Goal: Task Accomplishment & Management: Manage account settings

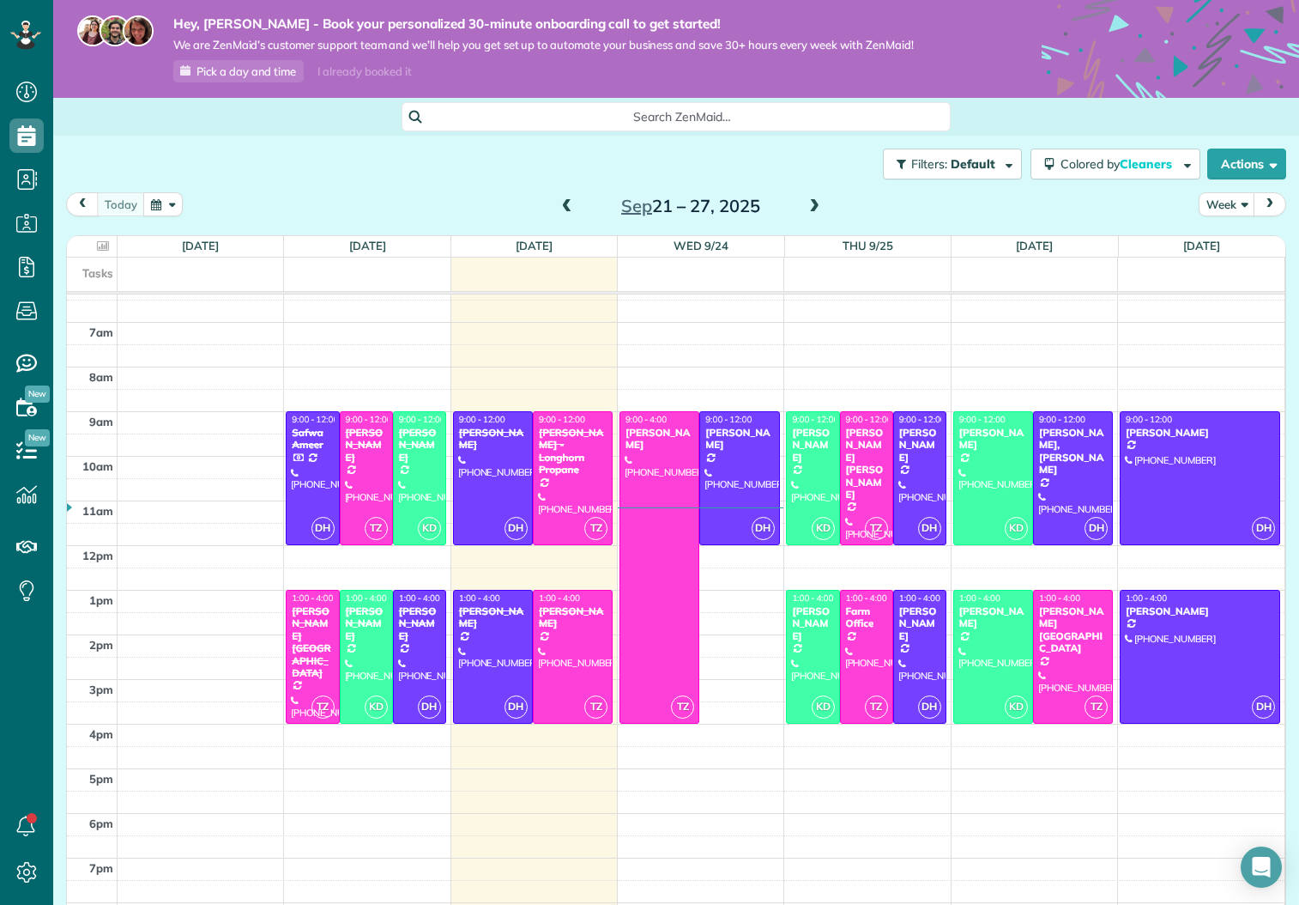
scroll to position [284, 0]
click at [1125, 153] on button "Colored by Cleaners" at bounding box center [1116, 163] width 170 height 31
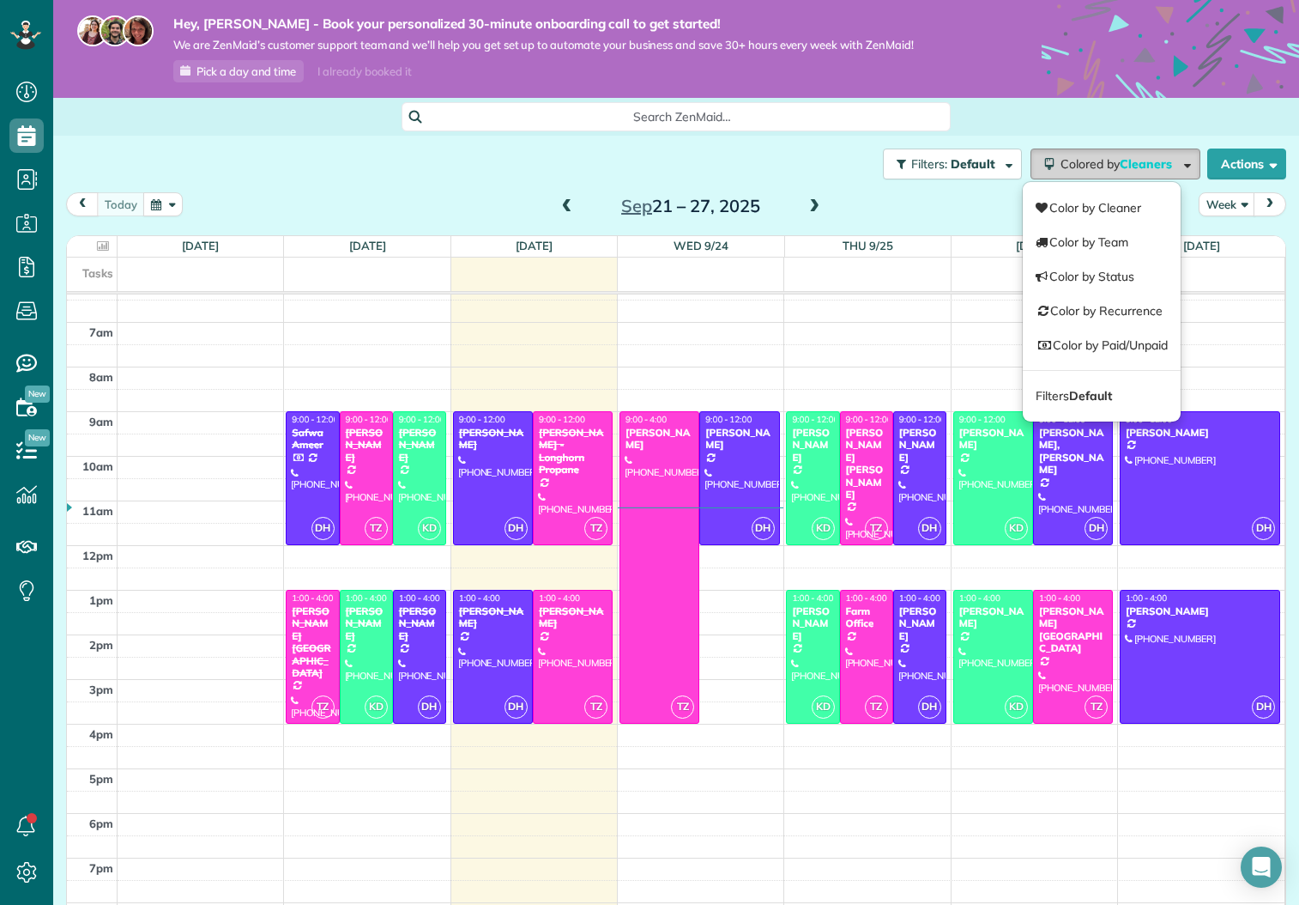
scroll to position [0, 0]
drag, startPoint x: 82, startPoint y: 203, endPoint x: 94, endPoint y: 202, distance: 11.3
click at [82, 203] on span "prev" at bounding box center [83, 203] width 14 height 11
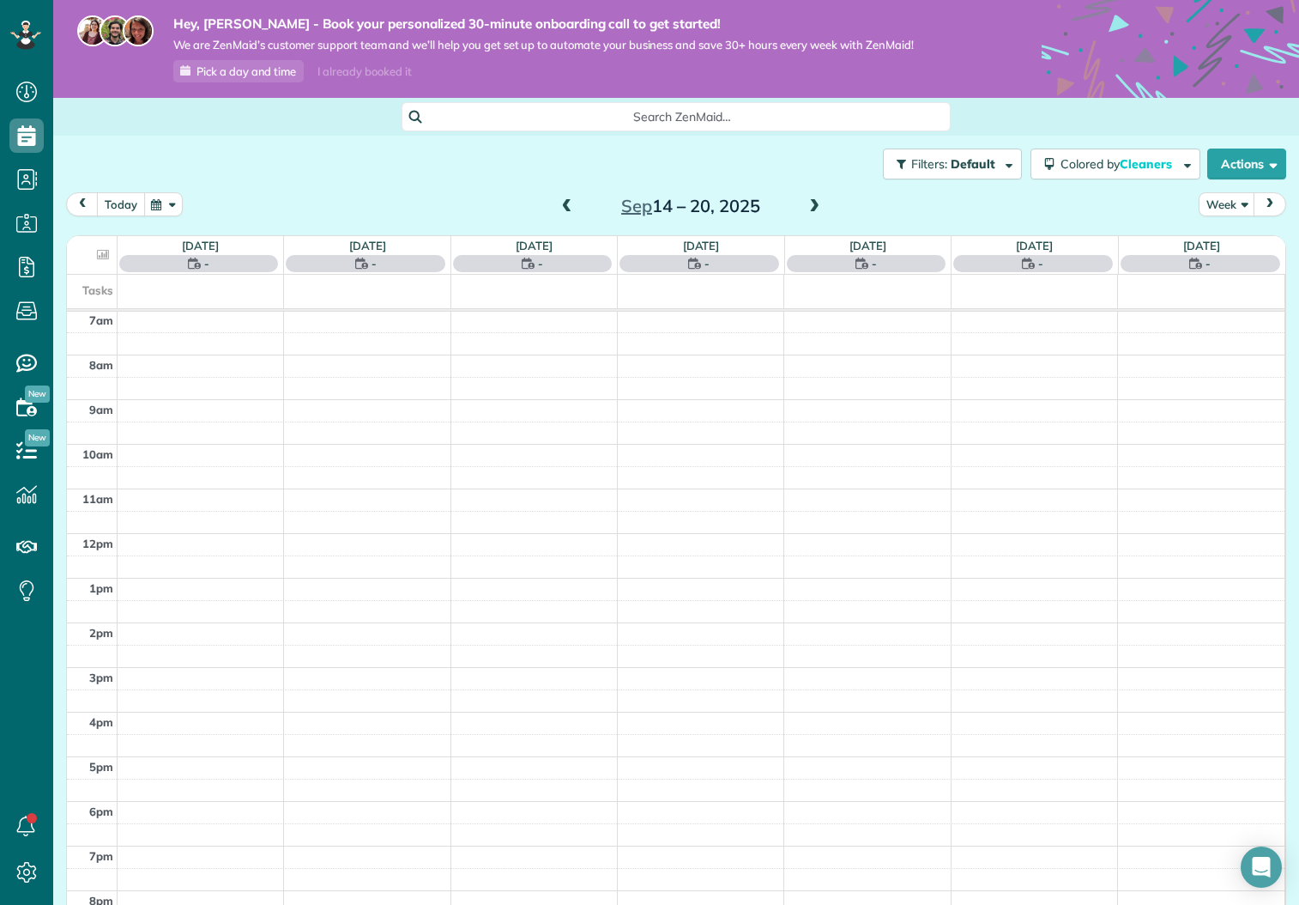
scroll to position [313, 0]
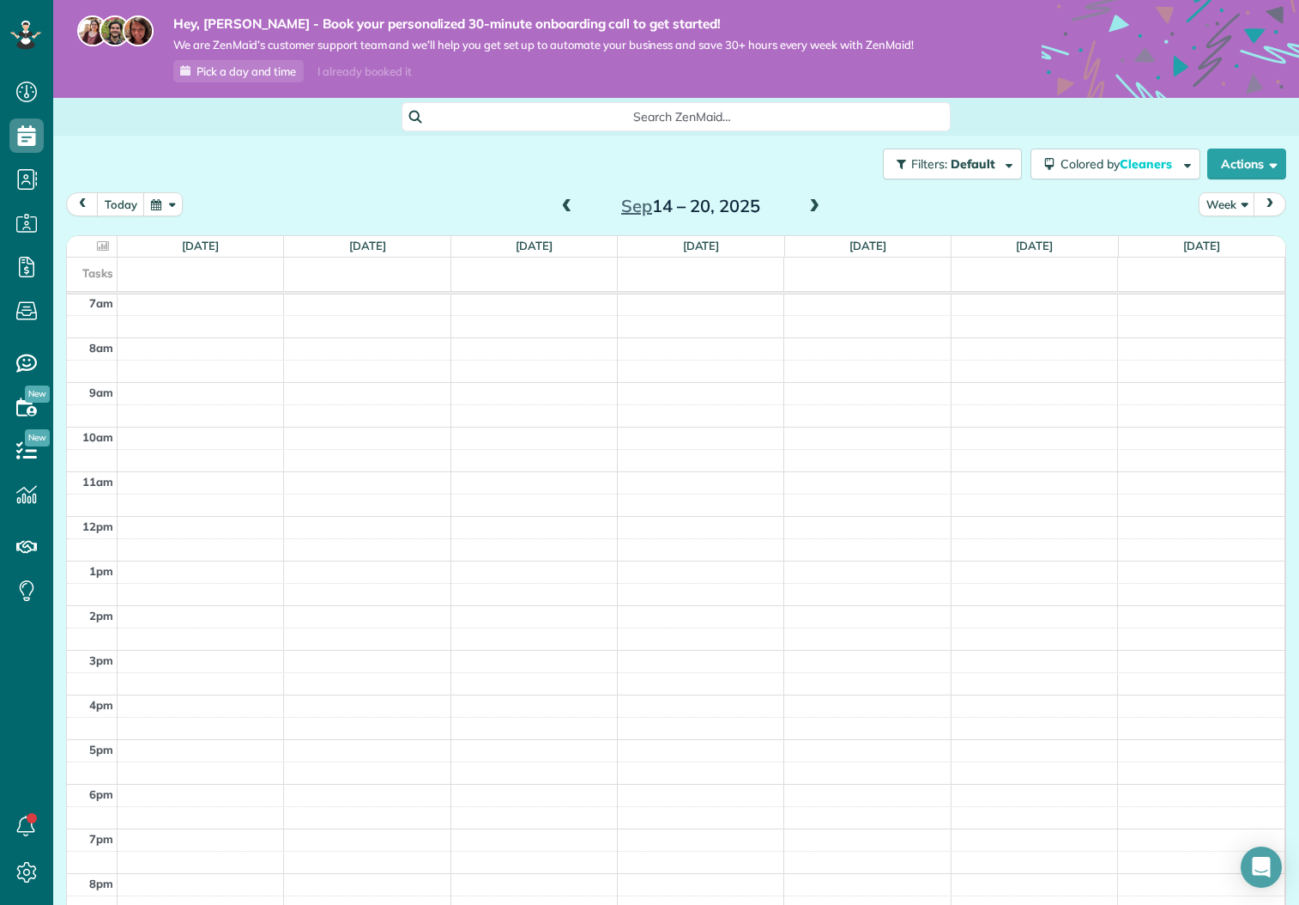
click at [1244, 203] on span "next" at bounding box center [1270, 203] width 14 height 11
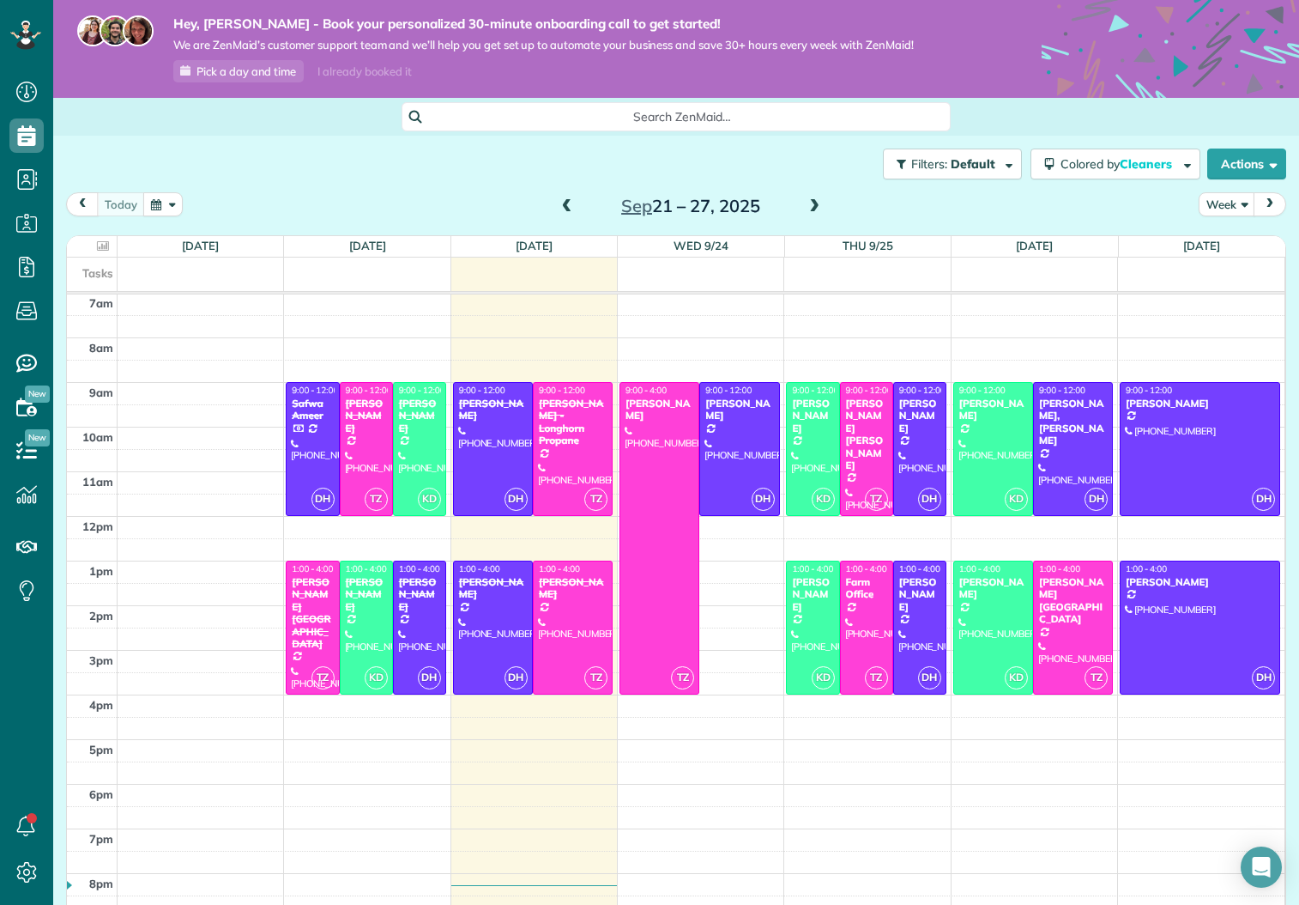
scroll to position [0, 1]
drag, startPoint x: 762, startPoint y: 203, endPoint x: 618, endPoint y: 210, distance: 144.4
click at [622, 210] on h2 "Sep 21 – 27, 2025" at bounding box center [691, 206] width 215 height 19
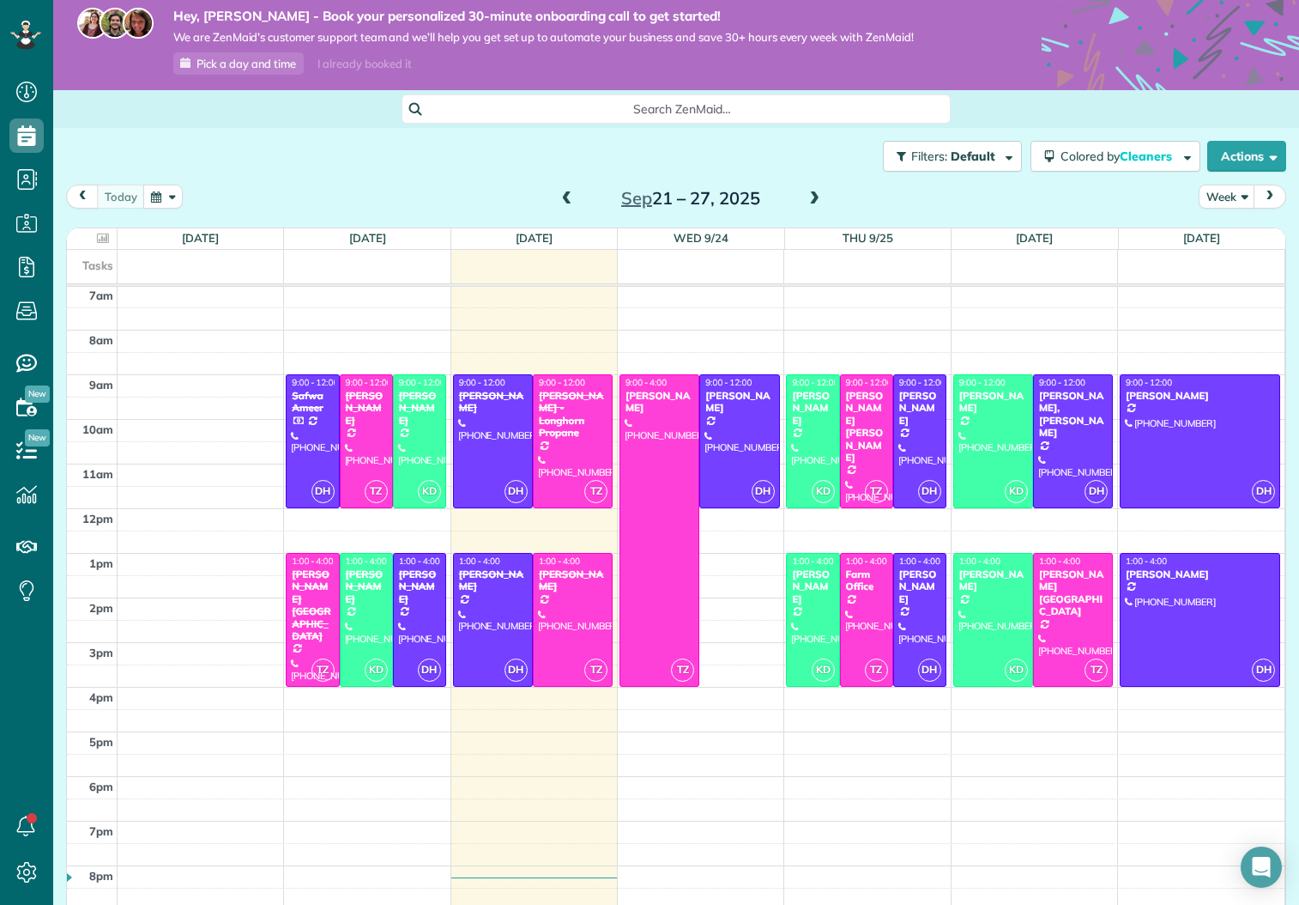
click at [346, 163] on div "Filters: Default Colored by Cleaners Color by Cleaner Color by Team Color by St…" at bounding box center [676, 156] width 1246 height 57
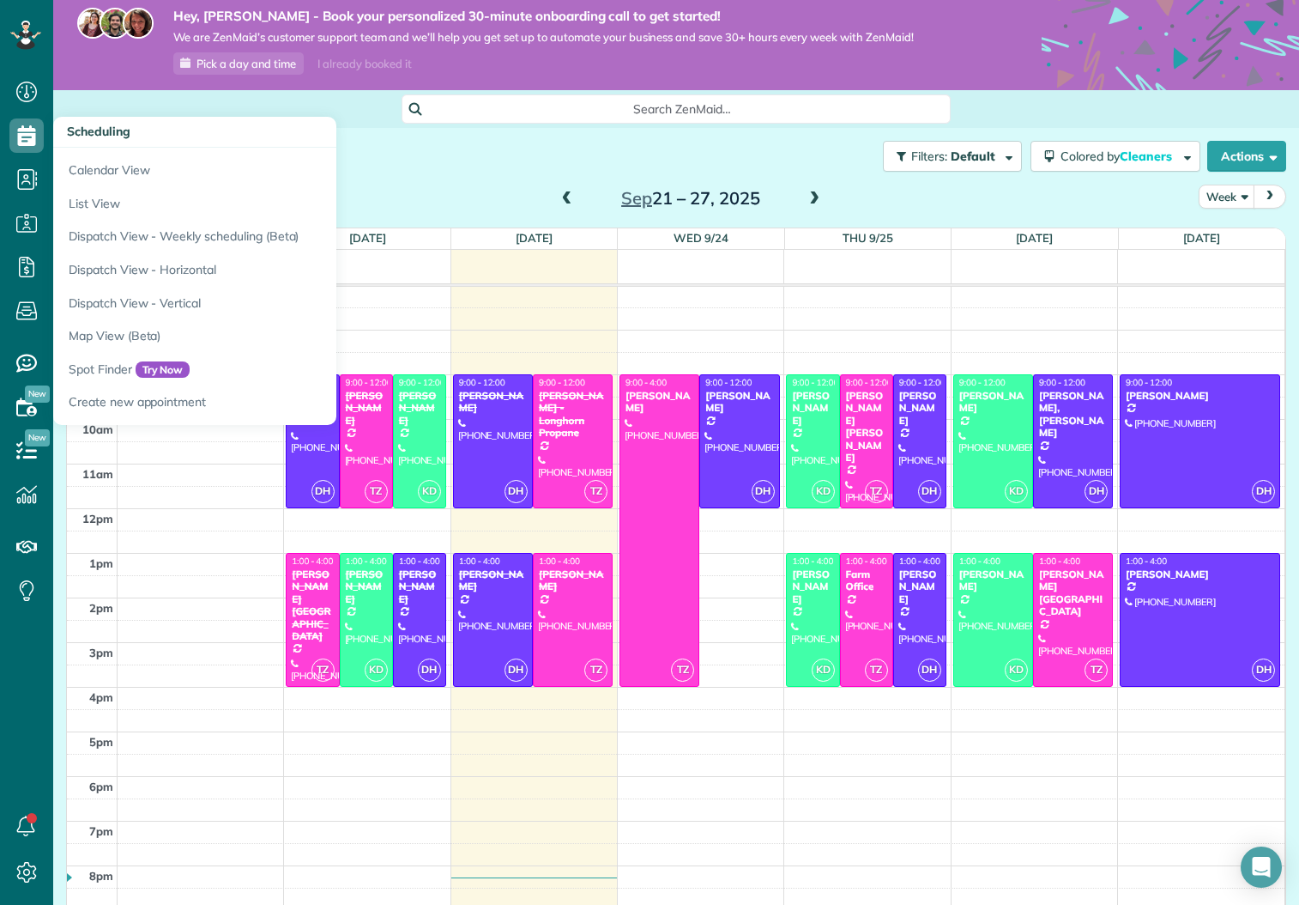
click at [31, 136] on icon at bounding box center [26, 135] width 34 height 34
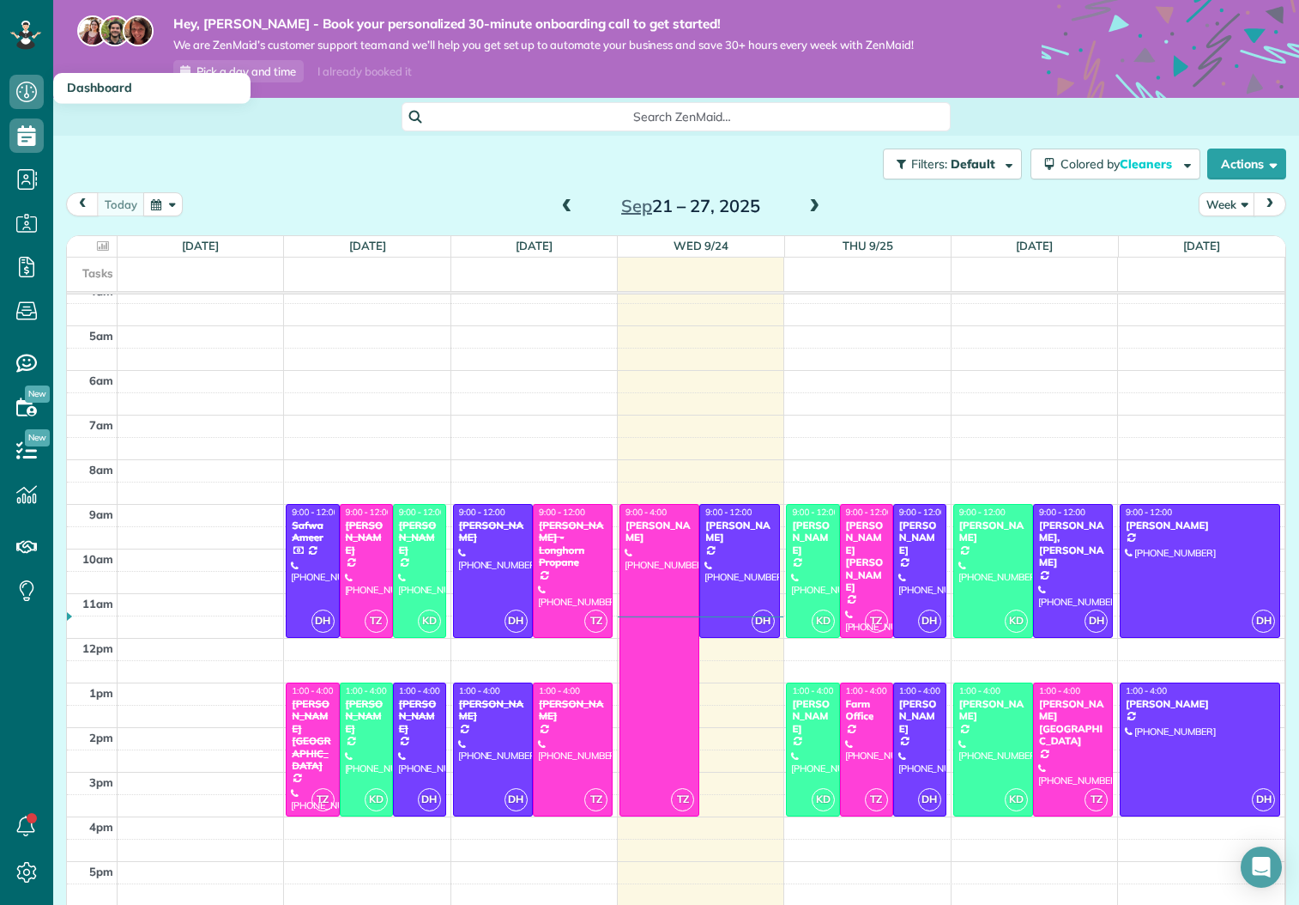
click at [14, 96] on icon at bounding box center [26, 92] width 34 height 34
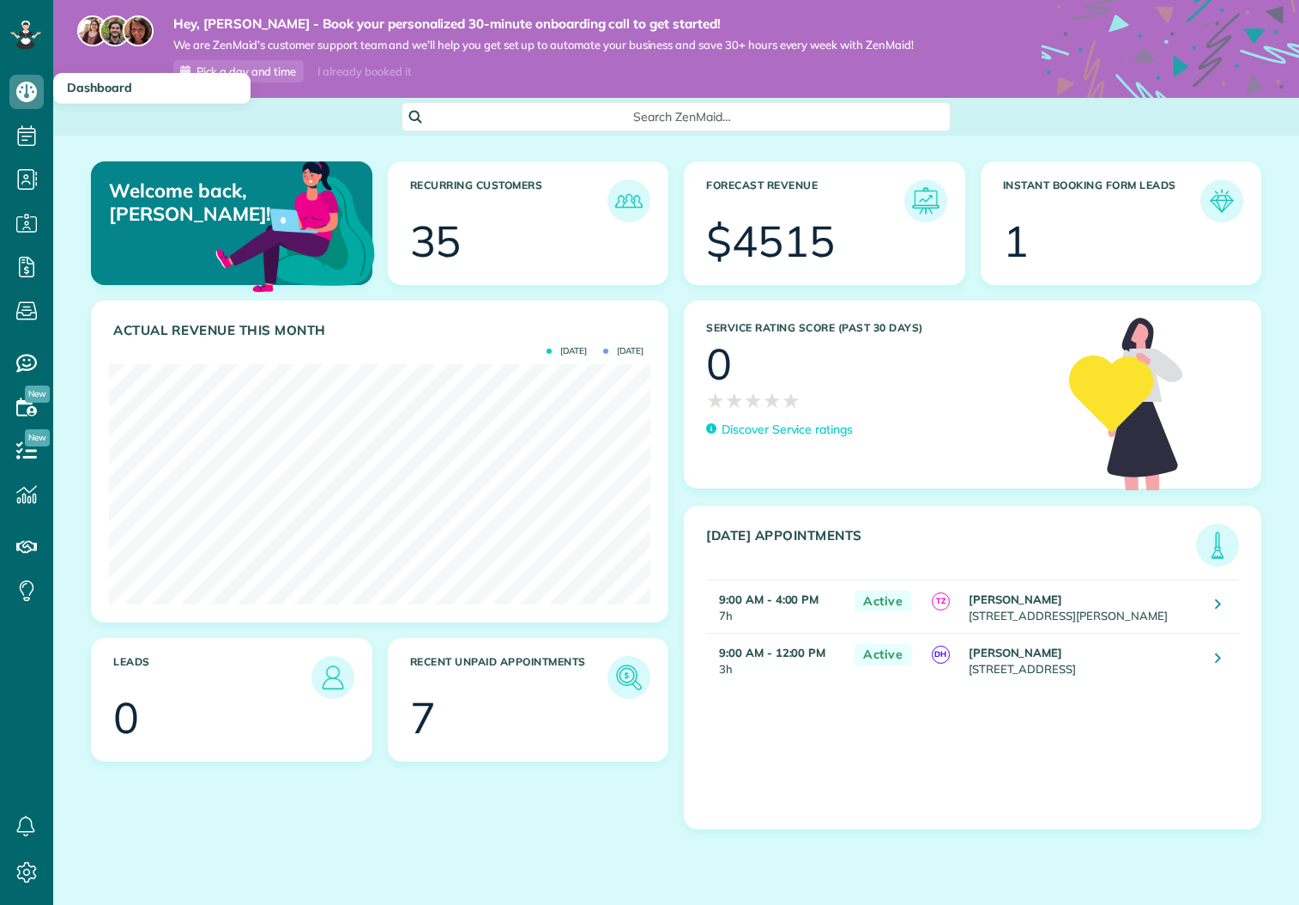
scroll to position [240, 542]
drag, startPoint x: 806, startPoint y: 237, endPoint x: 741, endPoint y: 253, distance: 66.4
click at [741, 253] on div "$4515" at bounding box center [770, 241] width 129 height 43
drag, startPoint x: 742, startPoint y: 254, endPoint x: 840, endPoint y: 255, distance: 97.8
click at [840, 255] on section "$4515" at bounding box center [824, 241] width 237 height 43
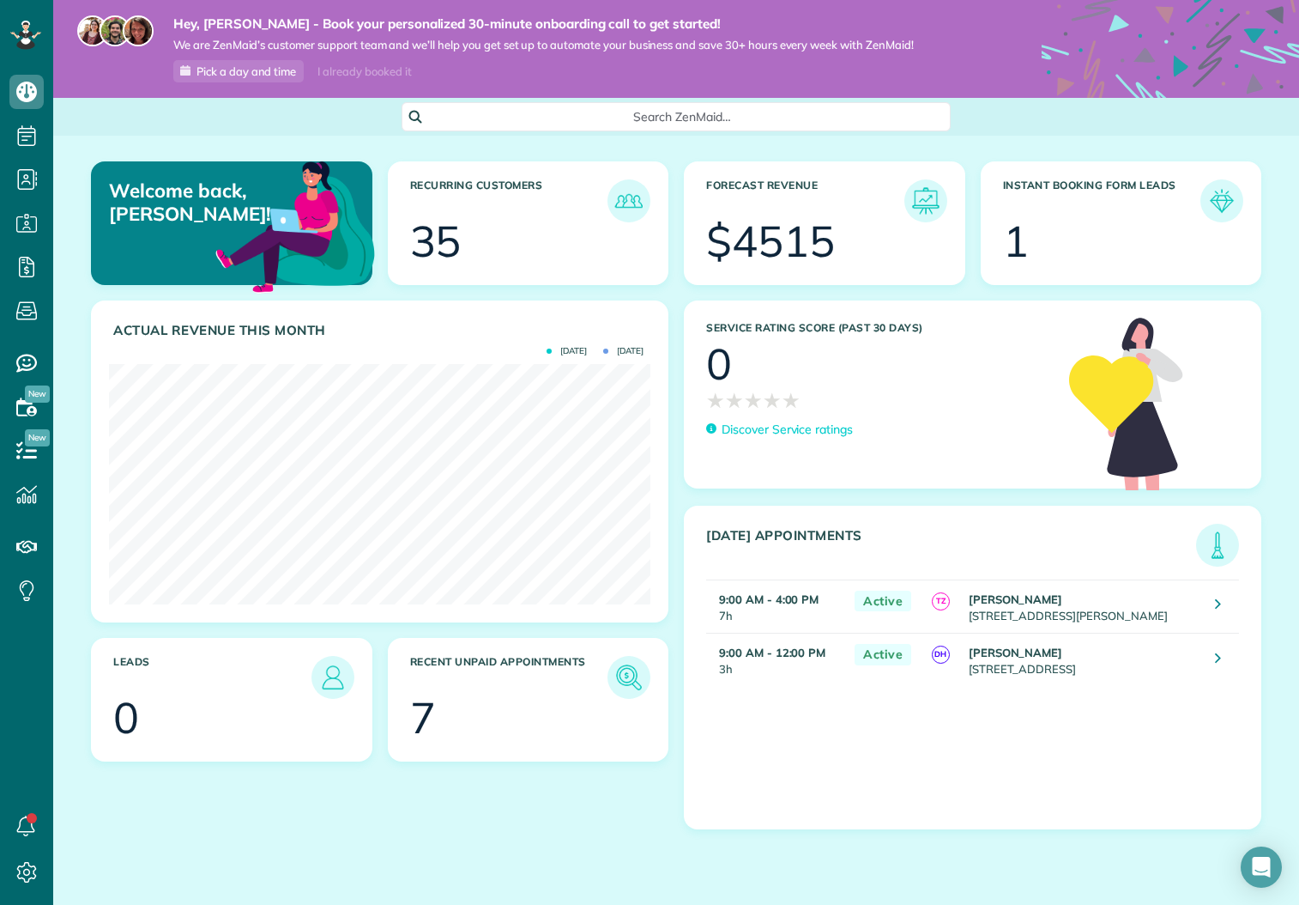
drag, startPoint x: 1002, startPoint y: 241, endPoint x: 1052, endPoint y: 241, distance: 50.6
click at [1052, 240] on article "Instant Booking Form Leads 1" at bounding box center [1121, 223] width 281 height 124
drag, startPoint x: 1123, startPoint y: 244, endPoint x: 1105, endPoint y: 245, distance: 18.9
click at [1123, 244] on div at bounding box center [1137, 243] width 204 height 43
drag, startPoint x: 1025, startPoint y: 232, endPoint x: 935, endPoint y: 250, distance: 91.9
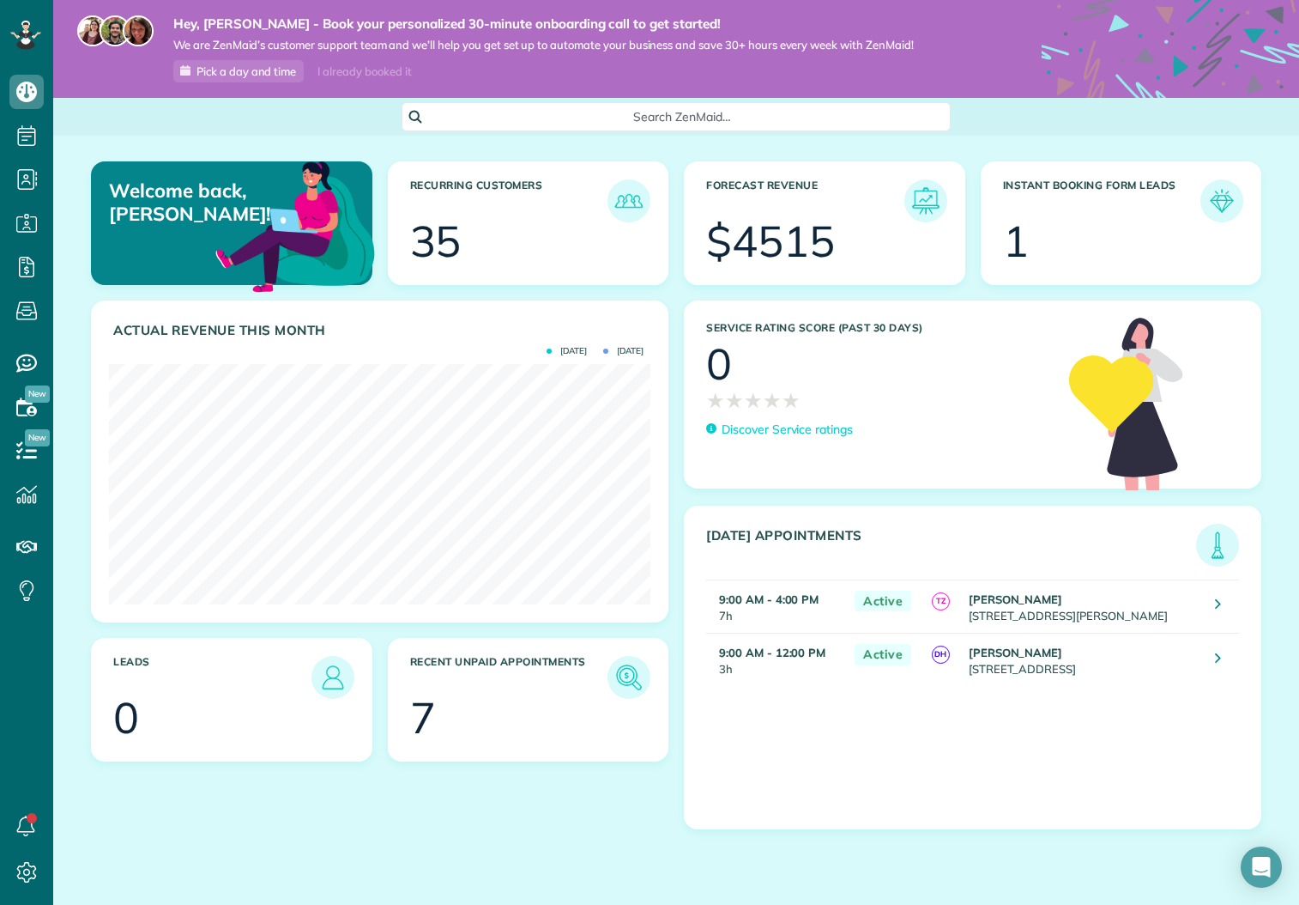
click at [935, 250] on div "Welcome back, [PERSON_NAME]! Recurring Customers 35 Forecast Revenue $4515 Inst…" at bounding box center [676, 230] width 1186 height 139
drag, startPoint x: 799, startPoint y: 254, endPoint x: 673, endPoint y: 229, distance: 128.6
click at [788, 252] on div "$4515" at bounding box center [770, 241] width 129 height 43
drag, startPoint x: 731, startPoint y: 234, endPoint x: 821, endPoint y: 232, distance: 90.1
click at [821, 232] on div "$4515" at bounding box center [770, 241] width 129 height 43
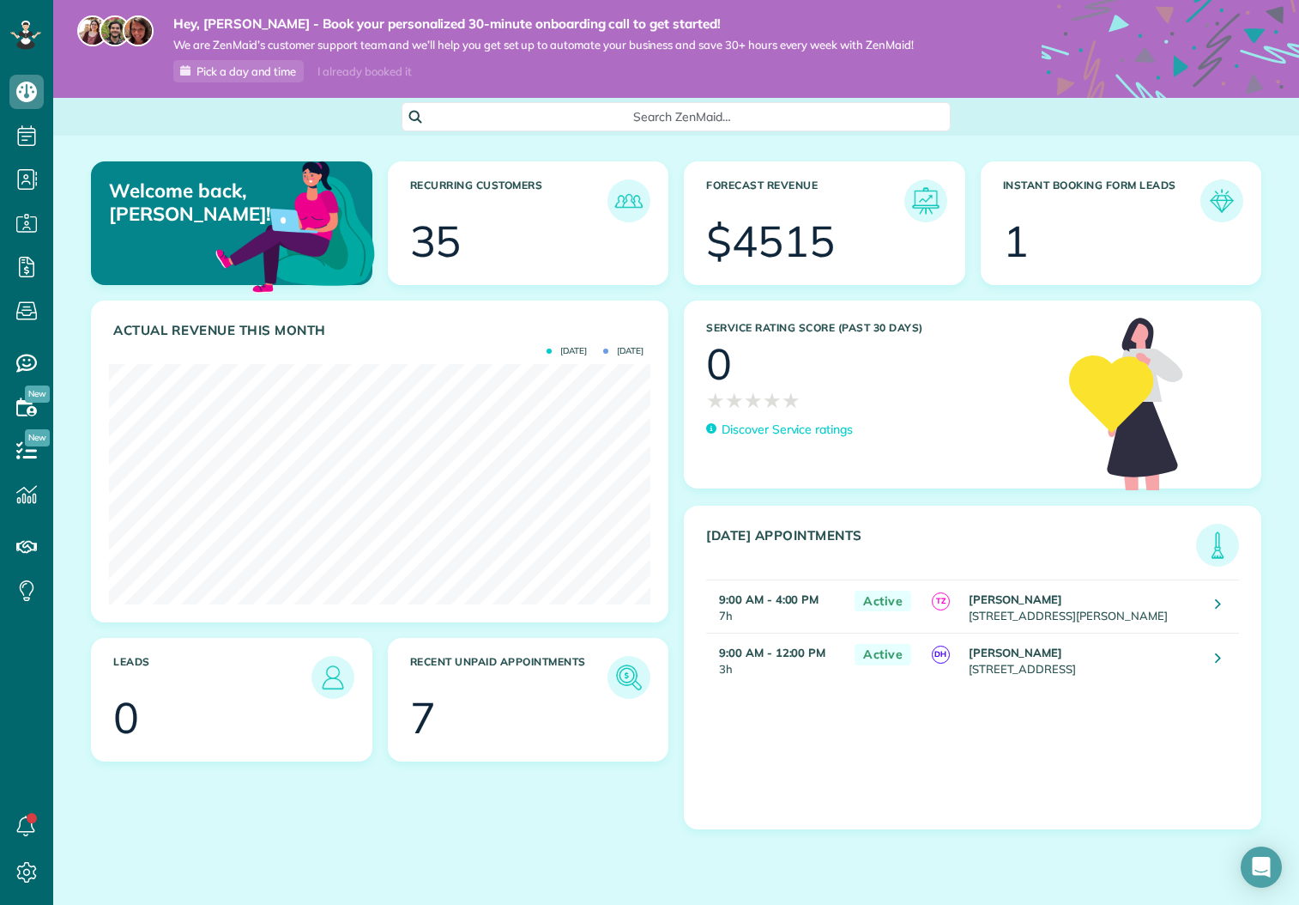
click at [834, 237] on div "$4515" at bounding box center [770, 241] width 129 height 43
drag, startPoint x: 838, startPoint y: 243, endPoint x: 764, endPoint y: 243, distance: 74.7
click at [764, 243] on section "$4515" at bounding box center [824, 241] width 237 height 43
drag, startPoint x: 741, startPoint y: 244, endPoint x: 730, endPoint y: 244, distance: 10.3
click at [735, 244] on div "$4515" at bounding box center [770, 241] width 129 height 43
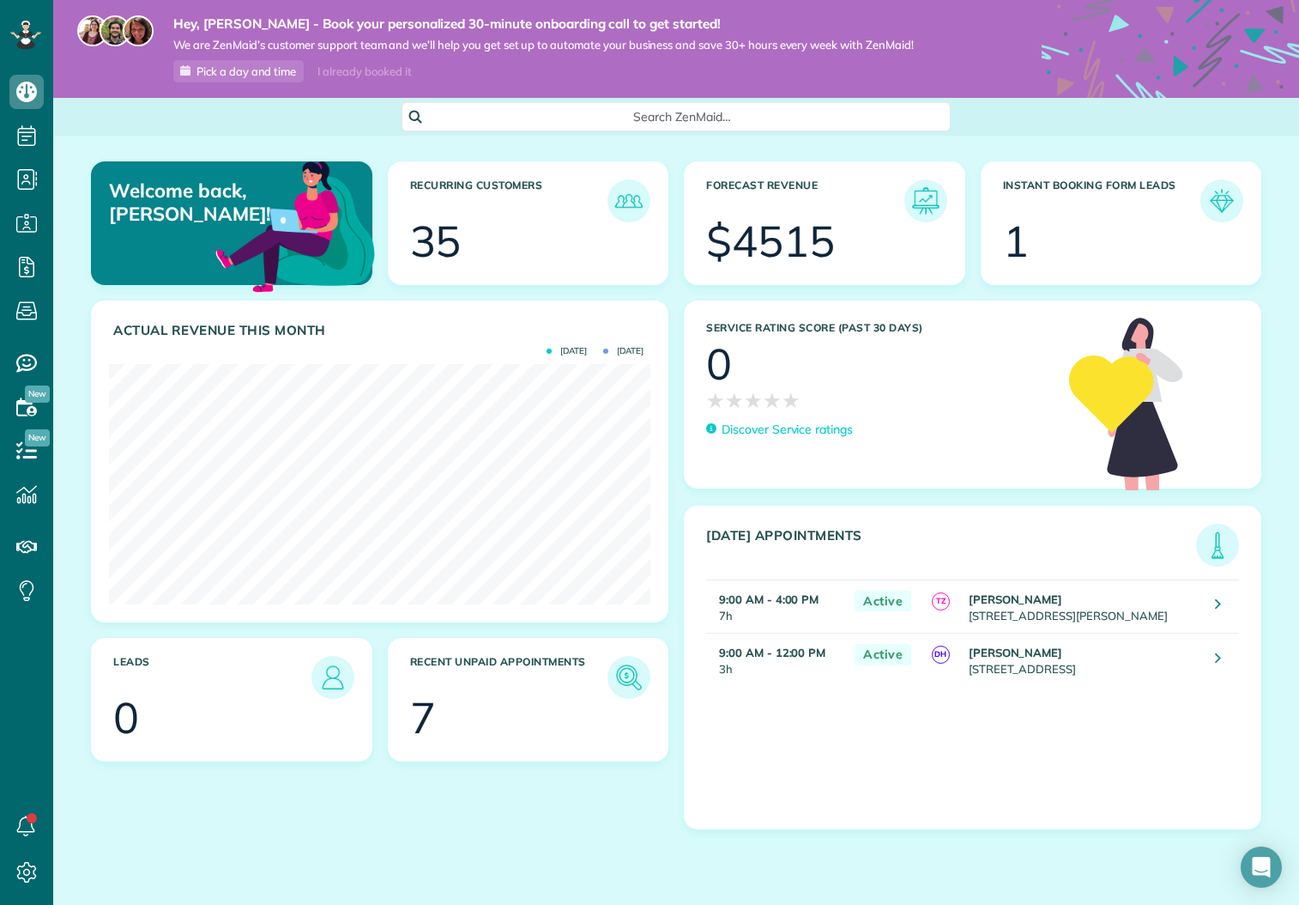
drag, startPoint x: 730, startPoint y: 244, endPoint x: 855, endPoint y: 236, distance: 124.7
click at [856, 236] on section "$4515" at bounding box center [824, 241] width 237 height 43
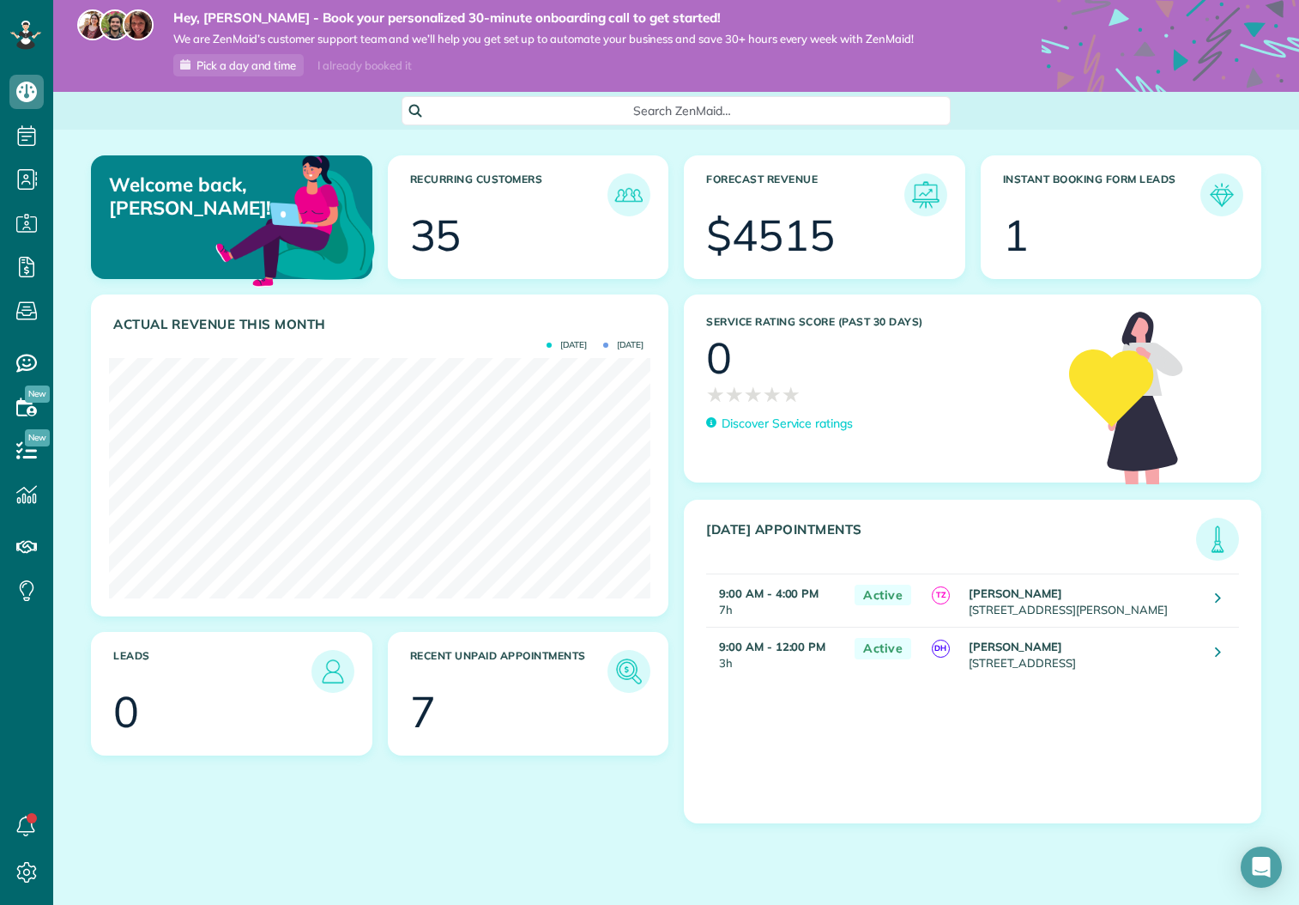
drag, startPoint x: 447, startPoint y: 237, endPoint x: 396, endPoint y: 234, distance: 50.7
click at [394, 234] on article "Recurring Customers 35" at bounding box center [528, 217] width 281 height 124
drag, startPoint x: 416, startPoint y: 234, endPoint x: 462, endPoint y: 241, distance: 46.0
click at [462, 241] on section "35" at bounding box center [528, 235] width 237 height 43
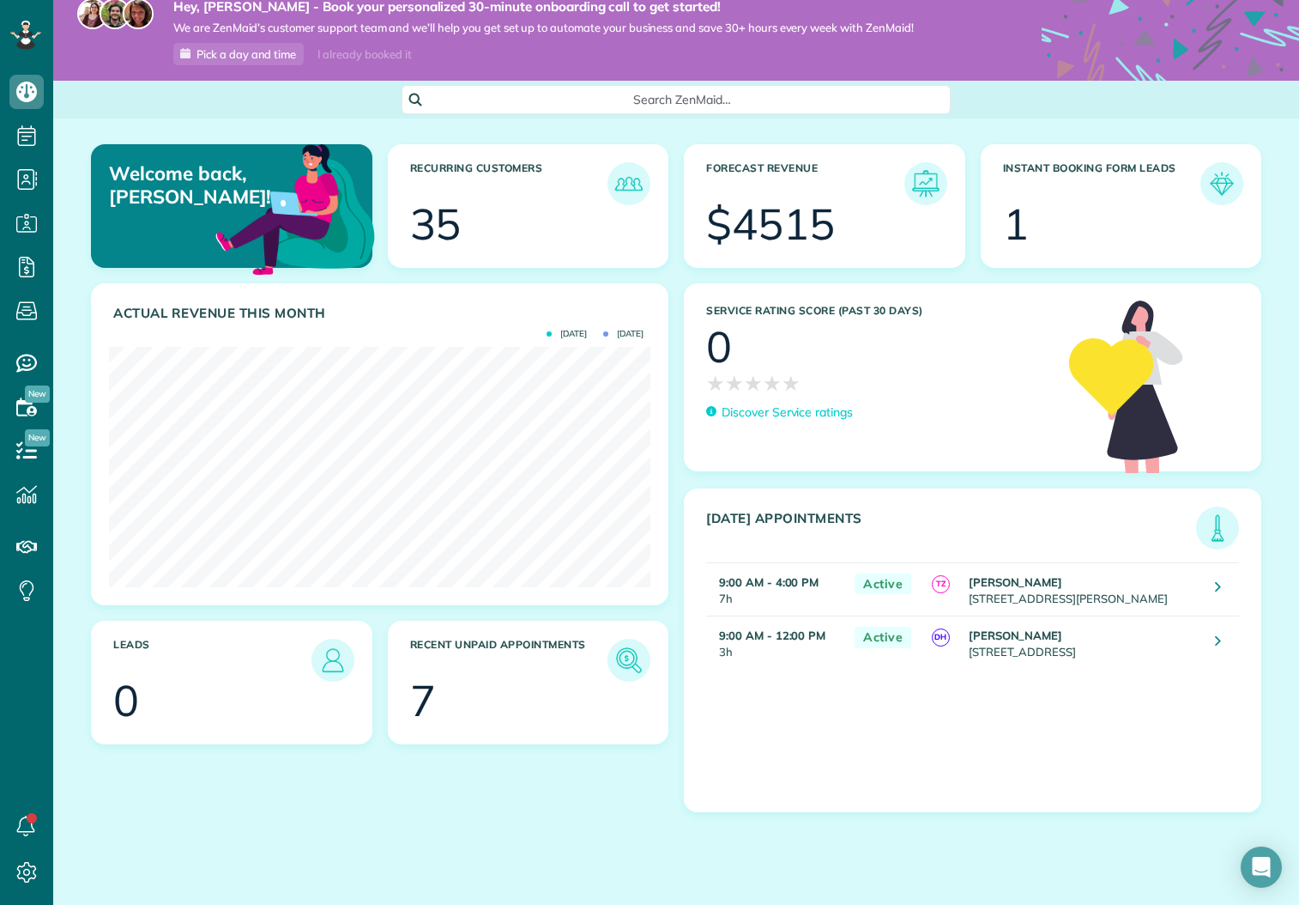
scroll to position [20, 0]
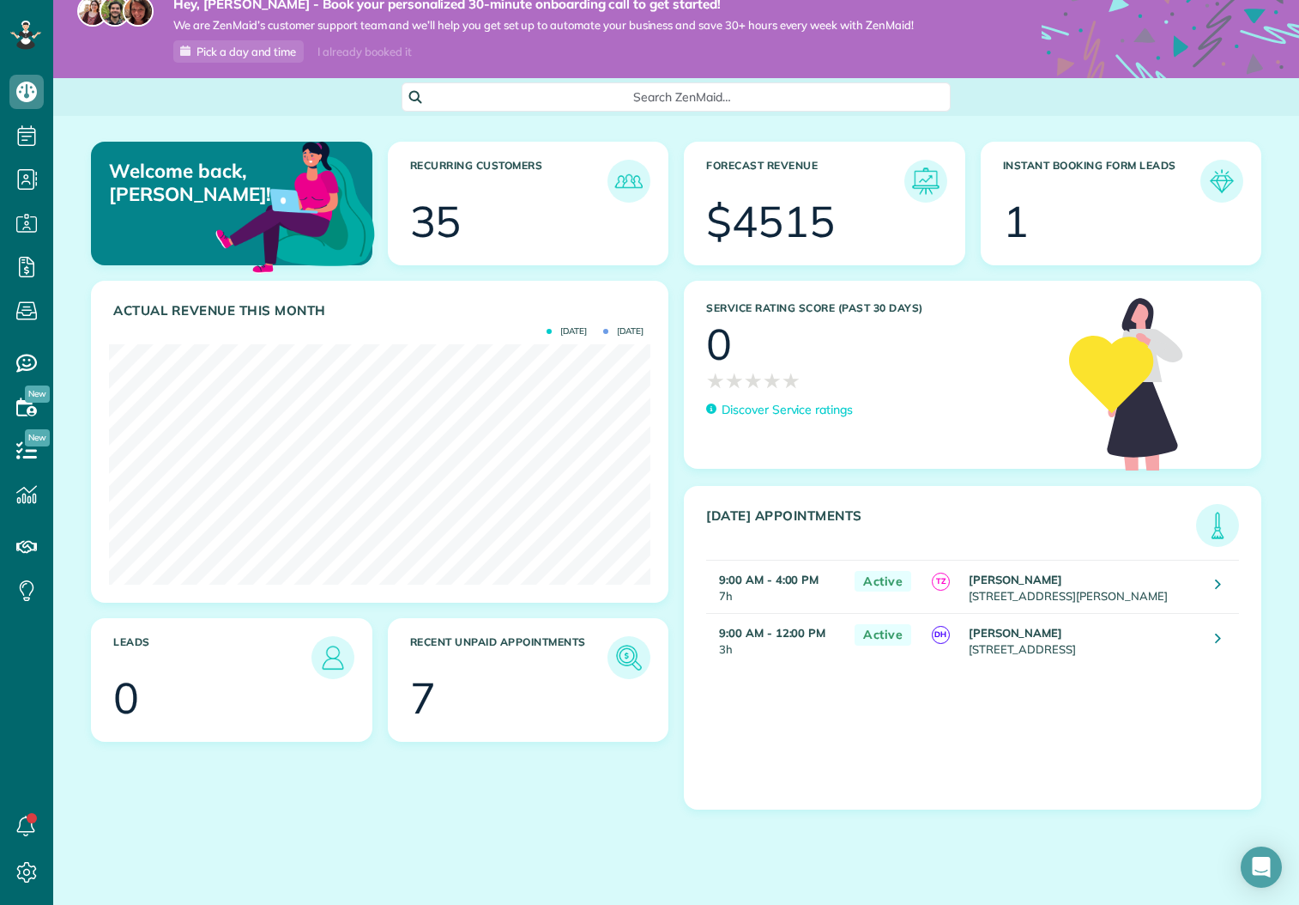
click at [872, 278] on div "Forecast Revenue $4515" at bounding box center [824, 211] width 297 height 139
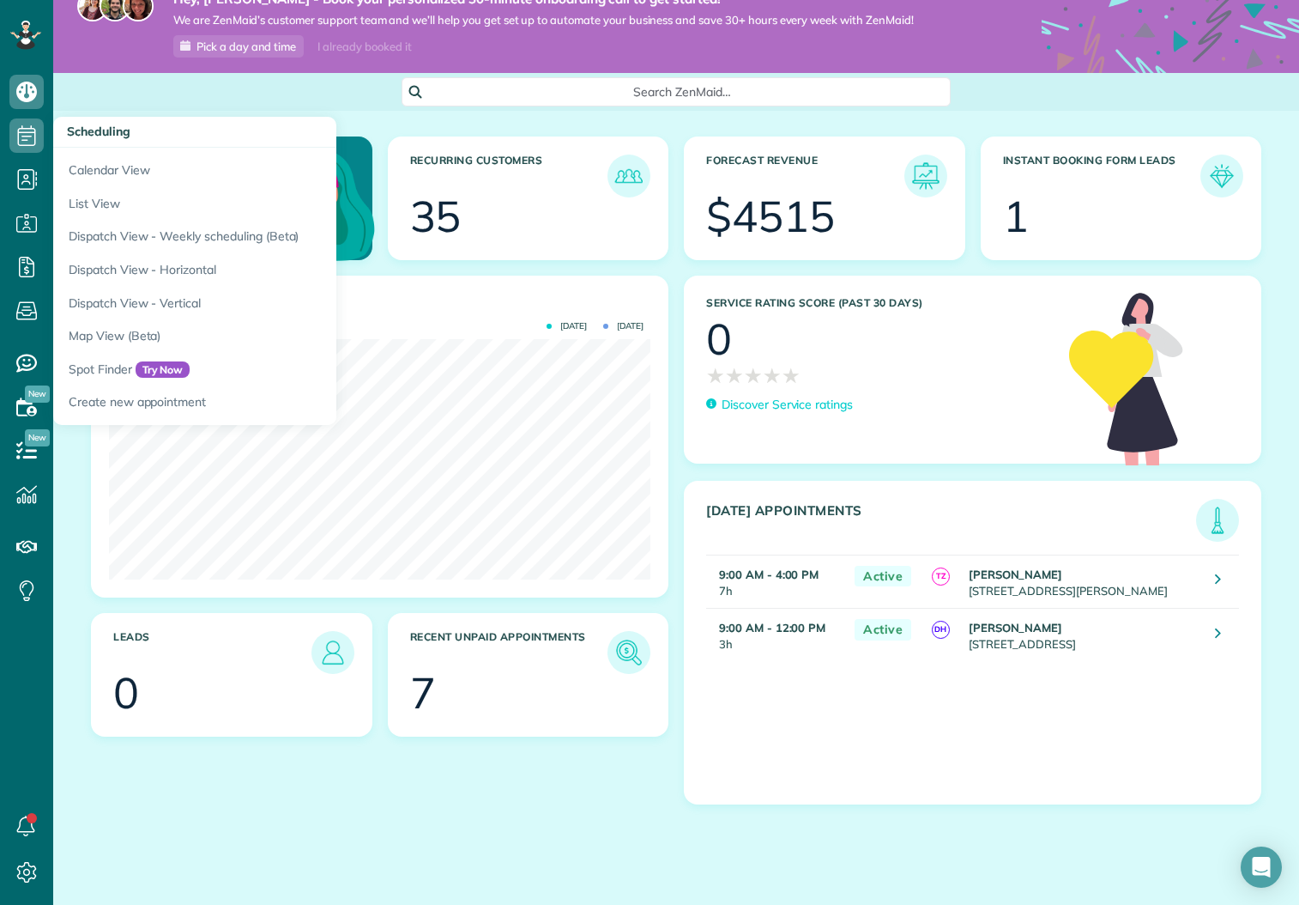
scroll to position [2, 0]
click at [26, 140] on icon at bounding box center [26, 135] width 34 height 34
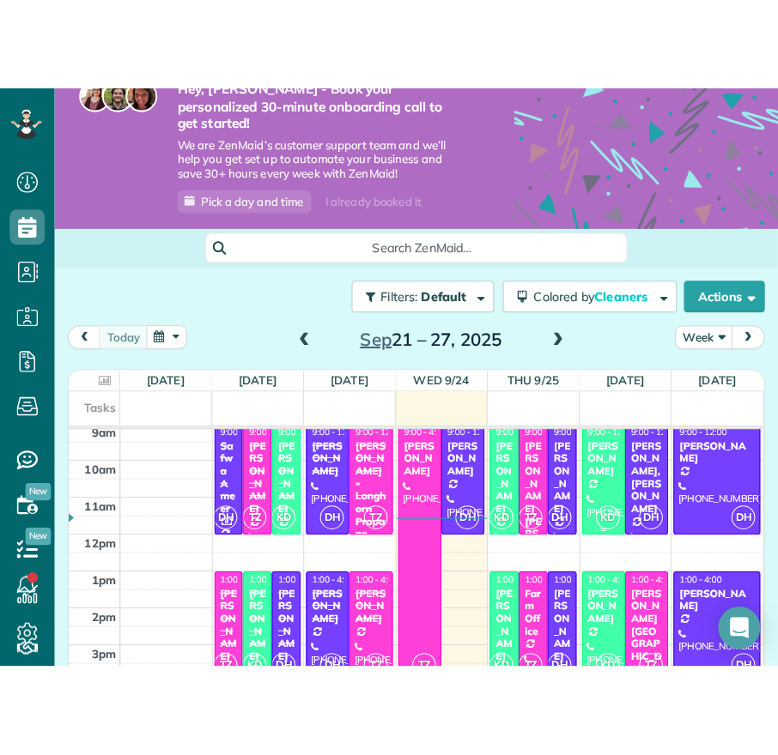
scroll to position [329, 0]
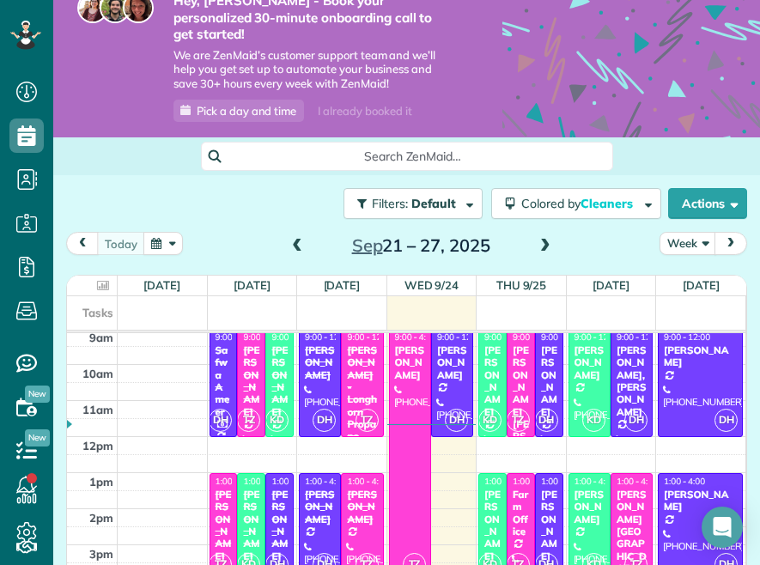
click at [463, 148] on span "Search ZenMaid…" at bounding box center [413, 156] width 384 height 17
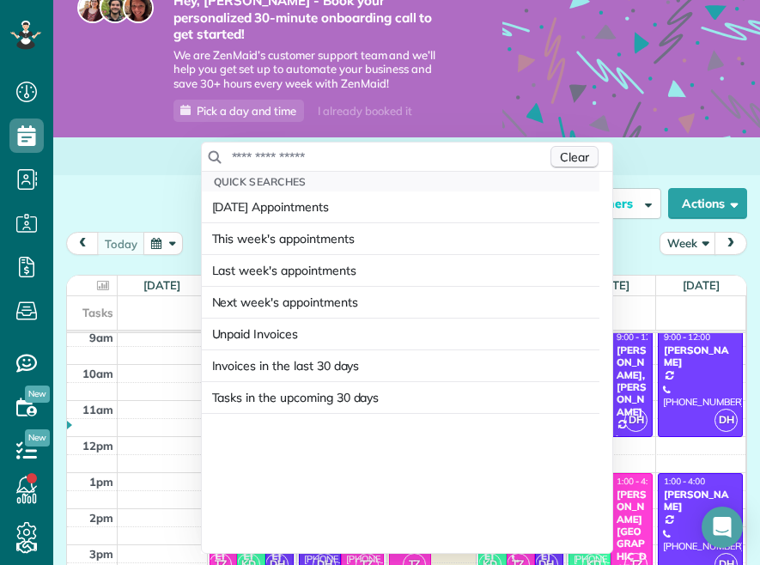
click at [563, 149] on span "Clear" at bounding box center [574, 156] width 29 height 15
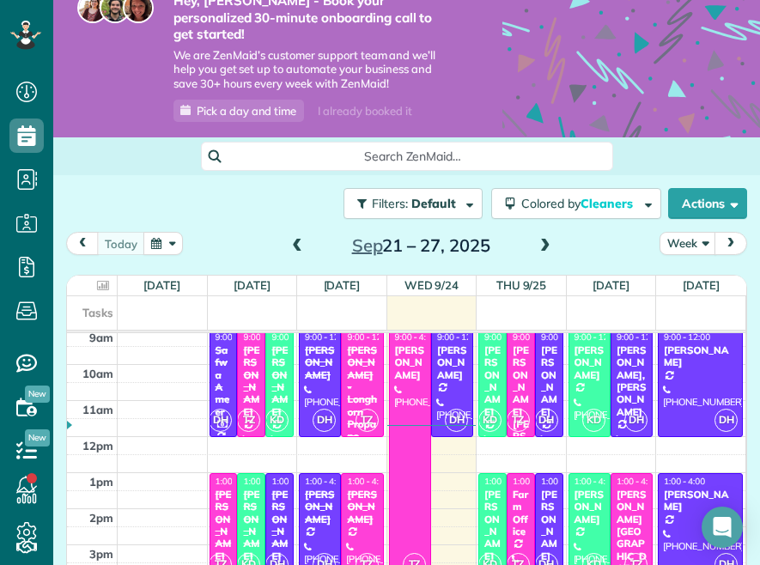
click at [679, 141] on html "Dashboard Scheduling Calendar View List View Dispatch View - Weekly scheduling …" at bounding box center [380, 282] width 760 height 565
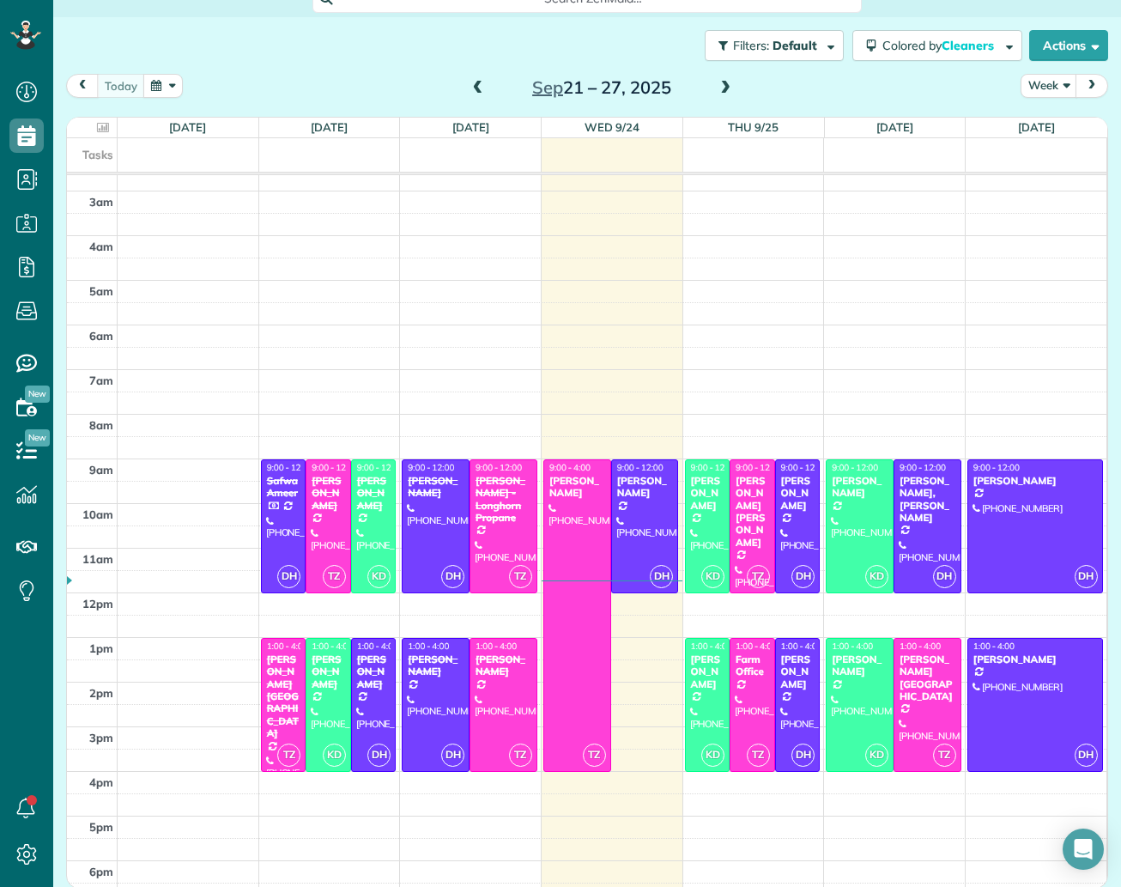
scroll to position [1, 0]
click at [721, 82] on span at bounding box center [725, 88] width 19 height 15
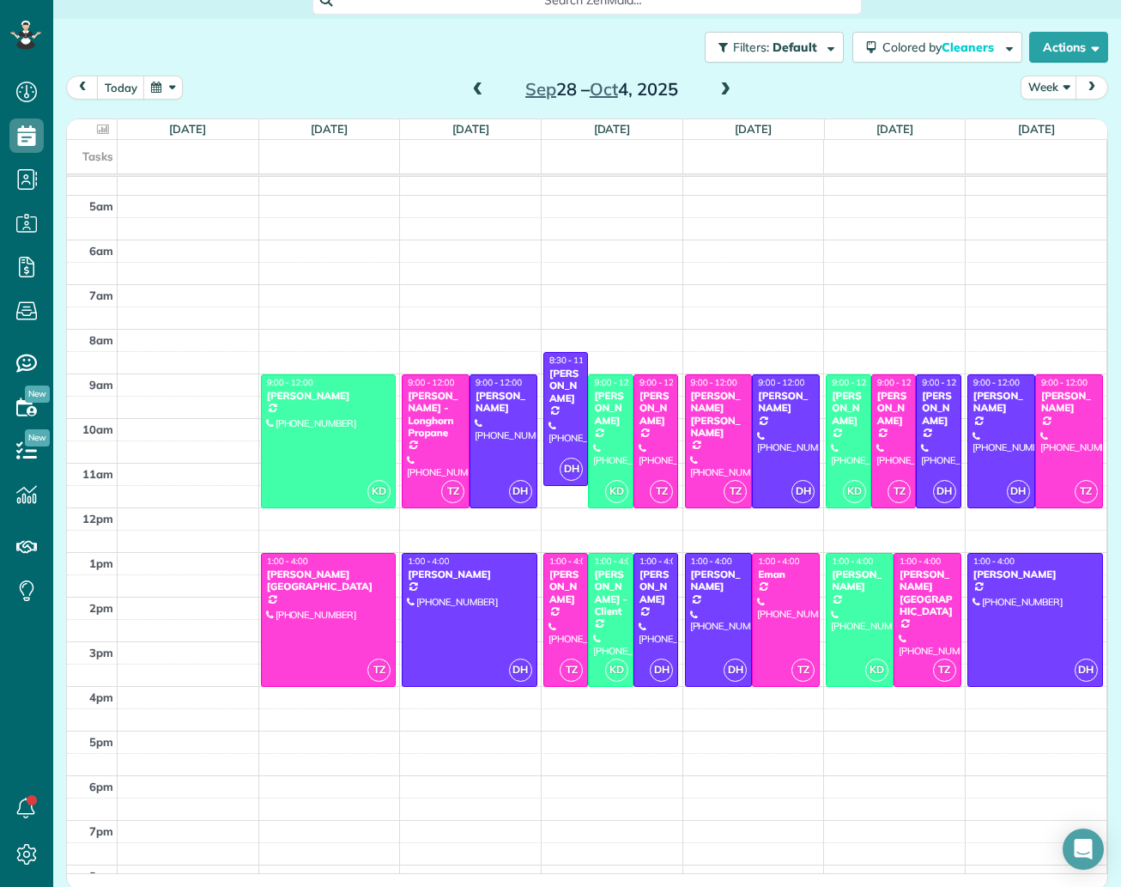
scroll to position [206, 0]
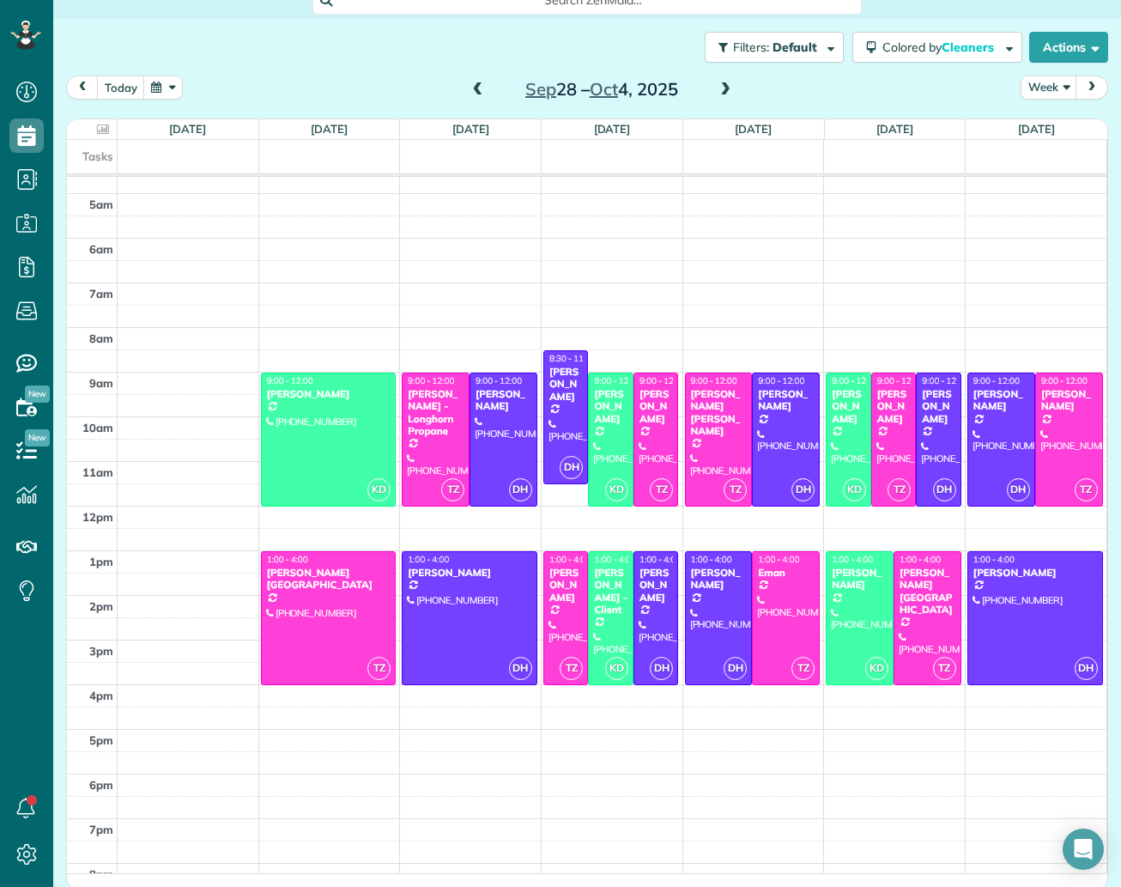
click at [476, 87] on span at bounding box center [478, 89] width 19 height 15
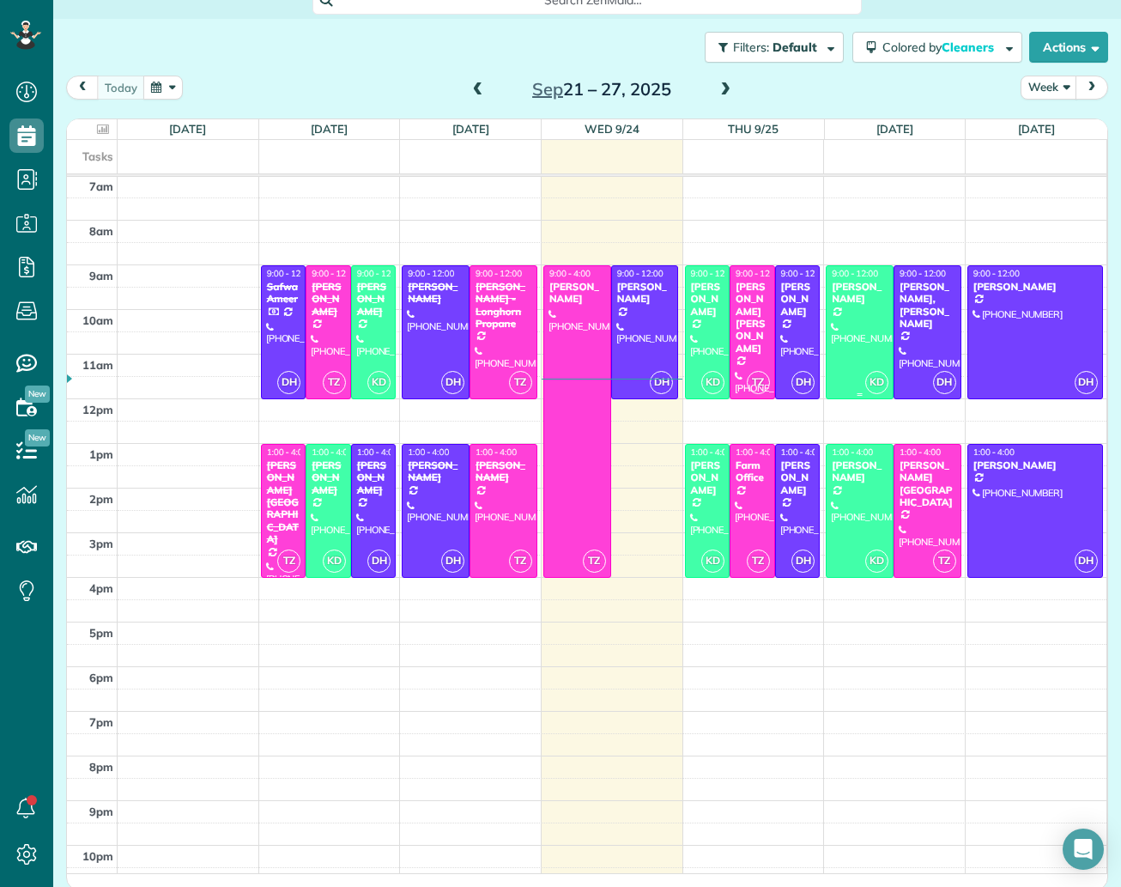
click at [842, 299] on div "Kendra Blanco" at bounding box center [860, 293] width 58 height 25
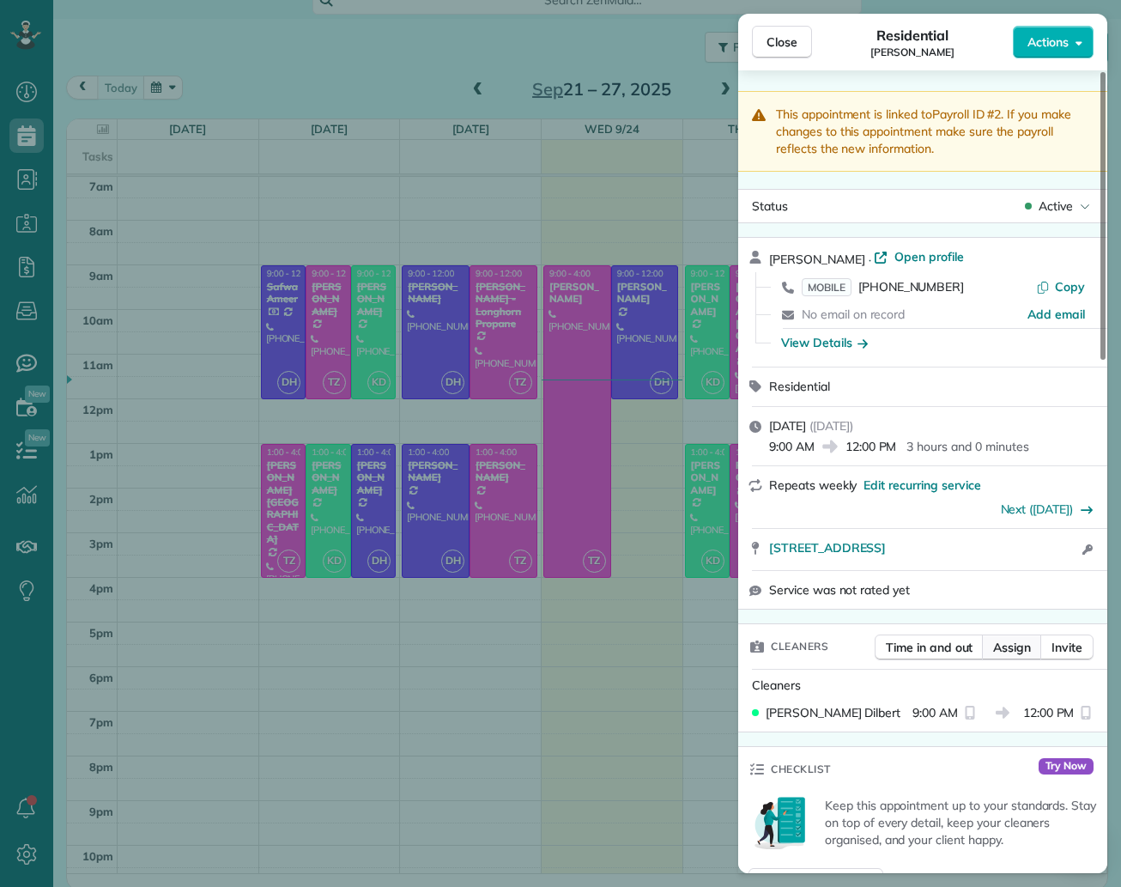
click at [1000, 647] on span "Assign" at bounding box center [1012, 647] width 38 height 17
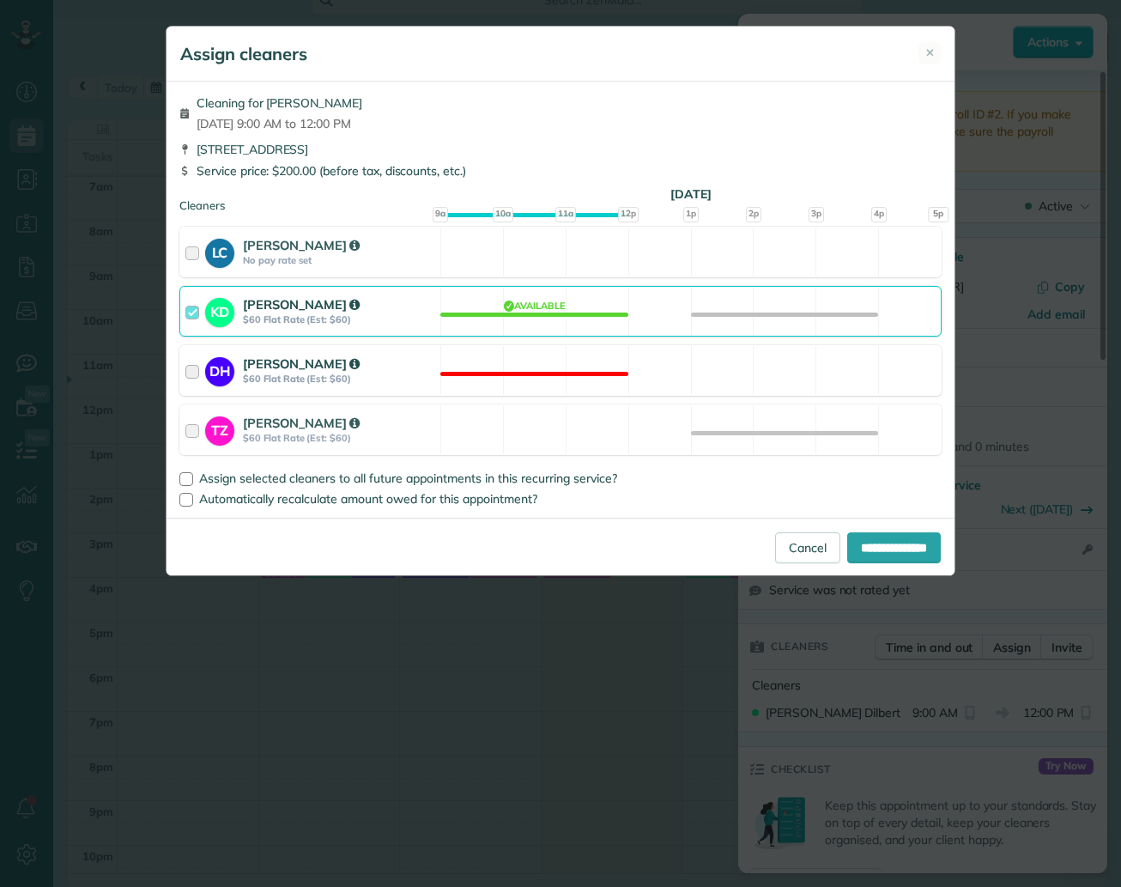
drag, startPoint x: 523, startPoint y: 427, endPoint x: 544, endPoint y: 368, distance: 63.0
click at [523, 427] on div "TZ Thelma Zertuche $60 Flat Rate (Est: $60) Available" at bounding box center [560, 429] width 762 height 51
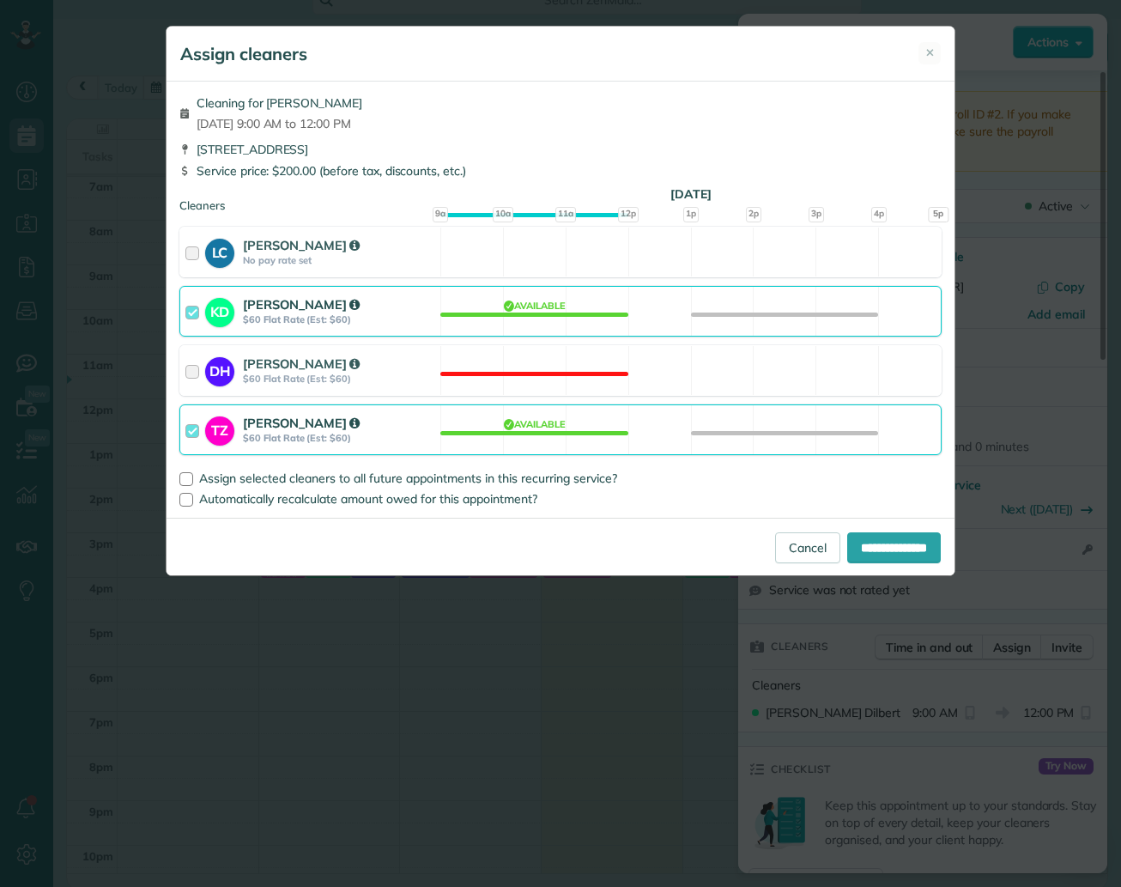
click at [558, 319] on div "KD Krisha Dilbert $60 Flat Rate (Est: $60) Available" at bounding box center [560, 311] width 762 height 51
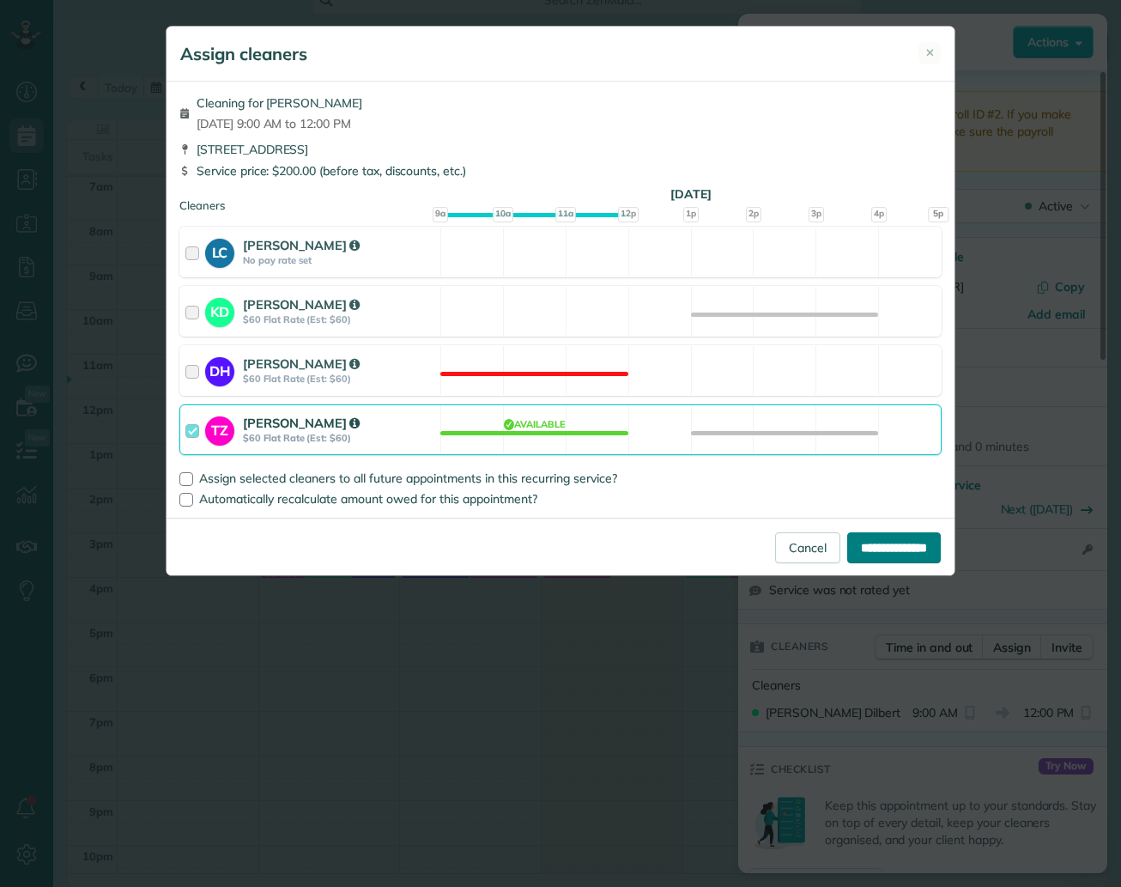
click at [903, 546] on input "**********" at bounding box center [894, 547] width 94 height 31
type input "**********"
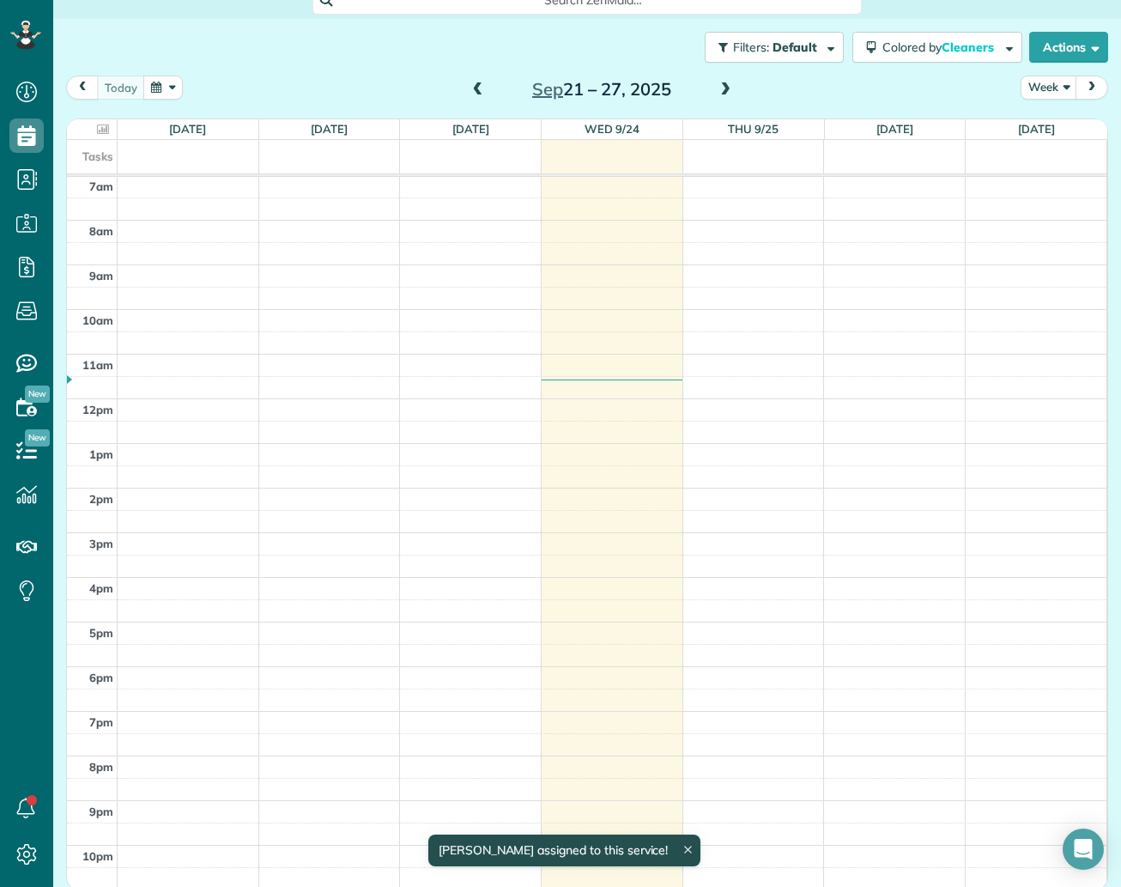
scroll to position [313, 0]
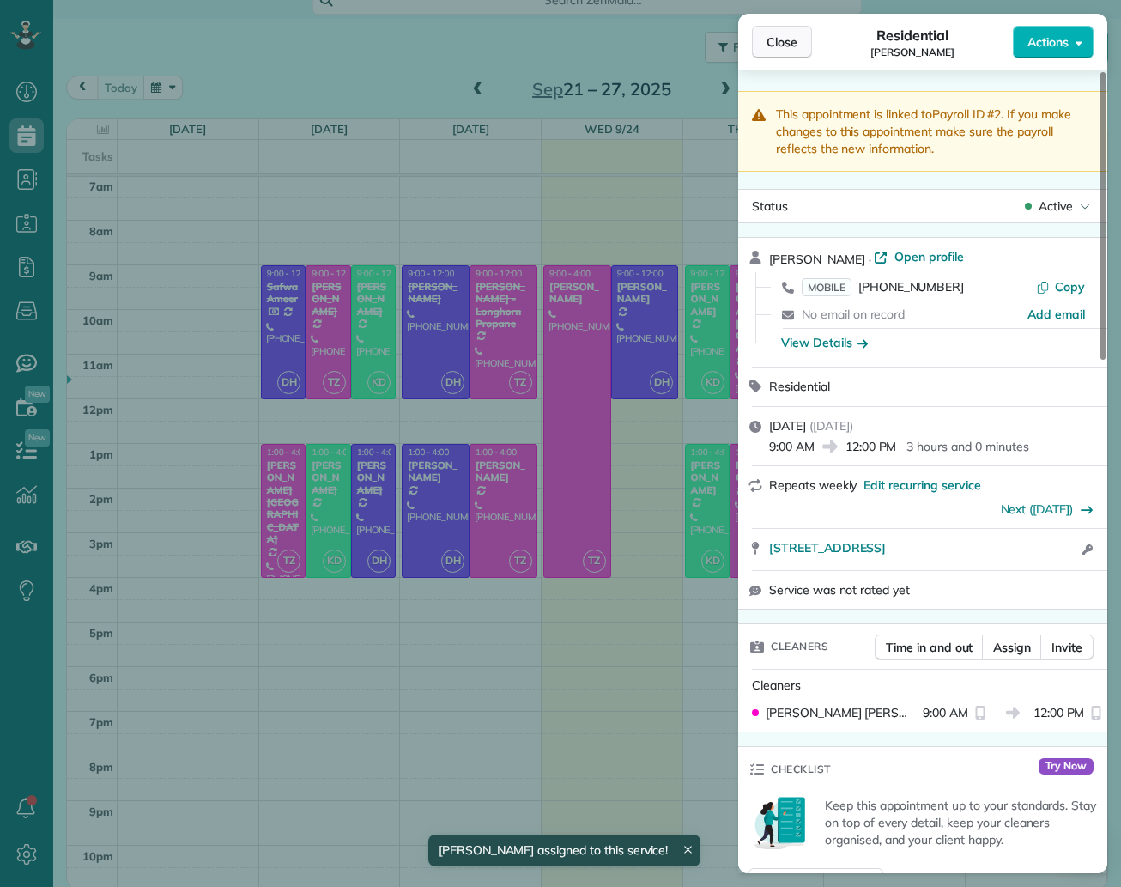
click at [789, 40] on span "Close" at bounding box center [781, 41] width 31 height 17
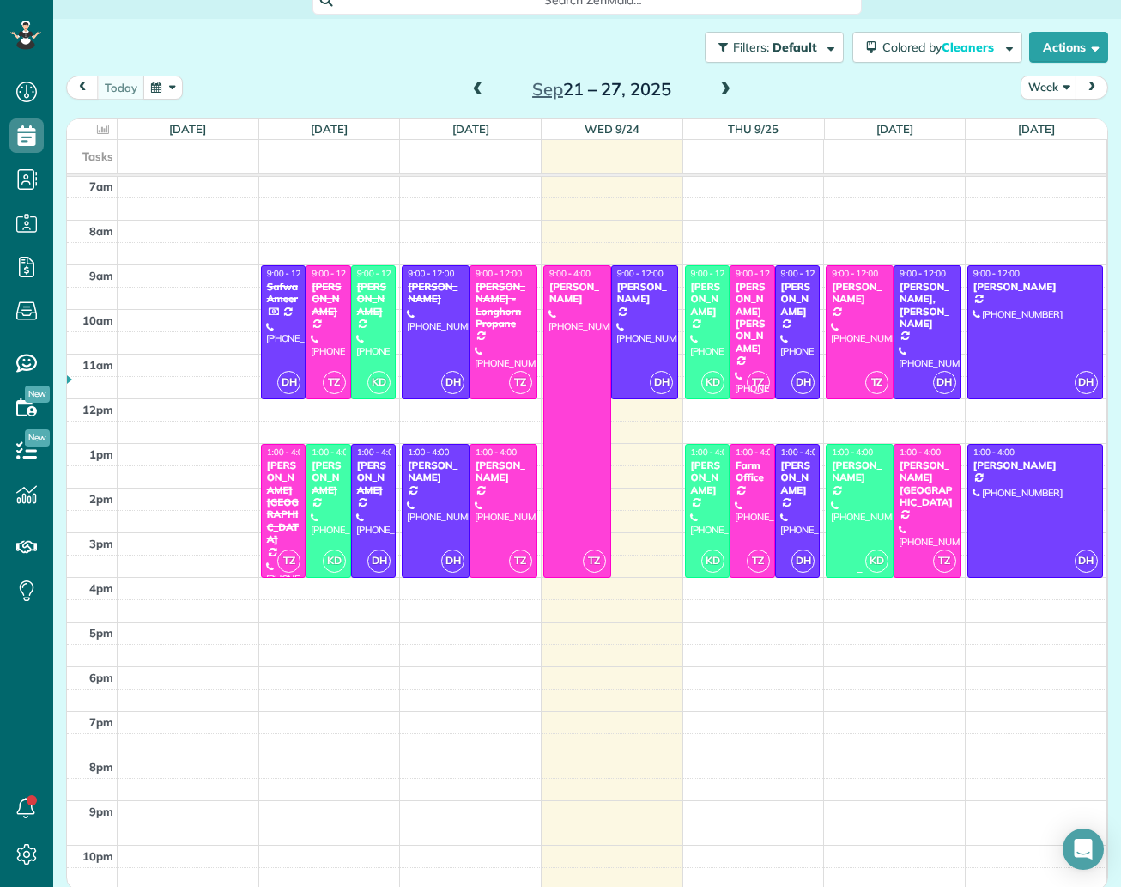
click at [856, 488] on div at bounding box center [859, 511] width 66 height 132
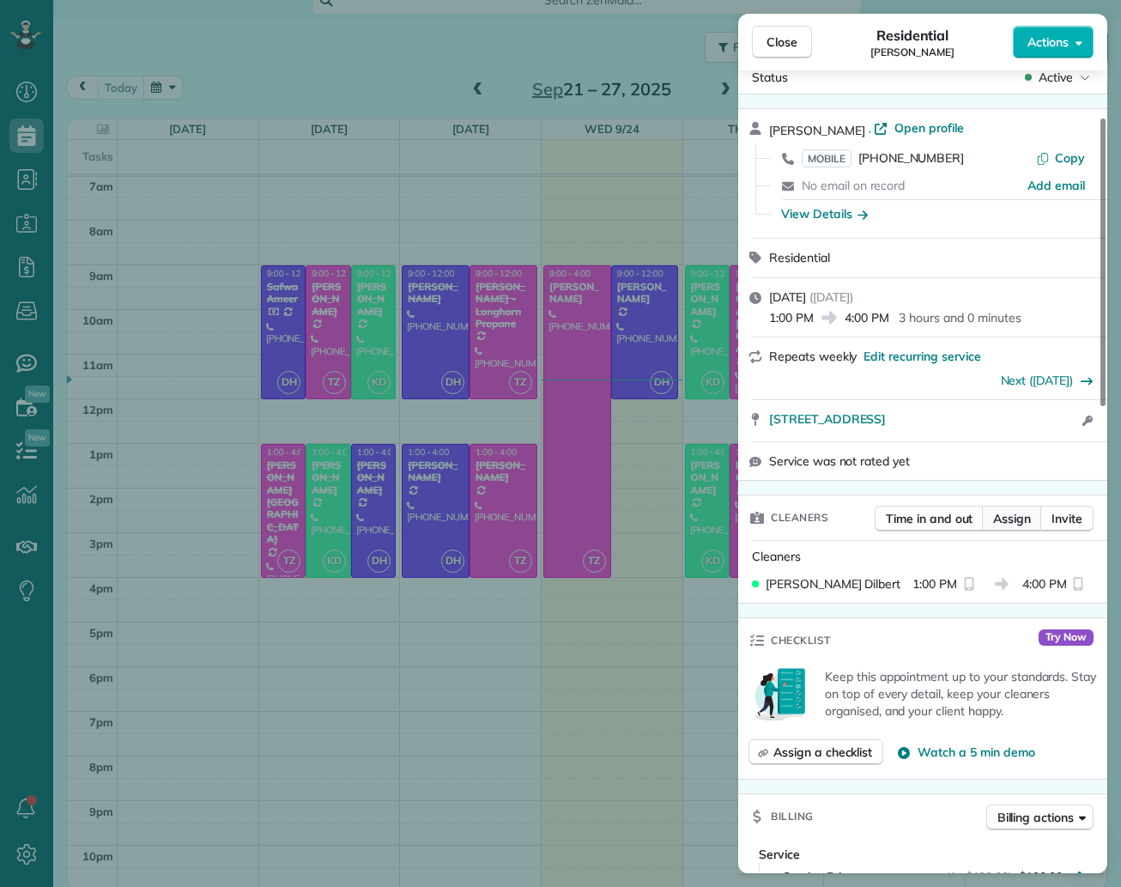
scroll to position [130, 0]
click at [1021, 525] on button "Assign" at bounding box center [1012, 518] width 60 height 26
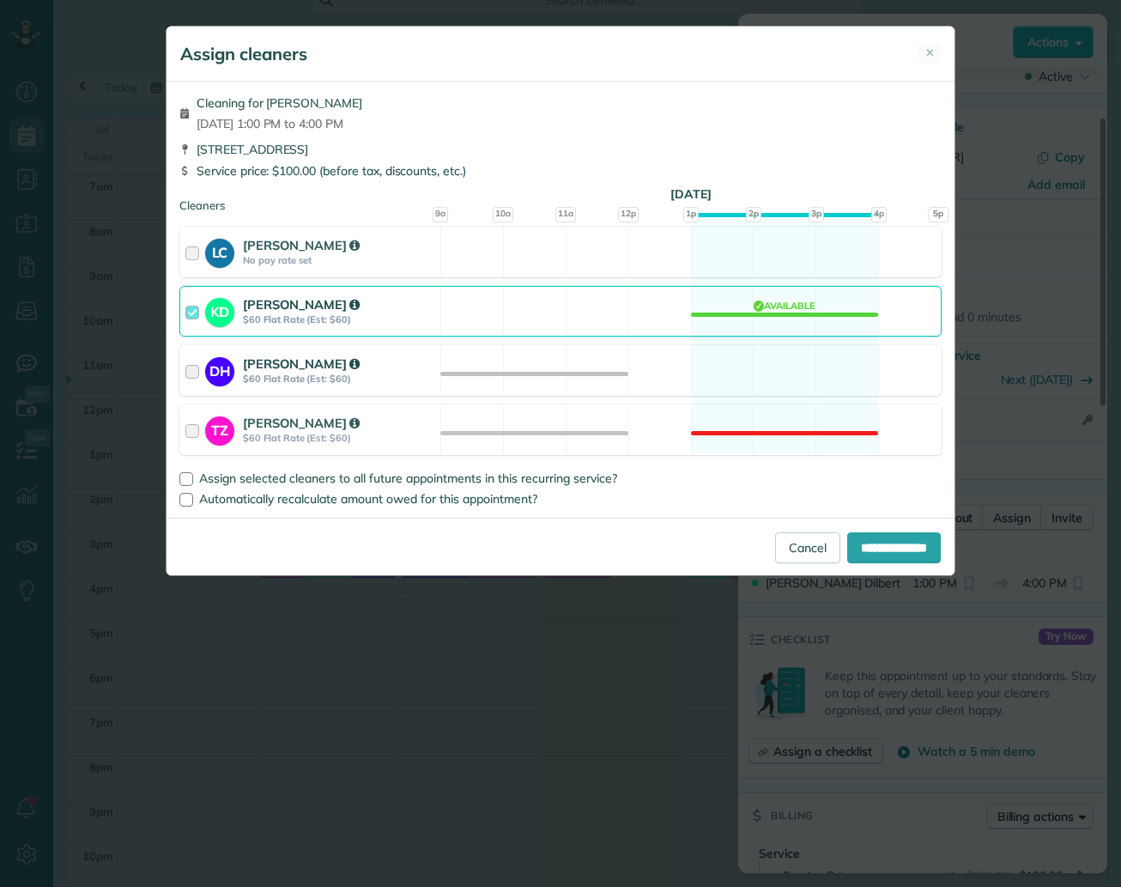
click at [544, 391] on div "DH Deyanira Hernandez $60 Flat Rate (Est: $60) Available" at bounding box center [560, 370] width 762 height 51
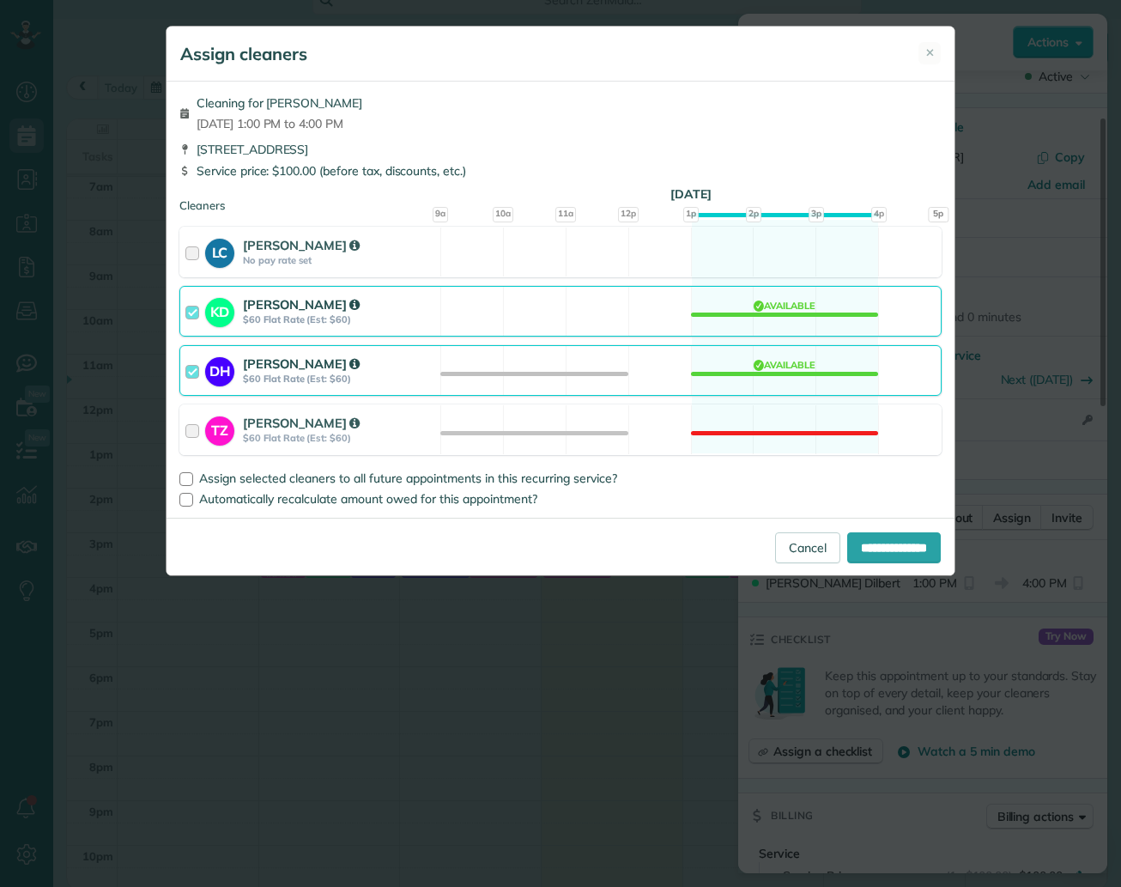
click at [638, 321] on div "KD Krisha Dilbert $60 Flat Rate (Est: $60) Available" at bounding box center [560, 311] width 762 height 51
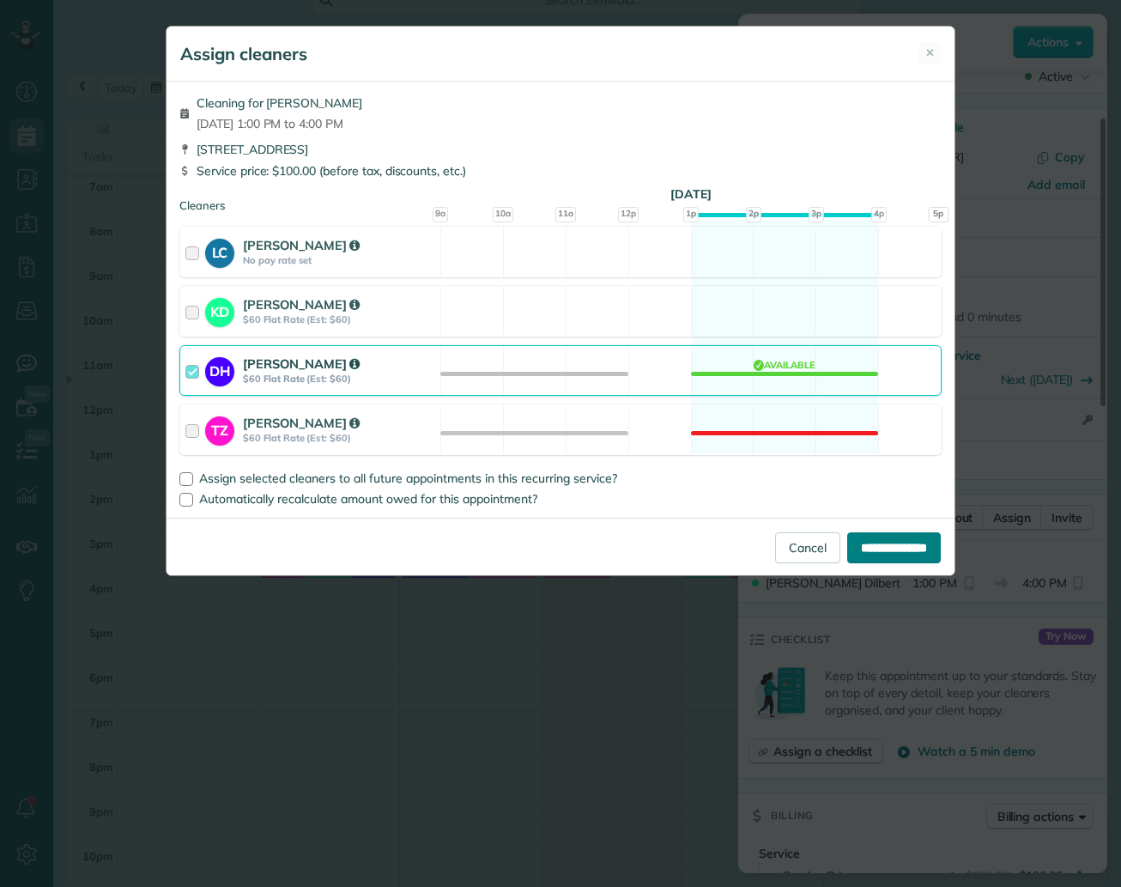
click at [899, 546] on input "**********" at bounding box center [894, 547] width 94 height 31
type input "**********"
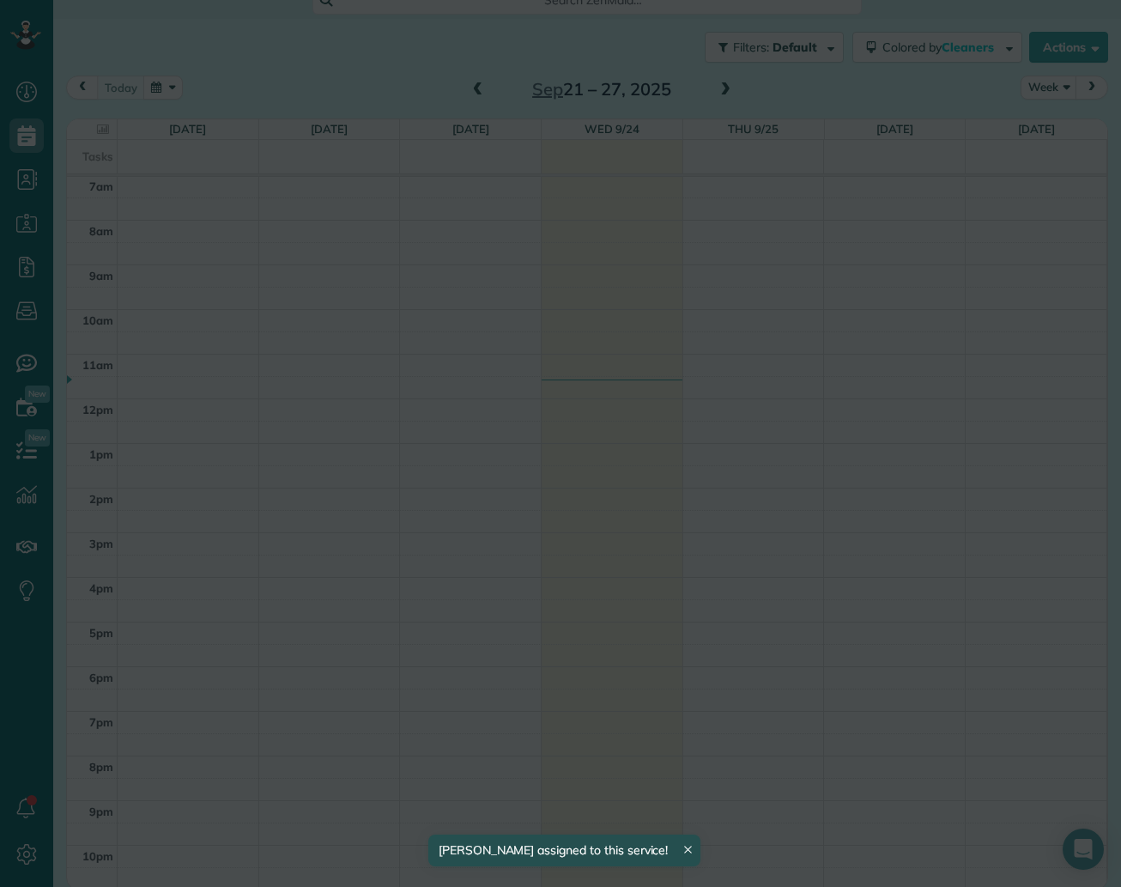
scroll to position [313, 0]
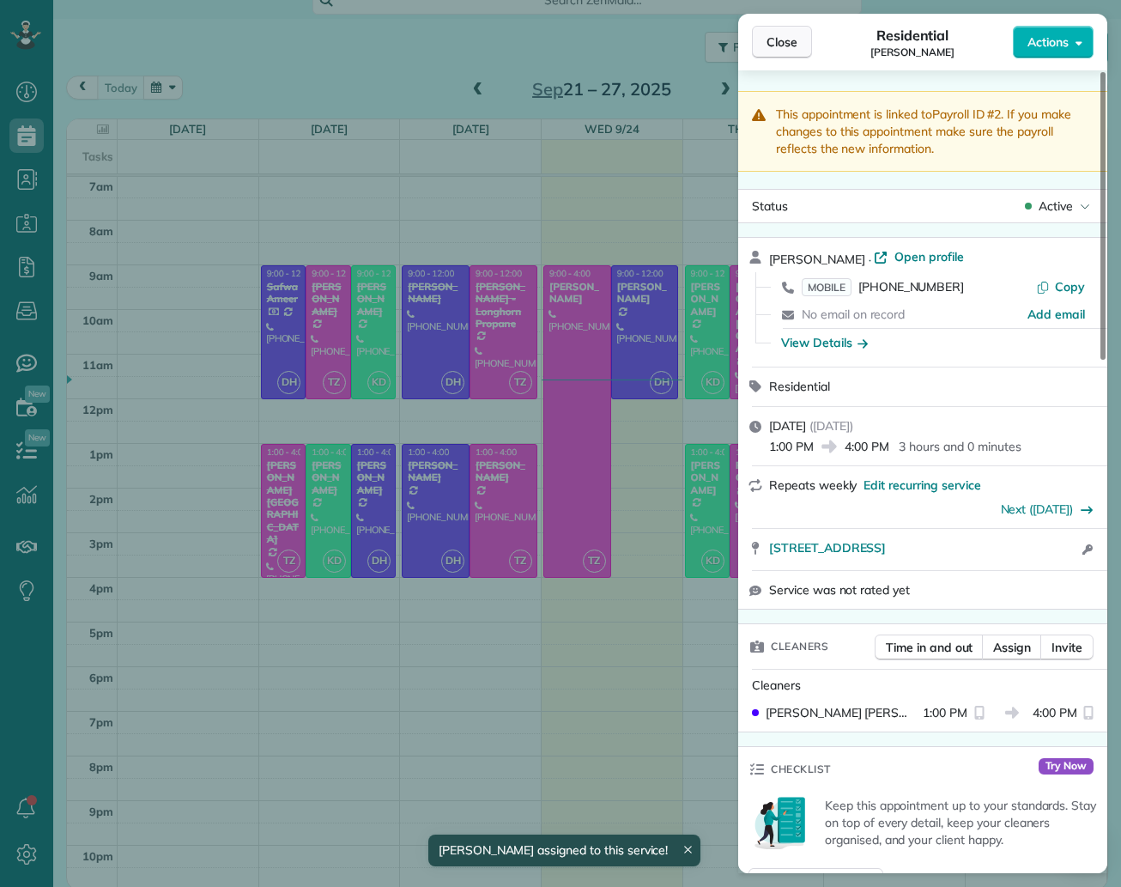
click at [780, 39] on span "Close" at bounding box center [781, 41] width 31 height 17
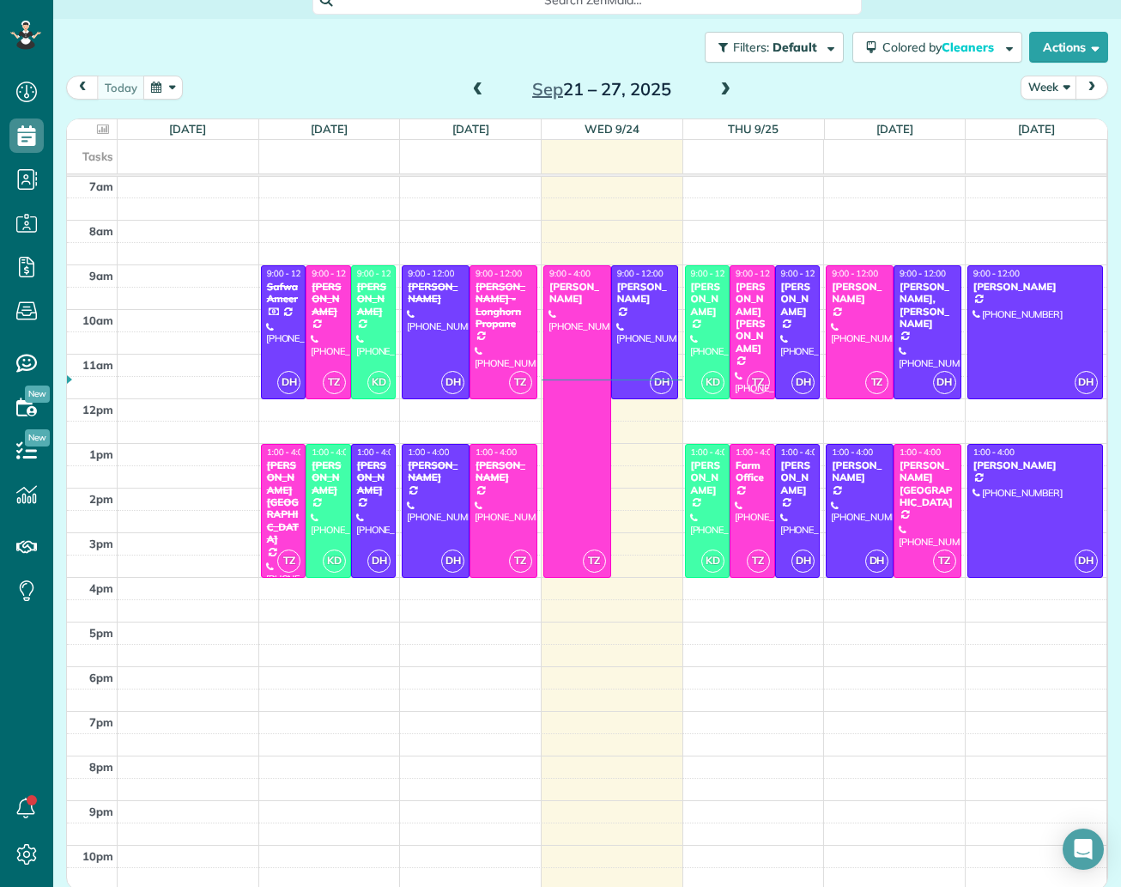
click at [728, 90] on span at bounding box center [725, 89] width 19 height 15
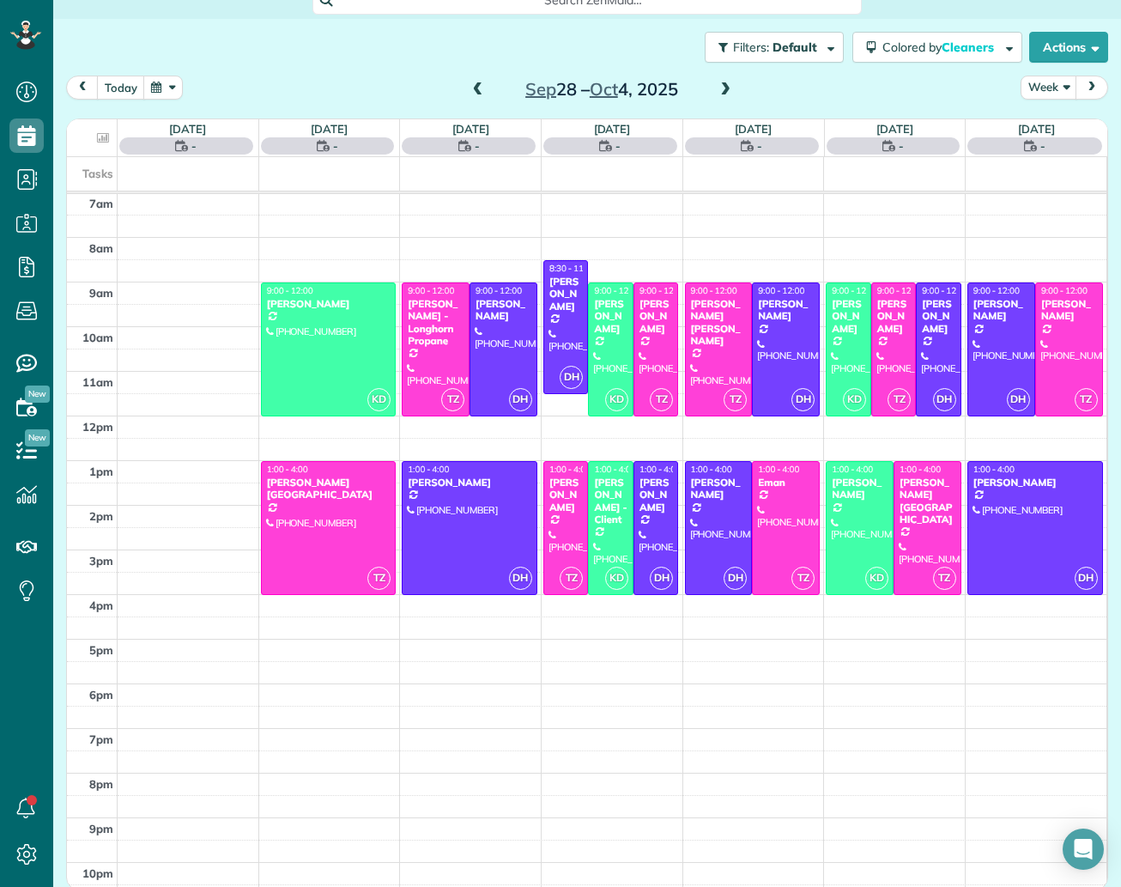
scroll to position [313, 0]
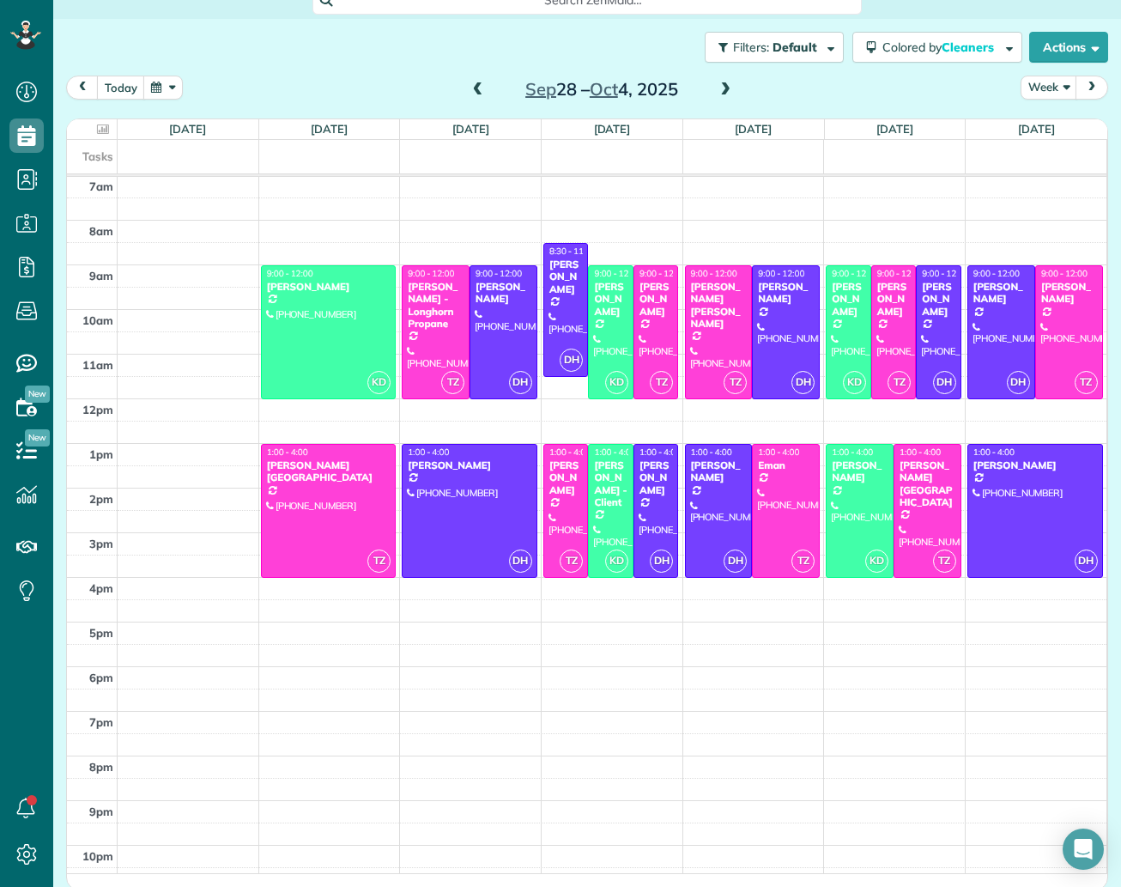
click at [474, 83] on span at bounding box center [478, 89] width 19 height 15
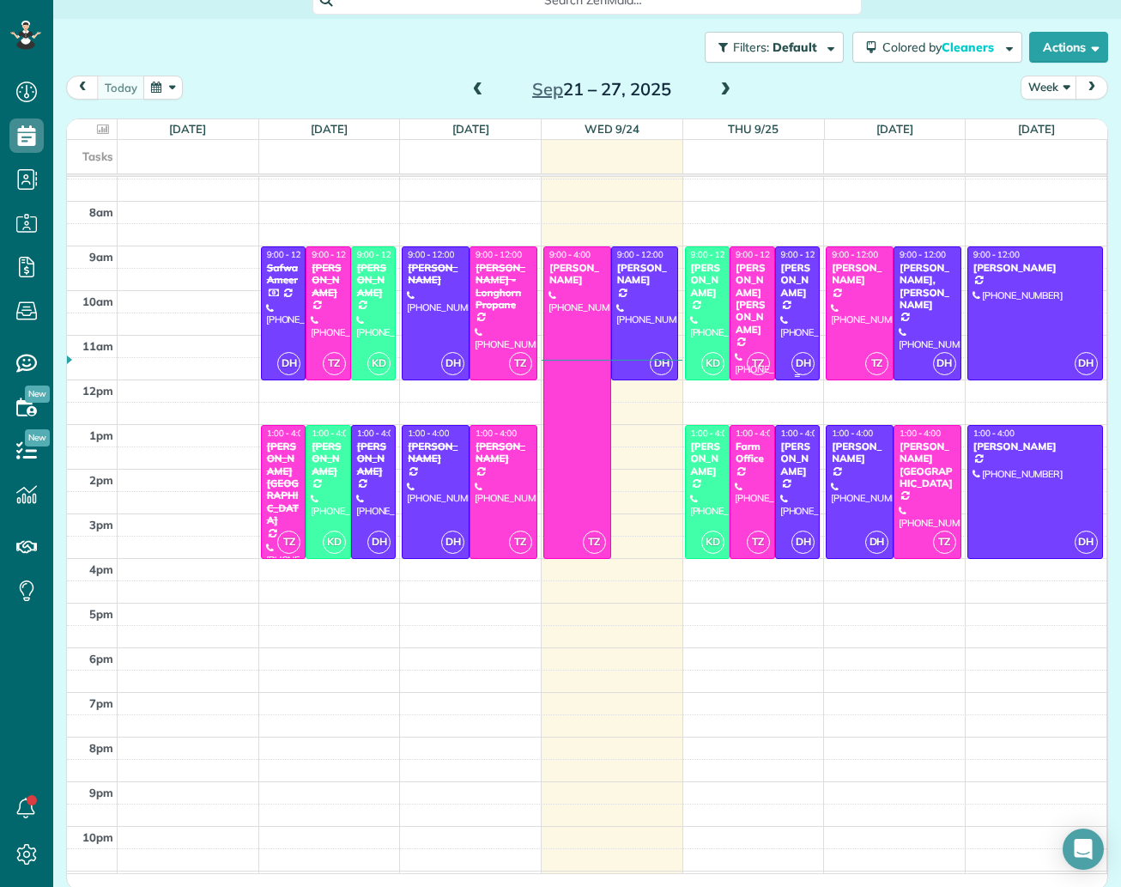
scroll to position [331, 0]
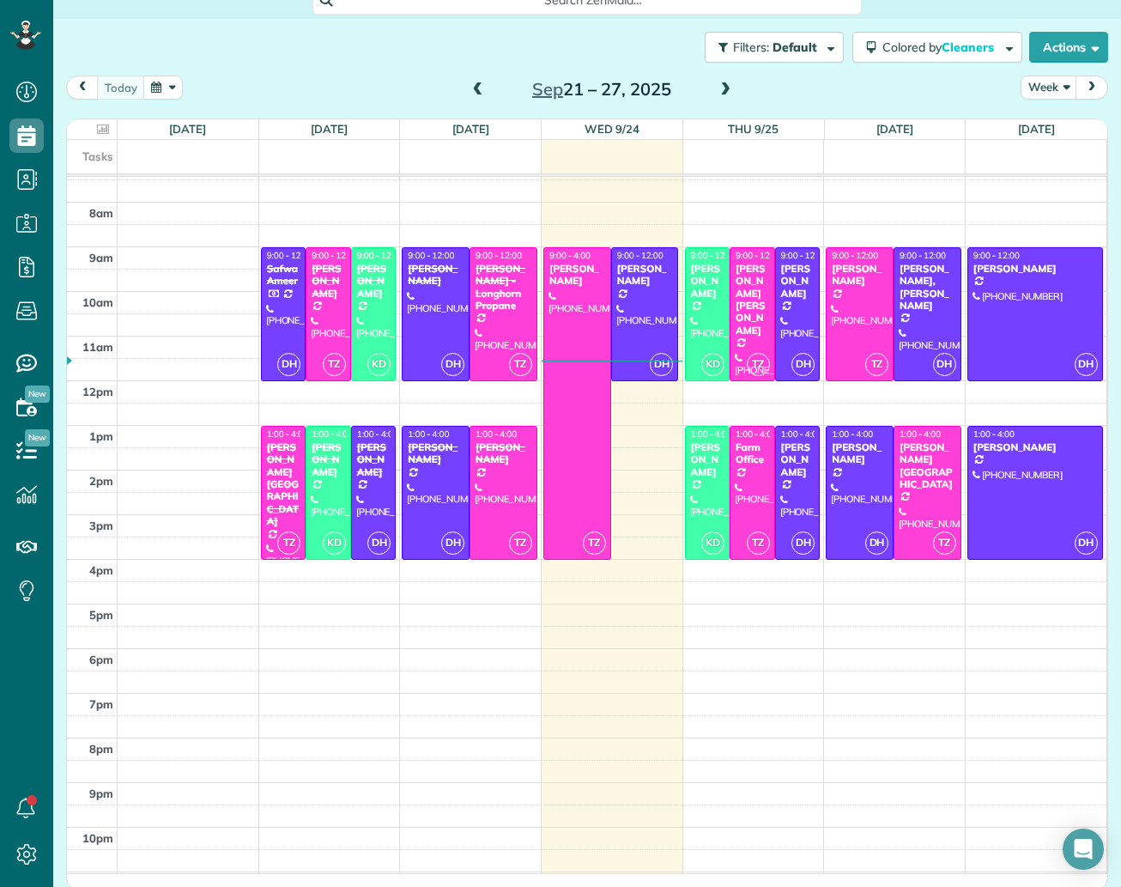
click at [725, 90] on span at bounding box center [725, 89] width 19 height 15
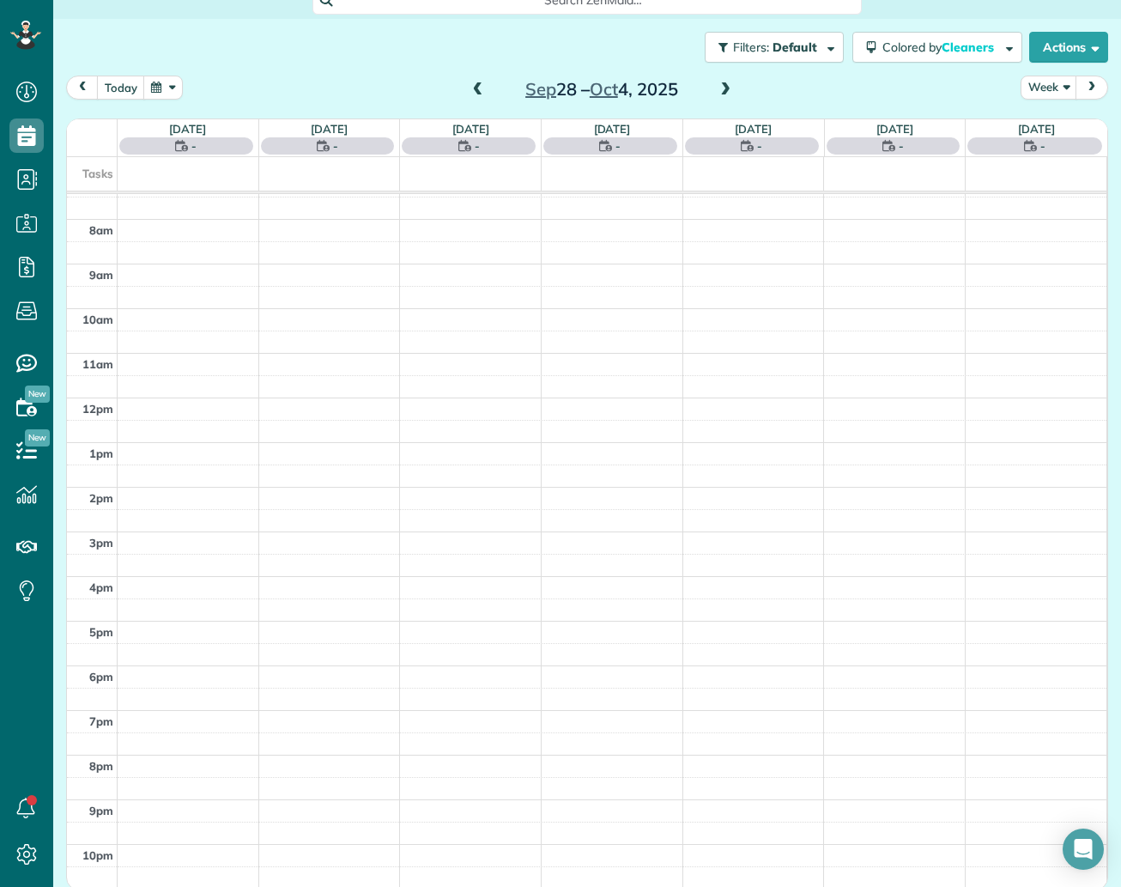
scroll to position [313, 0]
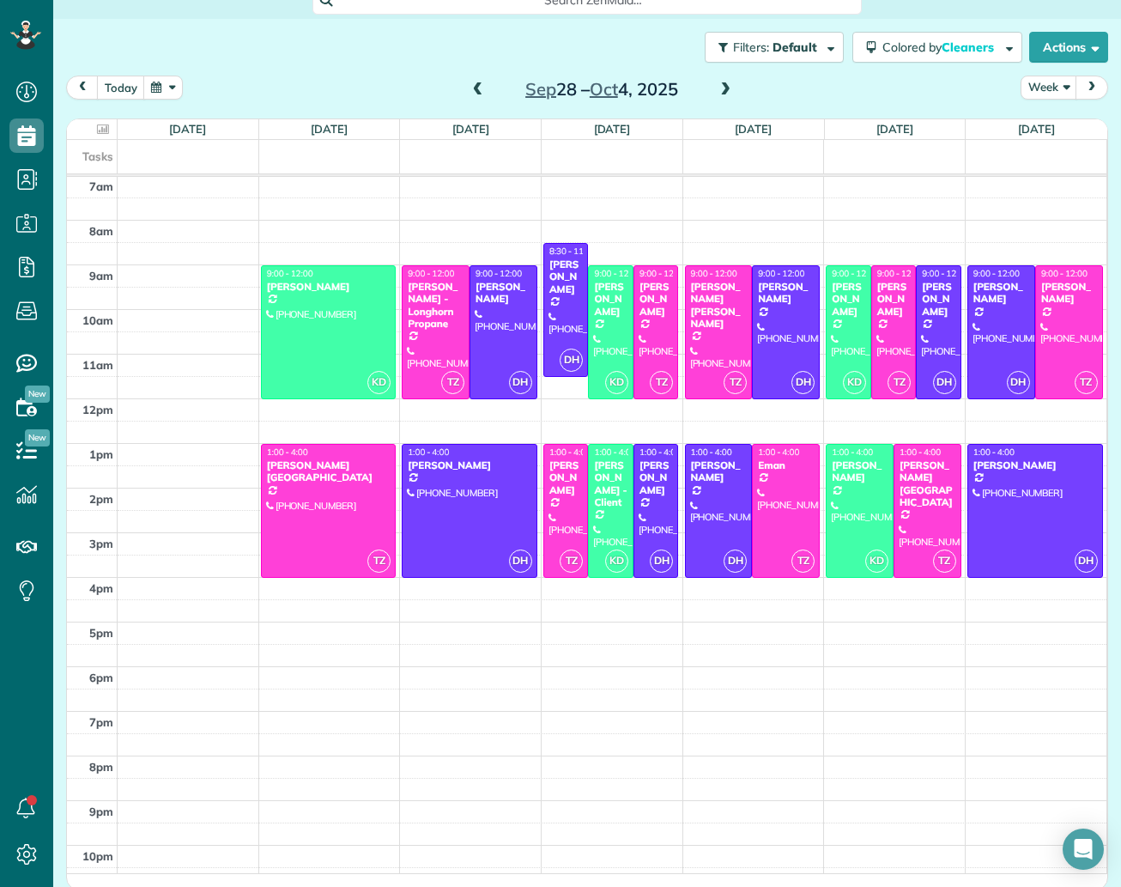
click at [484, 82] on span at bounding box center [478, 89] width 19 height 15
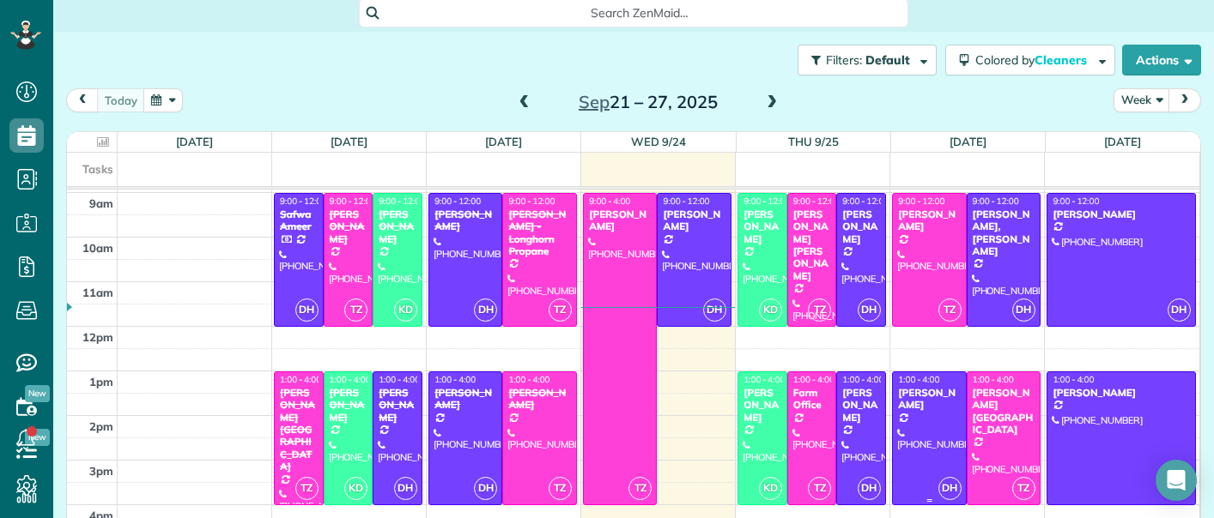
scroll to position [393, 0]
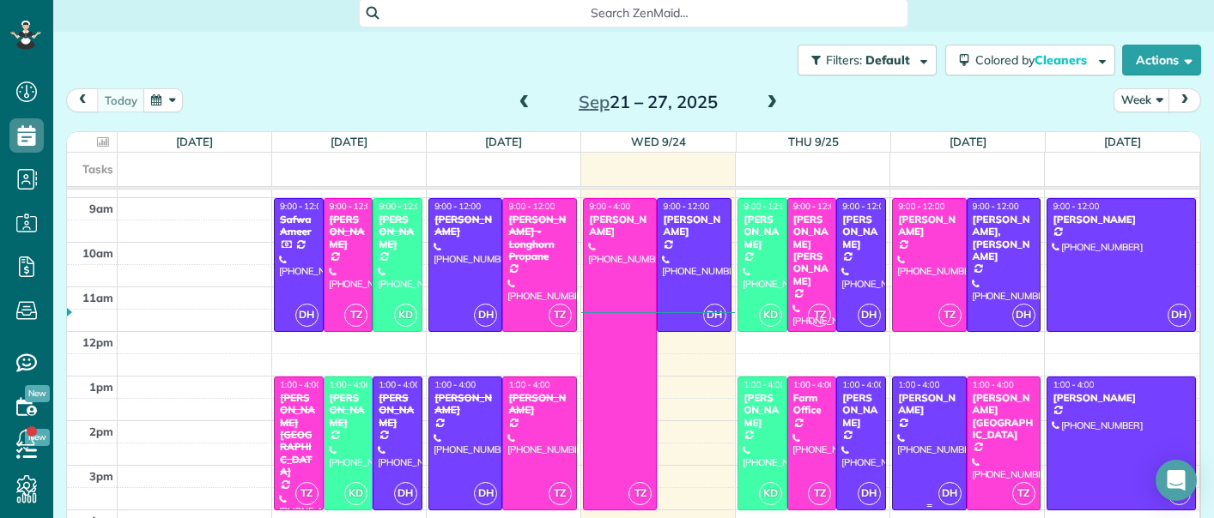
click at [939, 421] on div at bounding box center [929, 444] width 72 height 132
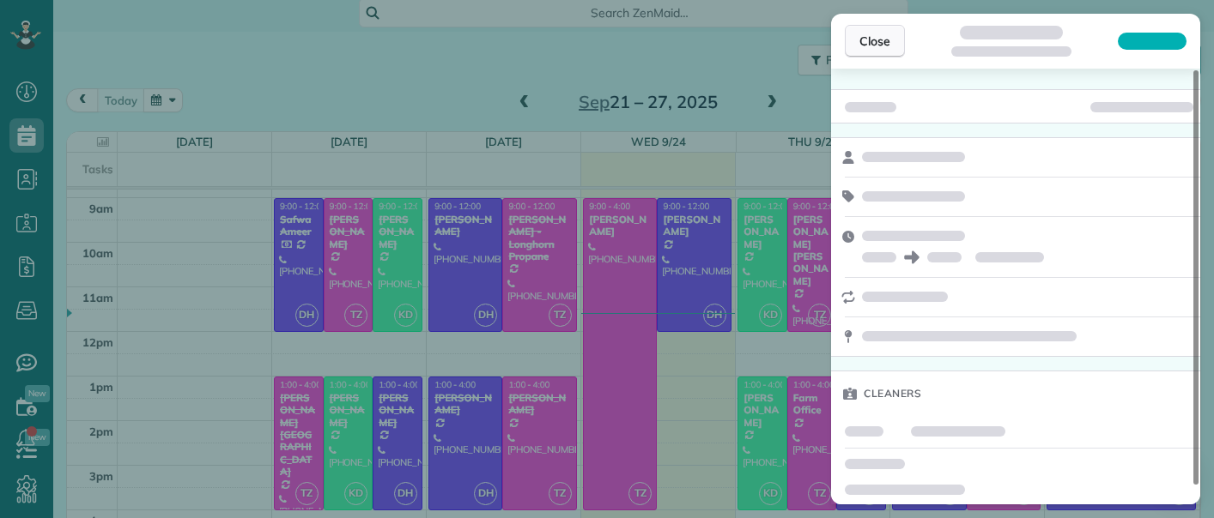
click at [861, 48] on span "Close" at bounding box center [874, 41] width 31 height 17
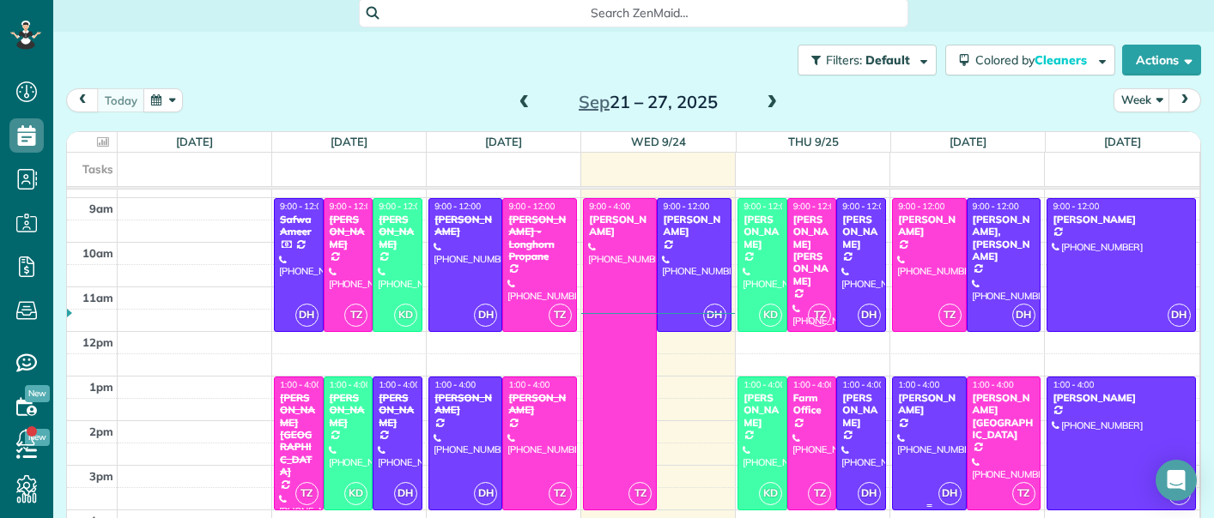
click at [947, 427] on div at bounding box center [929, 444] width 72 height 132
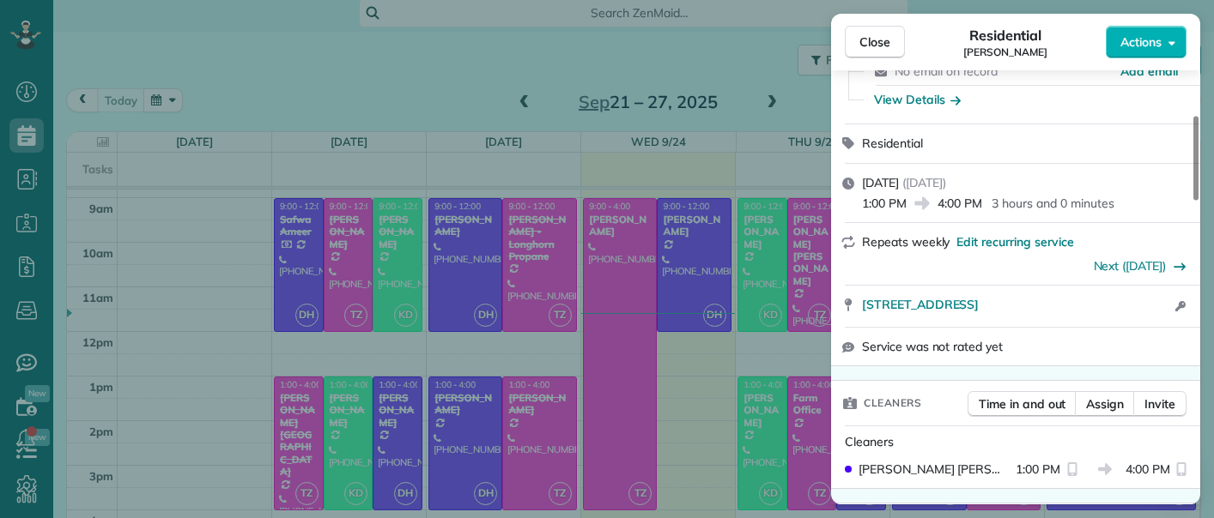
scroll to position [252, 0]
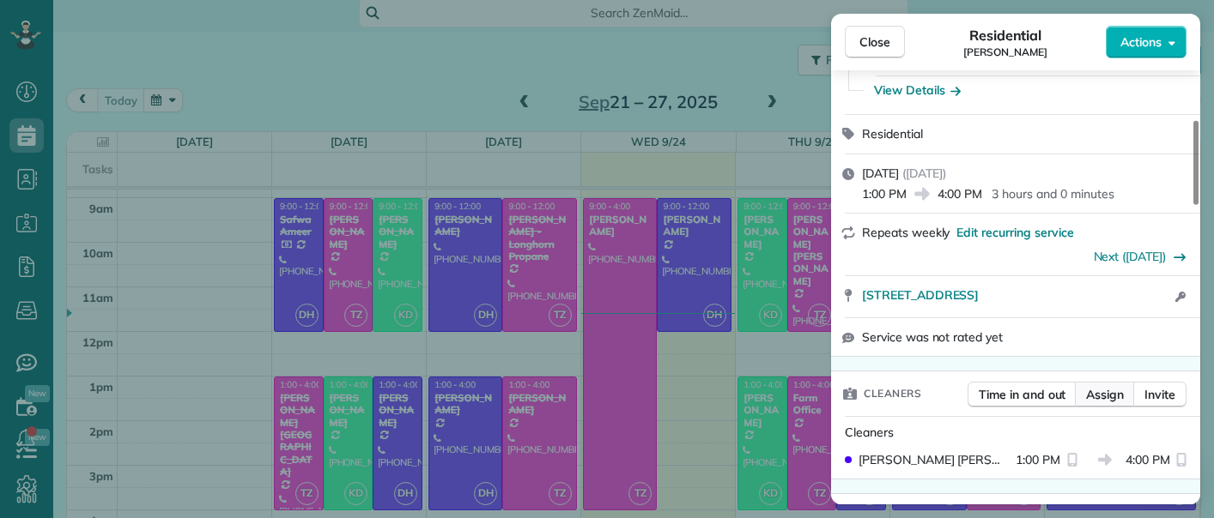
click at [1101, 396] on span "Assign" at bounding box center [1105, 394] width 38 height 17
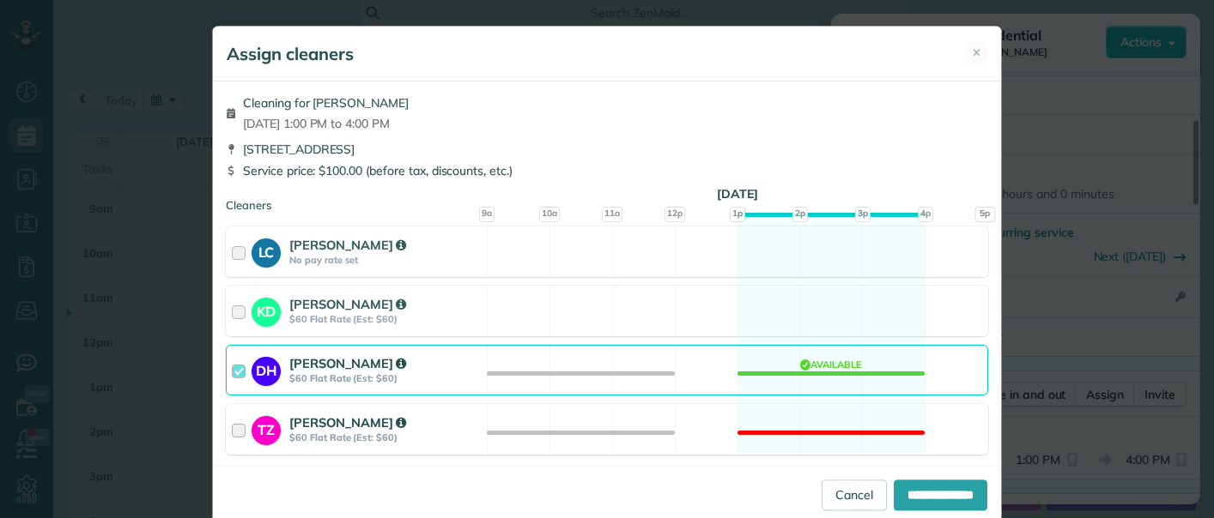
drag, startPoint x: 507, startPoint y: 370, endPoint x: 498, endPoint y: 431, distance: 61.7
click at [506, 372] on div "DH Deyanira Hernandez $60 Flat Rate (Est: $60) Available" at bounding box center [607, 370] width 762 height 51
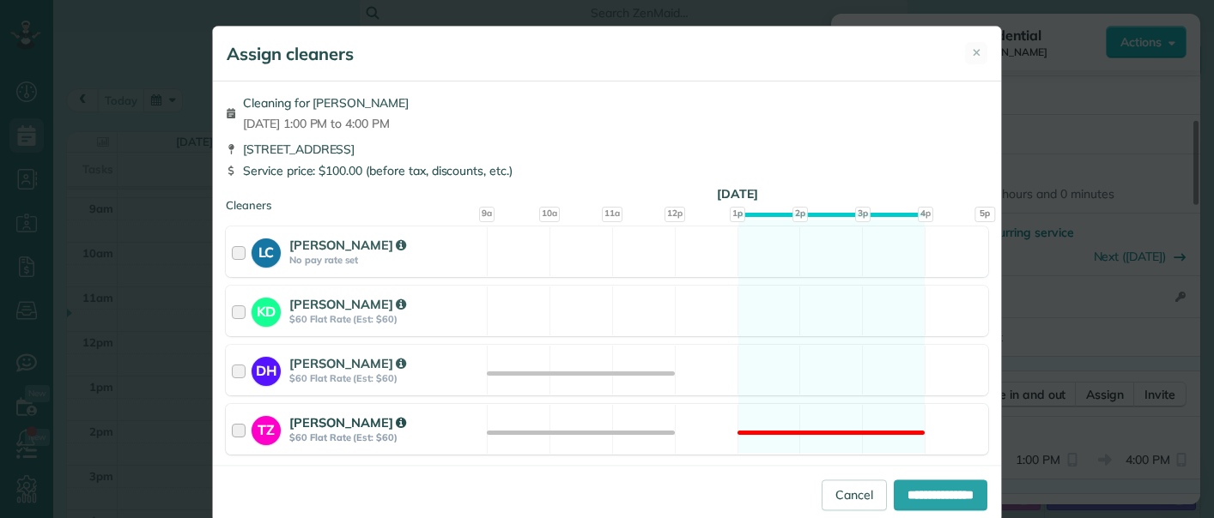
click at [498, 431] on div "TZ Thelma Zertuche $60 Flat Rate (Est: $60) Not available" at bounding box center [607, 429] width 762 height 51
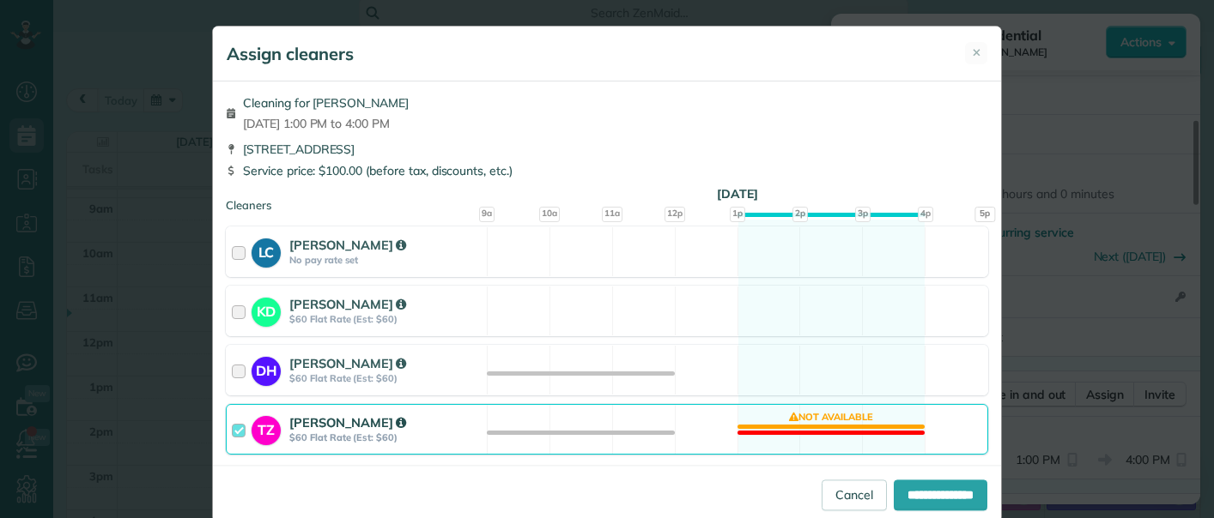
click at [699, 432] on div "TZ Thelma Zertuche $60 Flat Rate (Est: $60) Not available" at bounding box center [607, 429] width 762 height 51
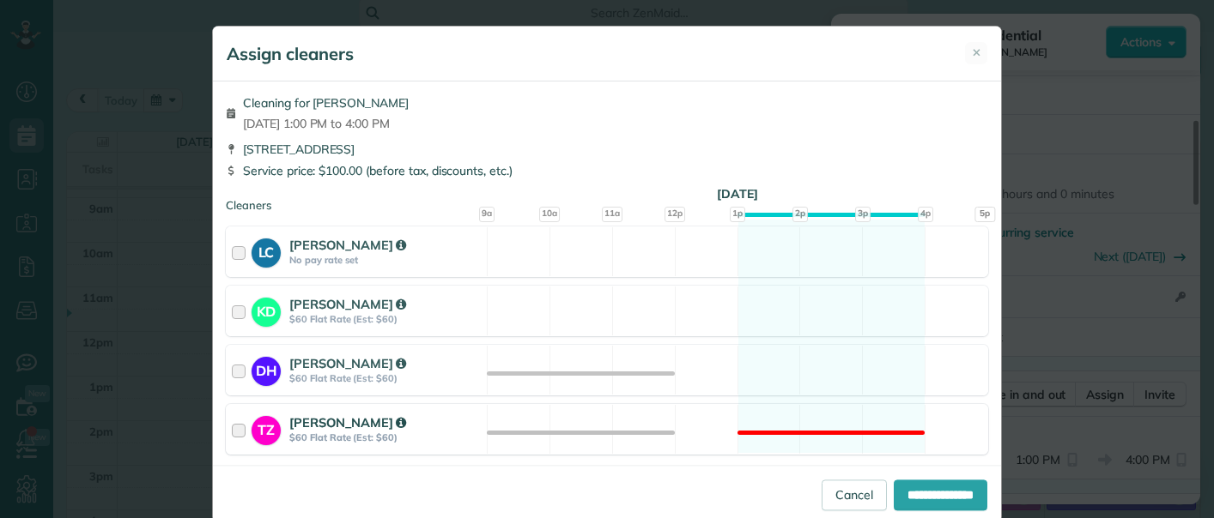
click at [703, 421] on div "TZ Thelma Zertuche $60 Flat Rate (Est: $60) Not available" at bounding box center [607, 429] width 762 height 51
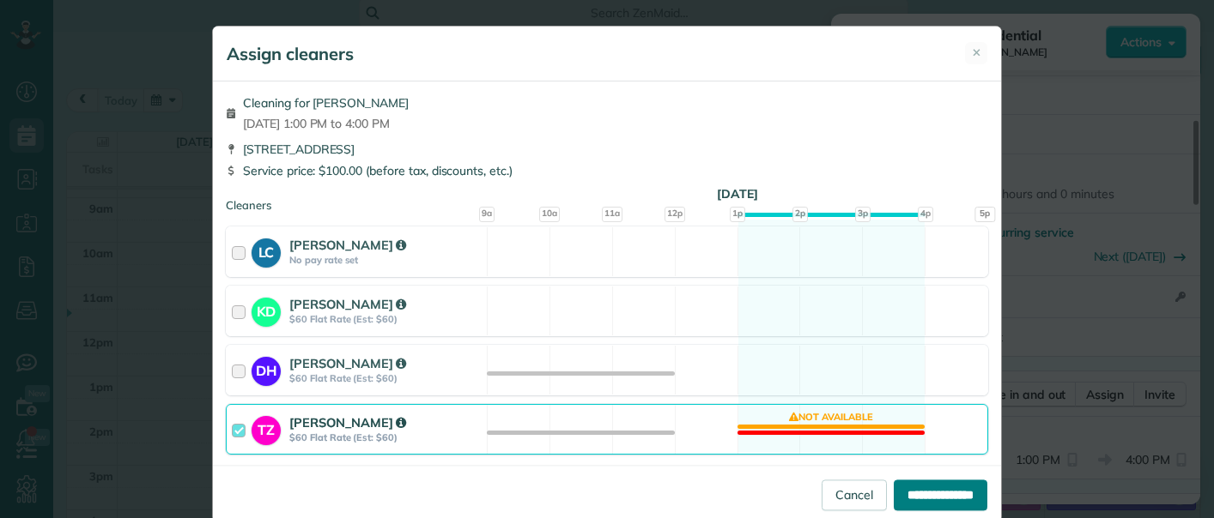
drag, startPoint x: 922, startPoint y: 493, endPoint x: 940, endPoint y: 491, distance: 18.1
click at [922, 493] on input "**********" at bounding box center [940, 495] width 94 height 31
type input "**********"
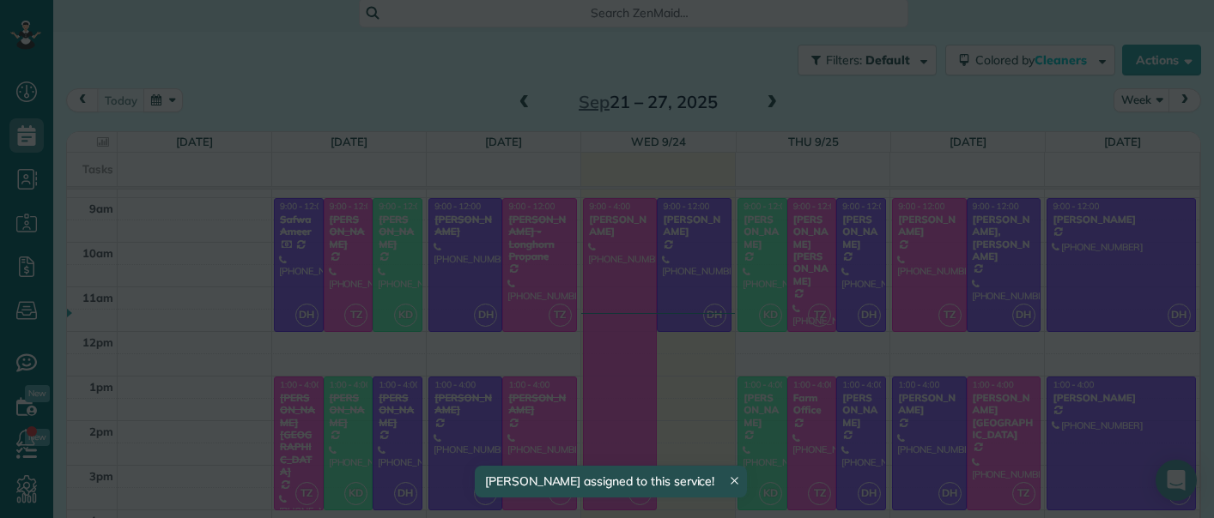
scroll to position [393, 0]
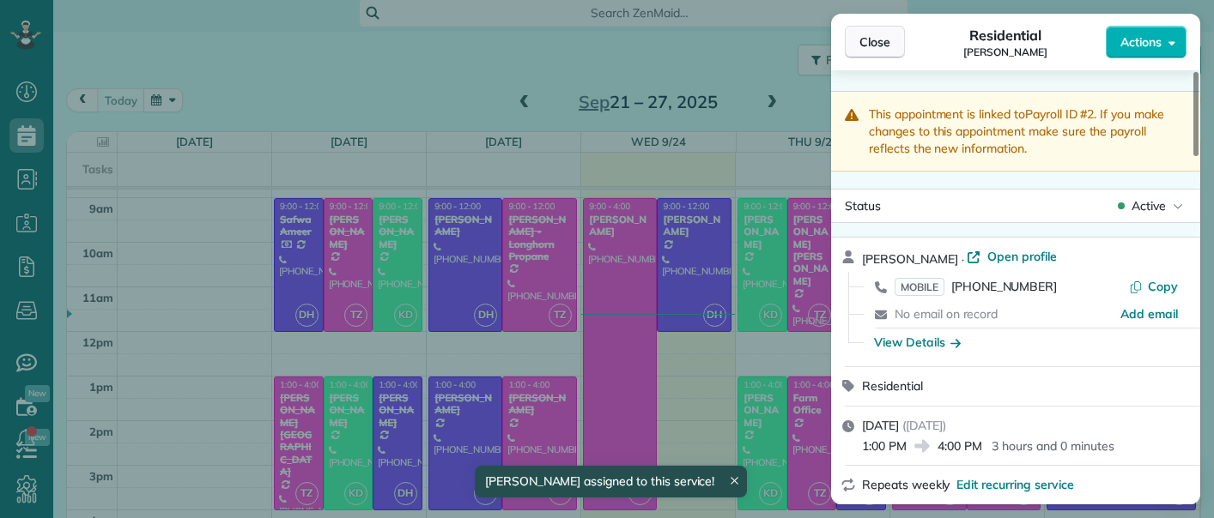
click at [868, 42] on span "Close" at bounding box center [874, 41] width 31 height 17
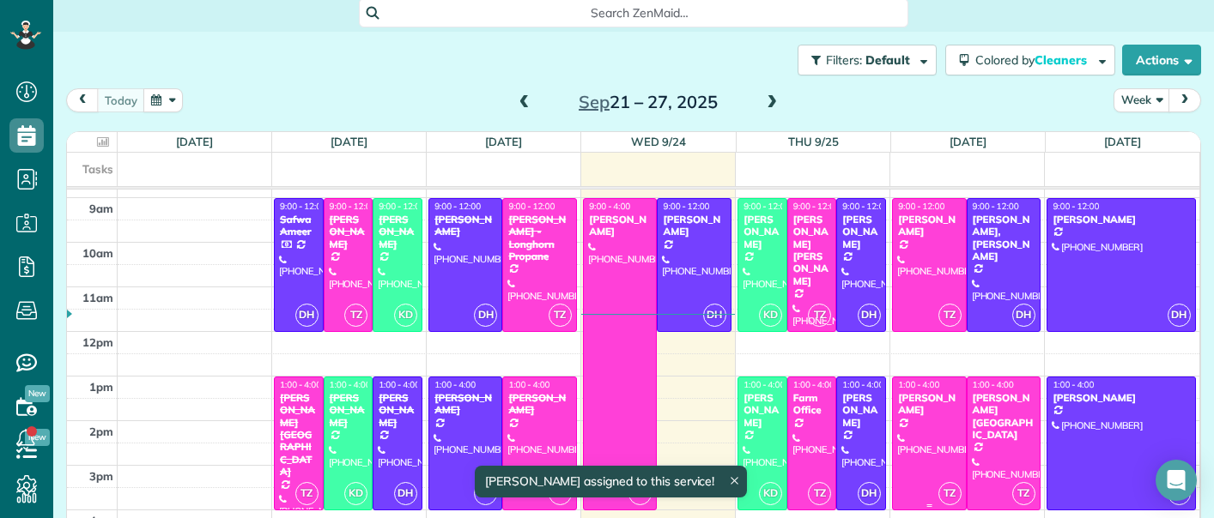
click at [913, 424] on div at bounding box center [929, 444] width 72 height 132
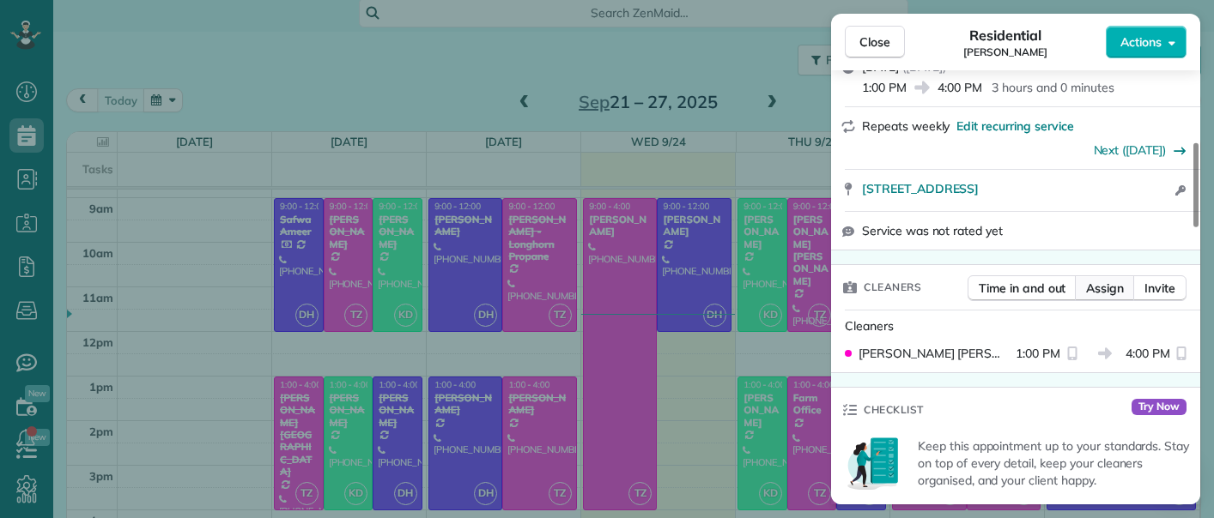
scroll to position [367, 0]
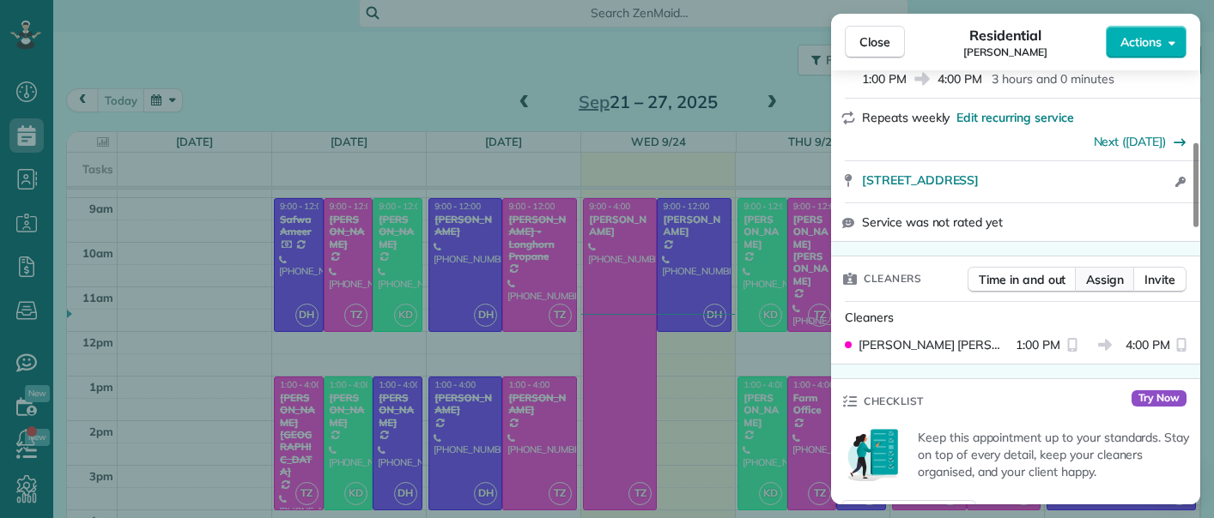
click at [1094, 278] on span "Assign" at bounding box center [1105, 279] width 38 height 17
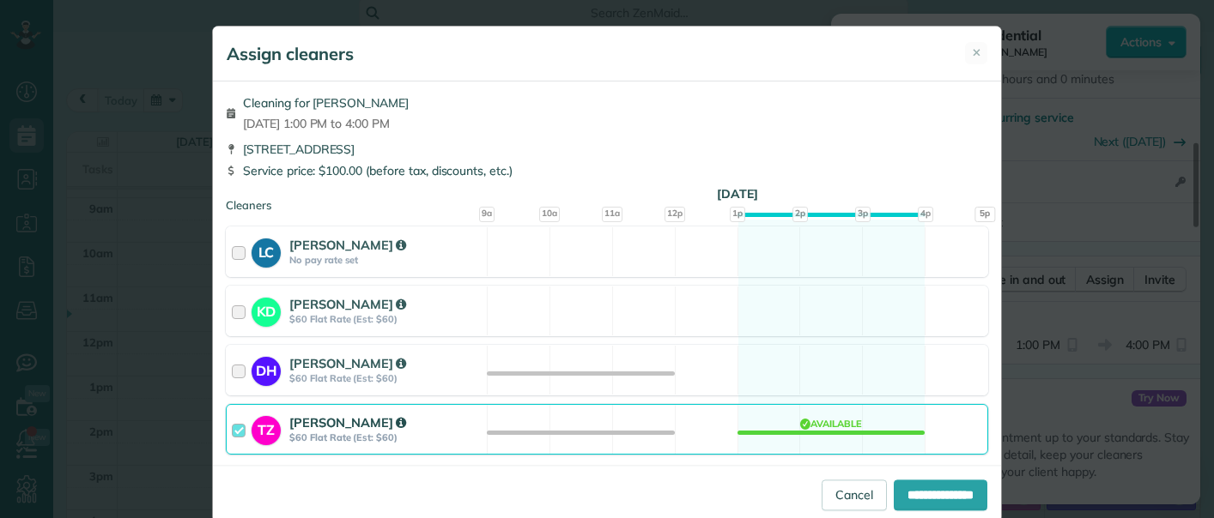
drag, startPoint x: 760, startPoint y: 394, endPoint x: 740, endPoint y: 413, distance: 27.9
click at [760, 394] on div "DH Deyanira Hernandez $60 Flat Rate (Est: $60) Available" at bounding box center [607, 370] width 762 height 51
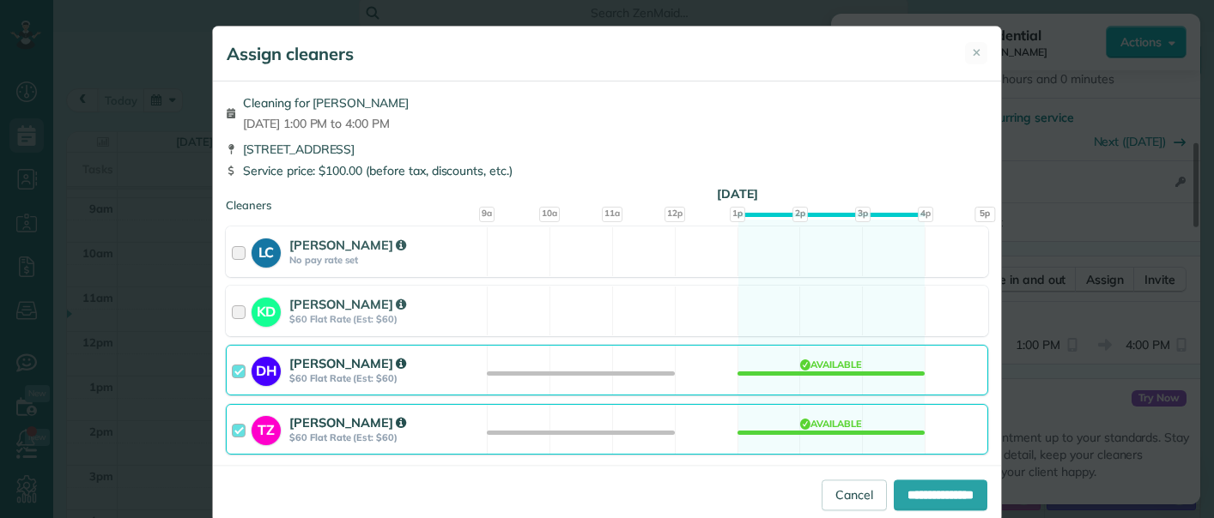
drag, startPoint x: 732, startPoint y: 425, endPoint x: 717, endPoint y: 431, distance: 15.8
click at [732, 425] on div "TZ Thelma Zertuche $60 Flat Rate (Est: $60) Available" at bounding box center [607, 429] width 762 height 51
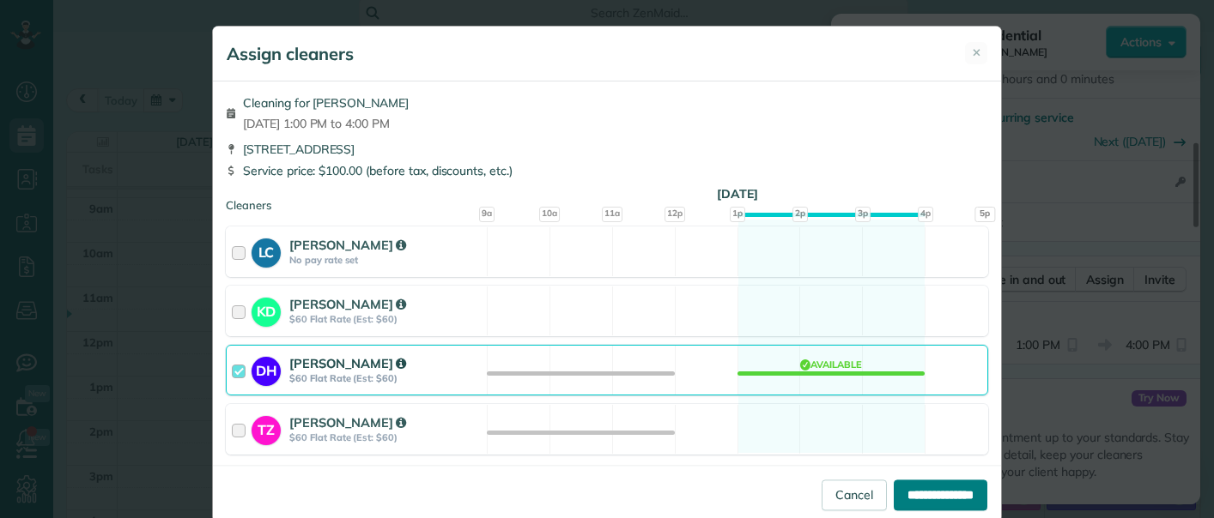
click at [907, 493] on input "**********" at bounding box center [940, 495] width 94 height 31
type input "**********"
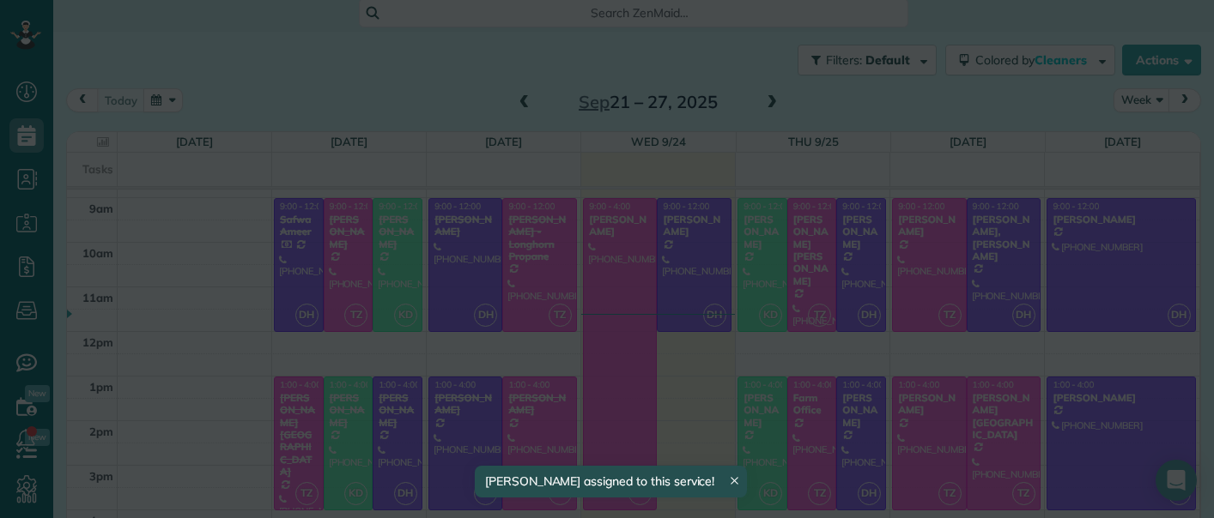
scroll to position [393, 0]
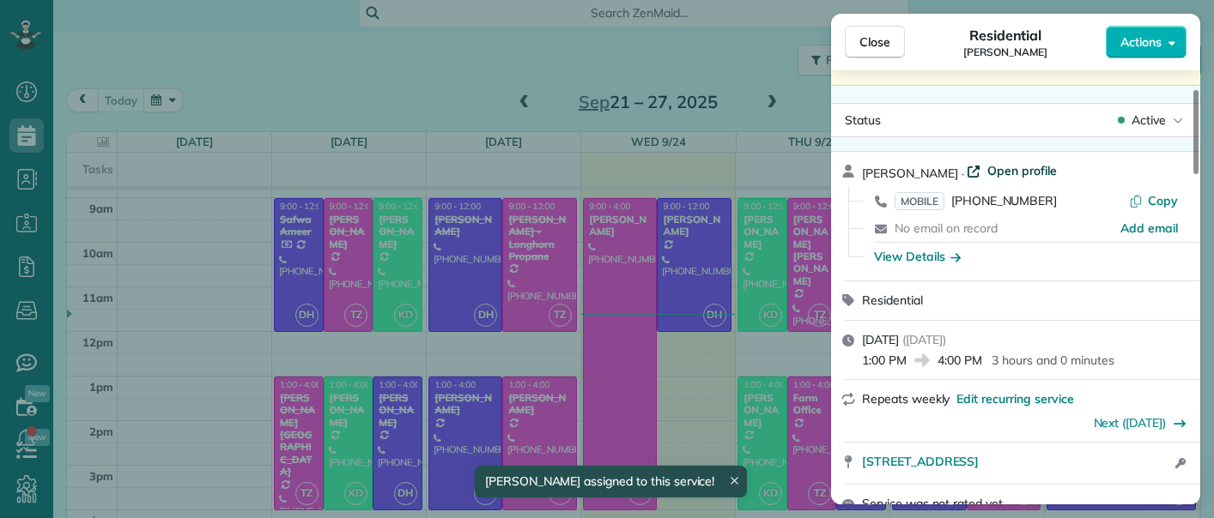
scroll to position [94, 0]
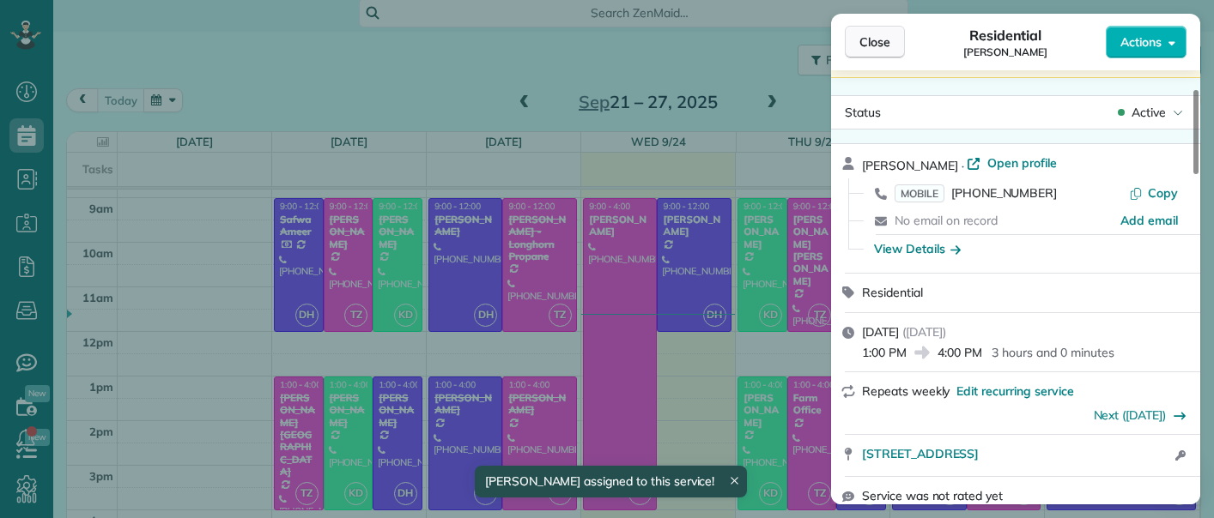
click at [875, 38] on span "Close" at bounding box center [874, 41] width 31 height 17
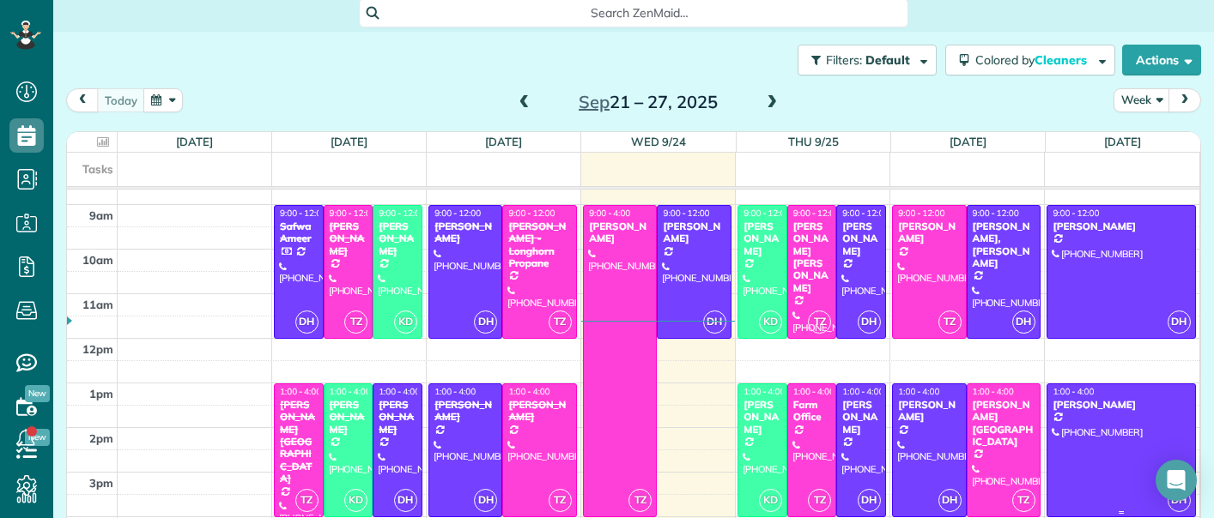
scroll to position [395, 0]
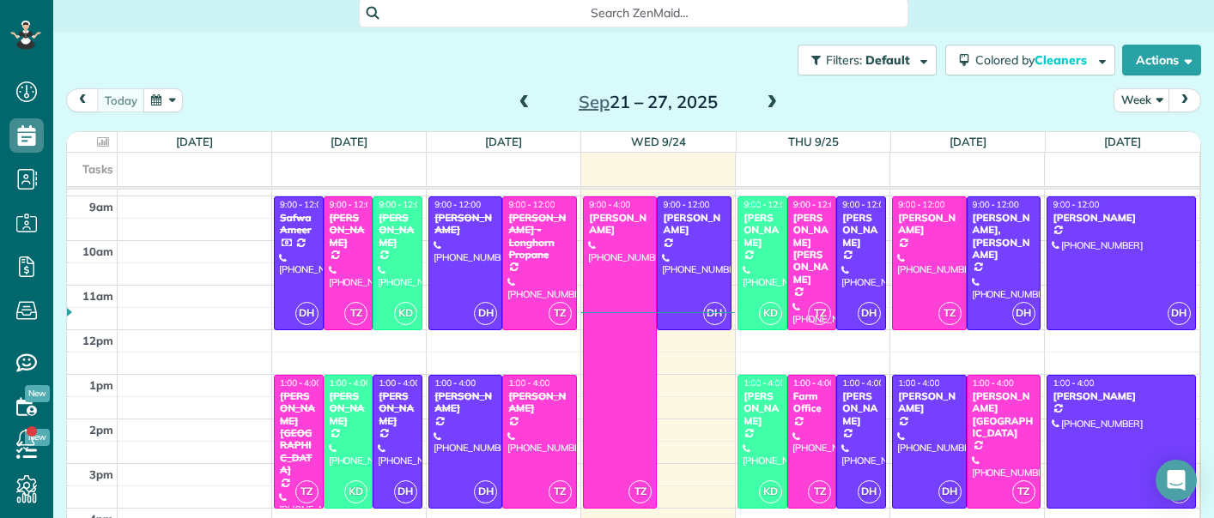
click at [760, 107] on div "Sep 21 – 27, 2025" at bounding box center [648, 101] width 275 height 27
click at [770, 100] on span at bounding box center [771, 102] width 19 height 15
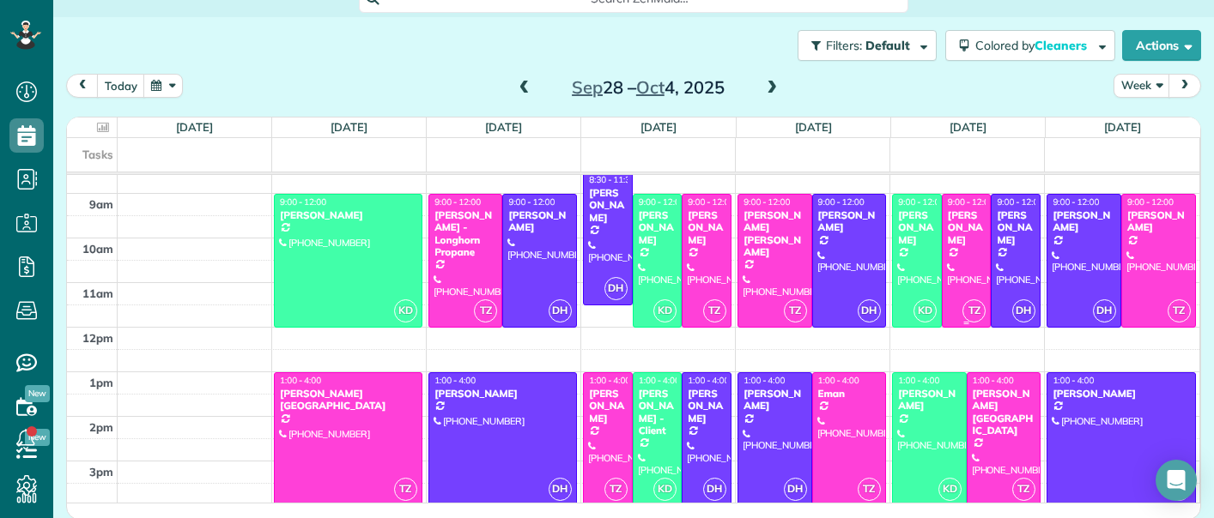
scroll to position [0, 0]
click at [524, 88] on span at bounding box center [524, 88] width 19 height 15
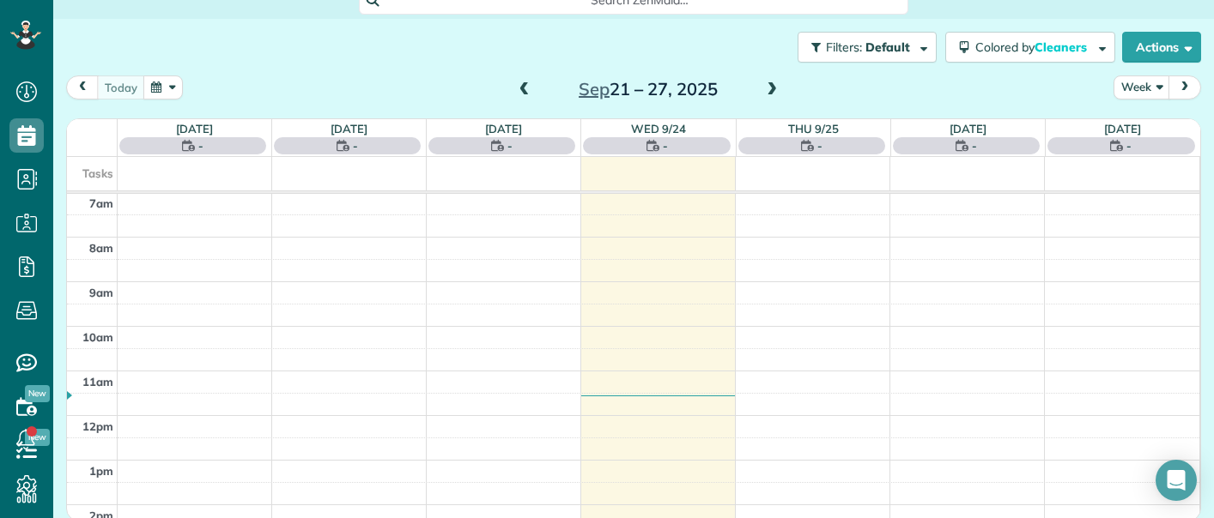
scroll to position [313, 0]
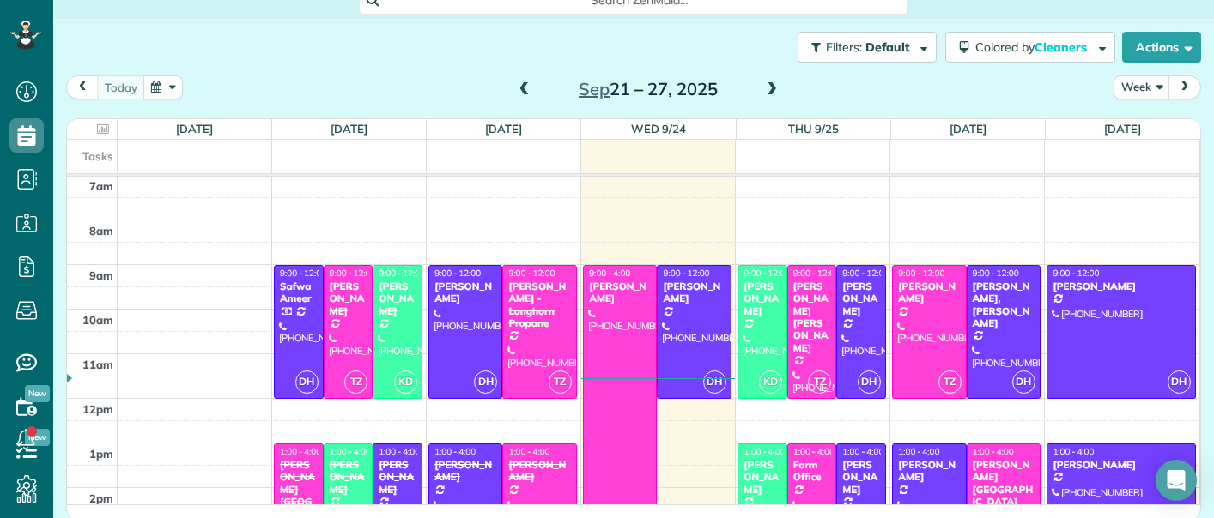
click at [774, 87] on span at bounding box center [771, 89] width 19 height 15
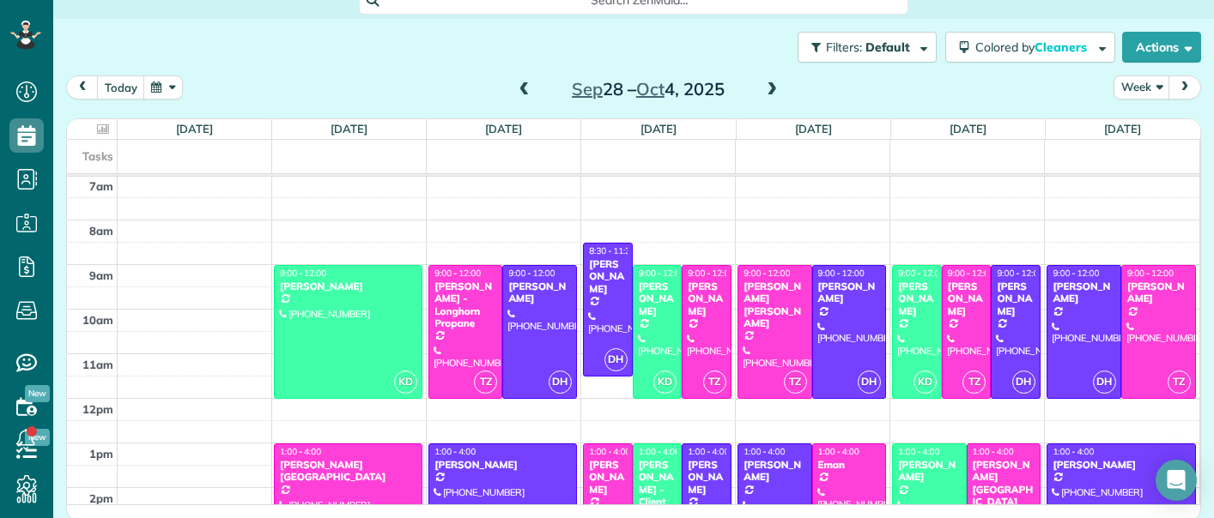
click at [527, 88] on span at bounding box center [524, 89] width 19 height 15
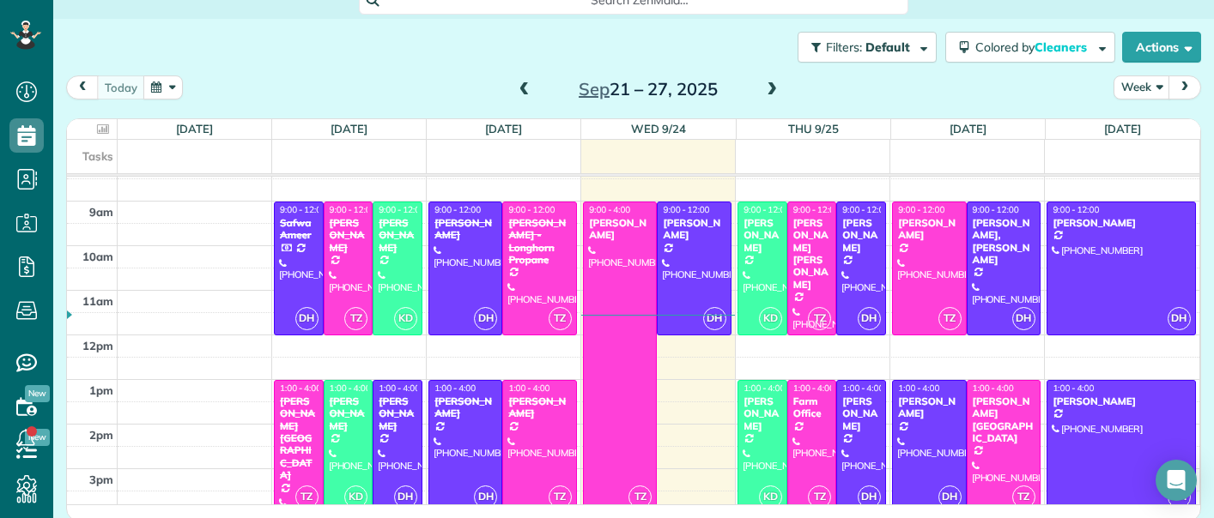
scroll to position [391, 0]
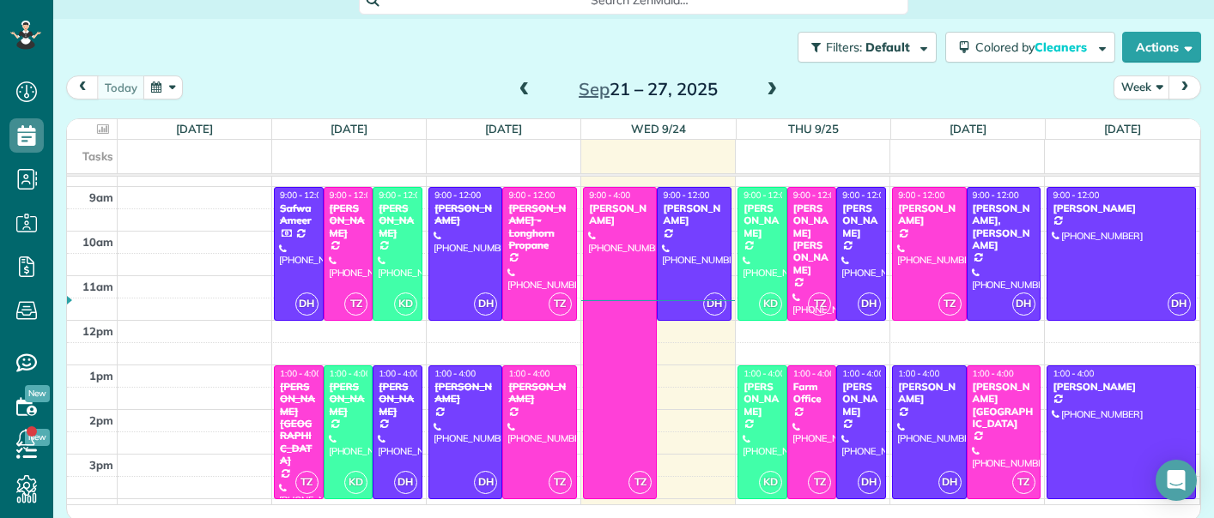
click at [771, 88] on span at bounding box center [771, 89] width 19 height 15
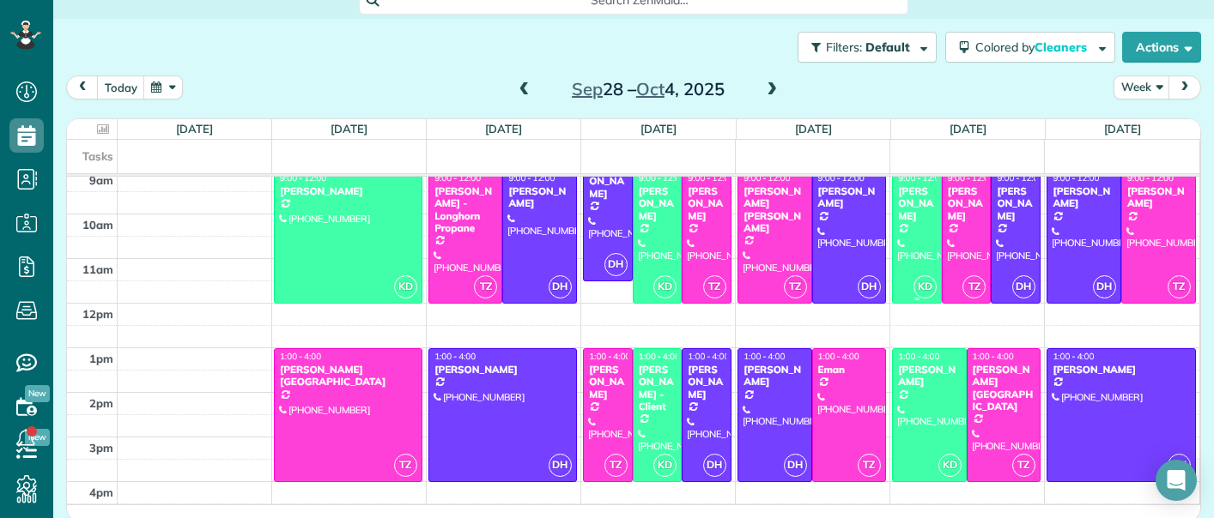
scroll to position [390, 0]
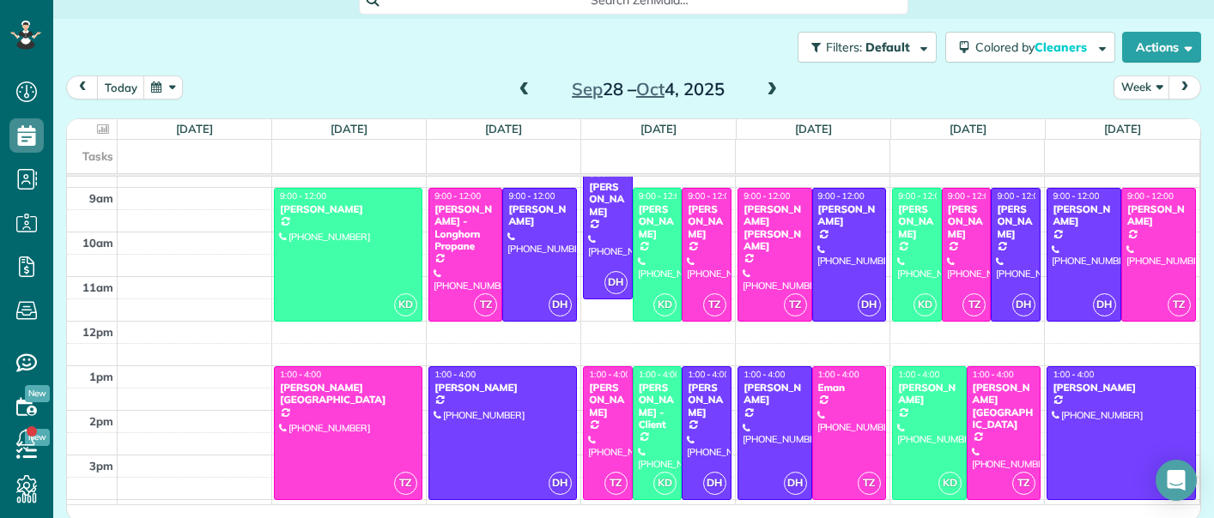
click at [517, 94] on span at bounding box center [524, 89] width 19 height 15
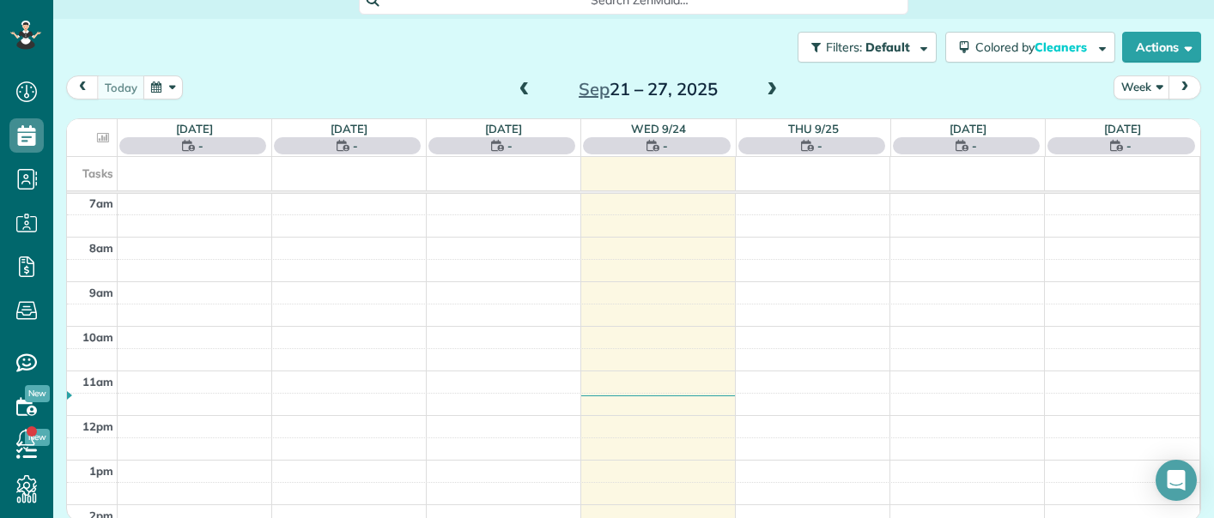
scroll to position [313, 0]
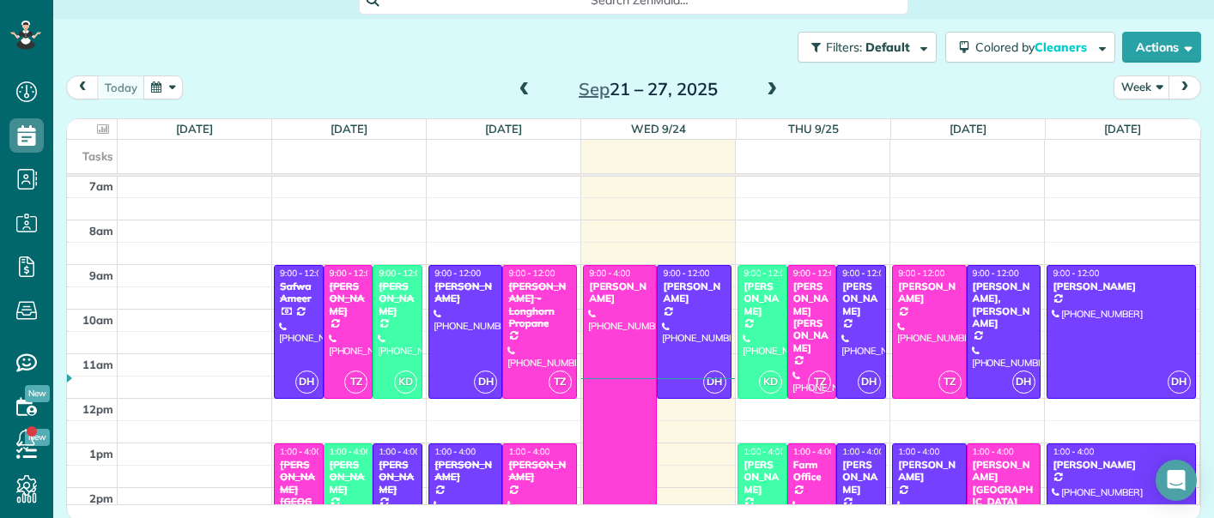
click at [771, 85] on span at bounding box center [771, 89] width 19 height 15
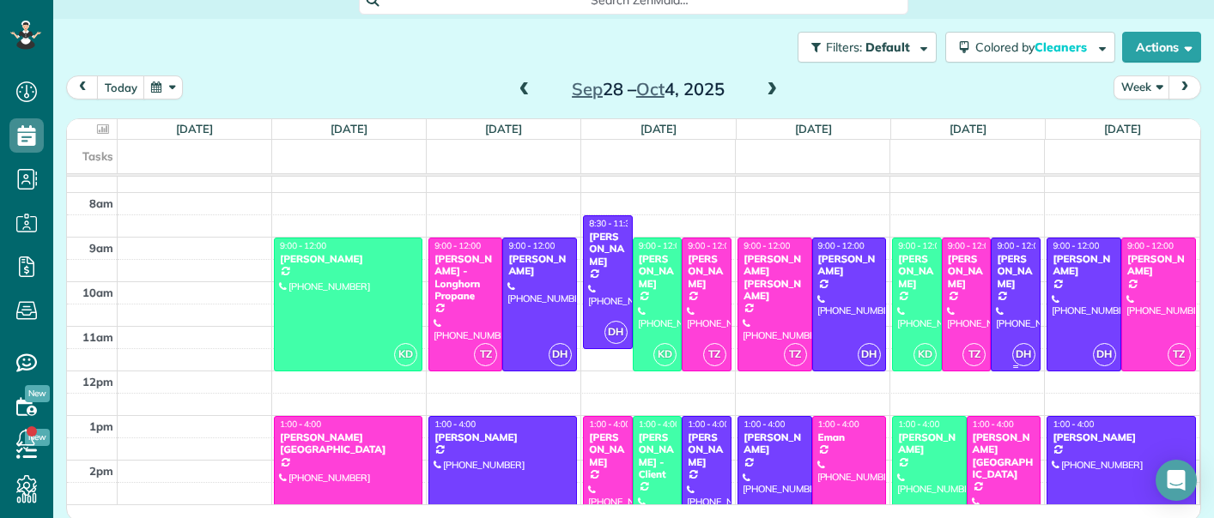
scroll to position [344, 0]
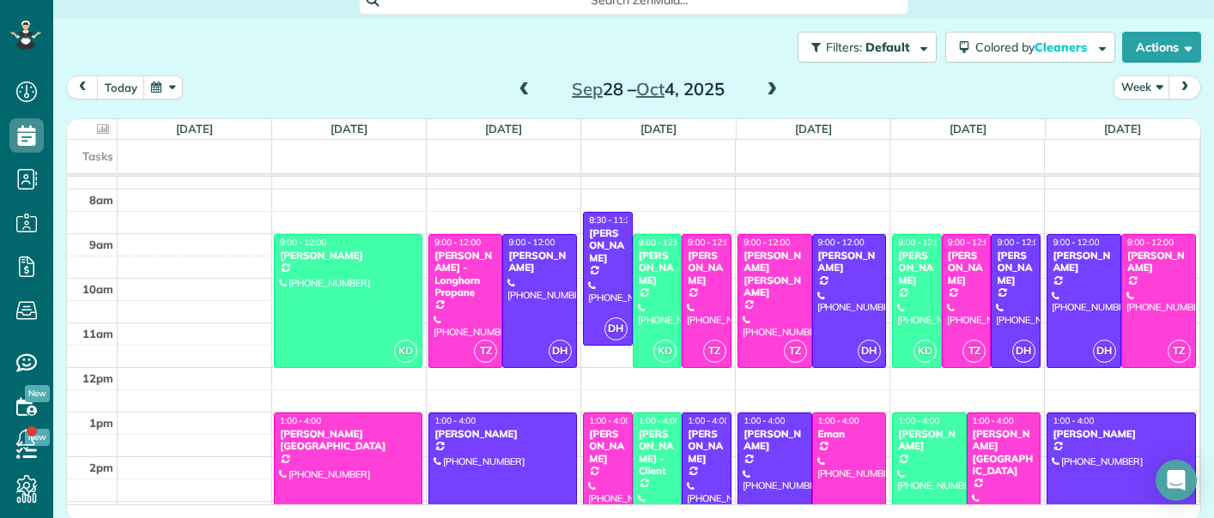
click at [525, 86] on span at bounding box center [524, 89] width 19 height 15
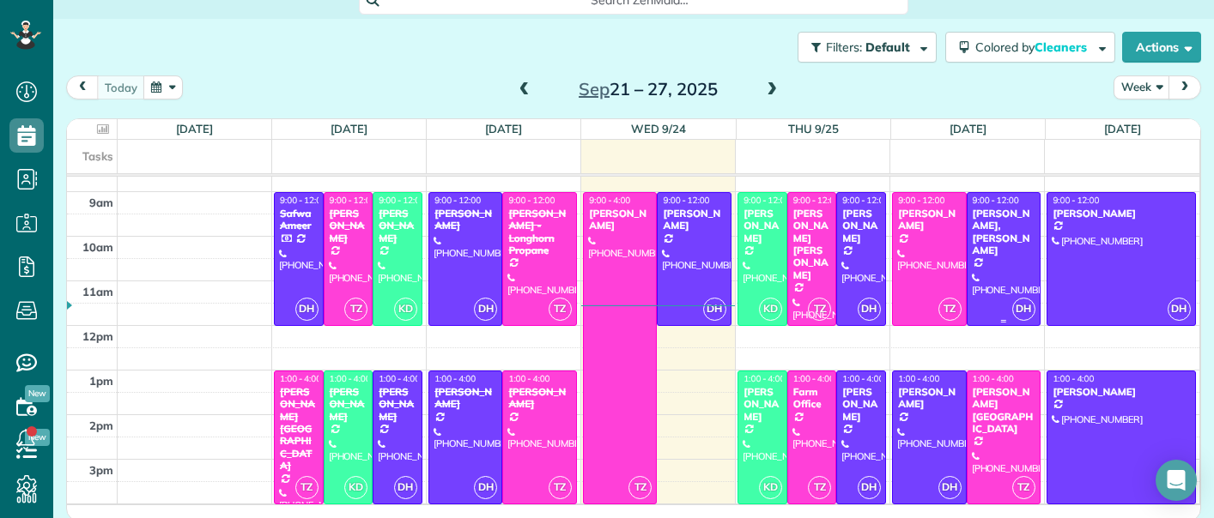
scroll to position [388, 0]
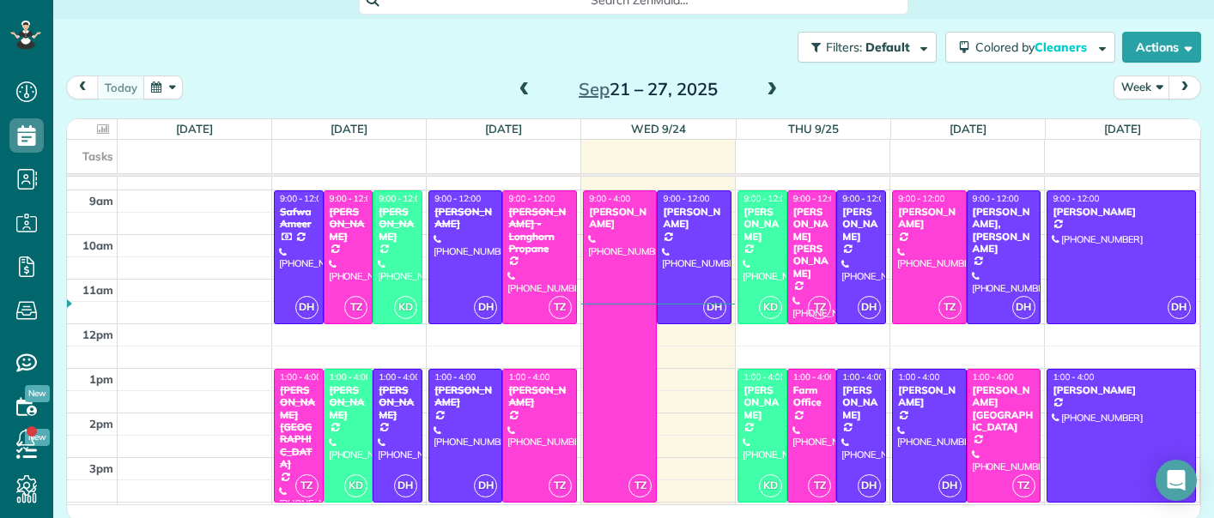
click at [777, 84] on span at bounding box center [771, 89] width 19 height 15
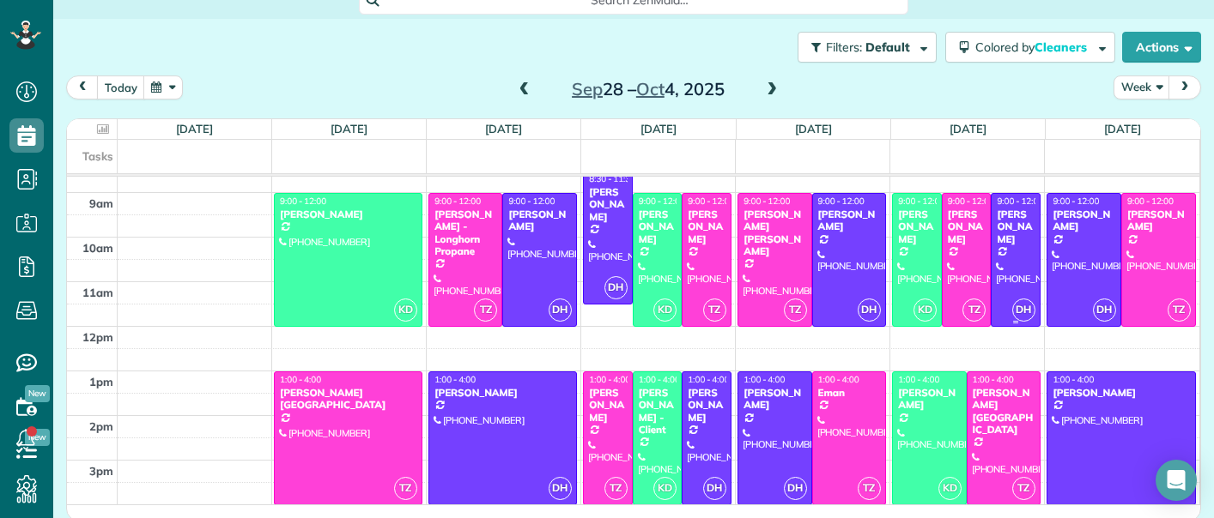
scroll to position [380, 0]
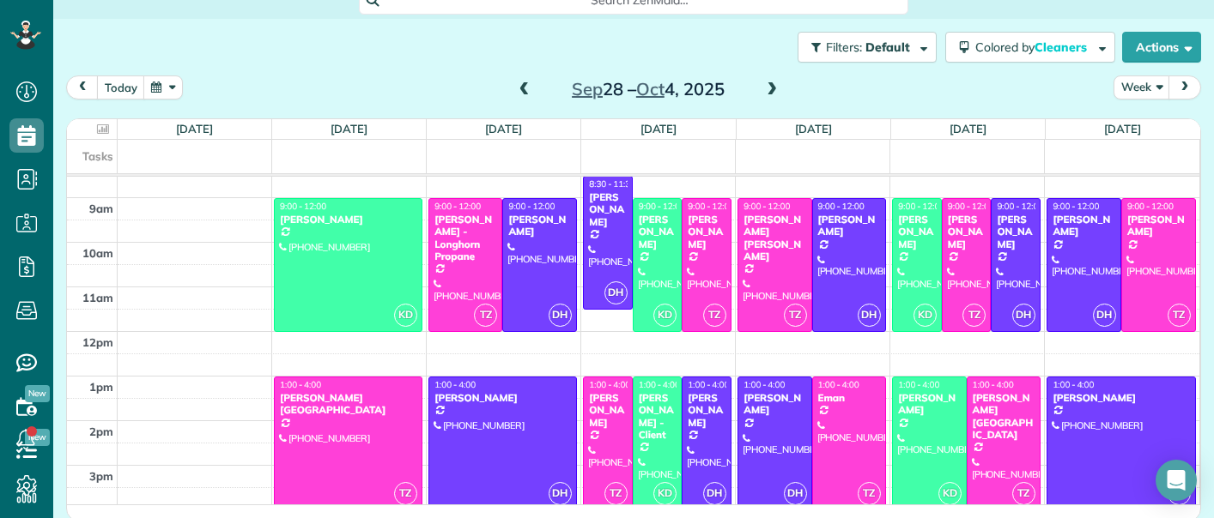
click at [771, 86] on span at bounding box center [771, 89] width 19 height 15
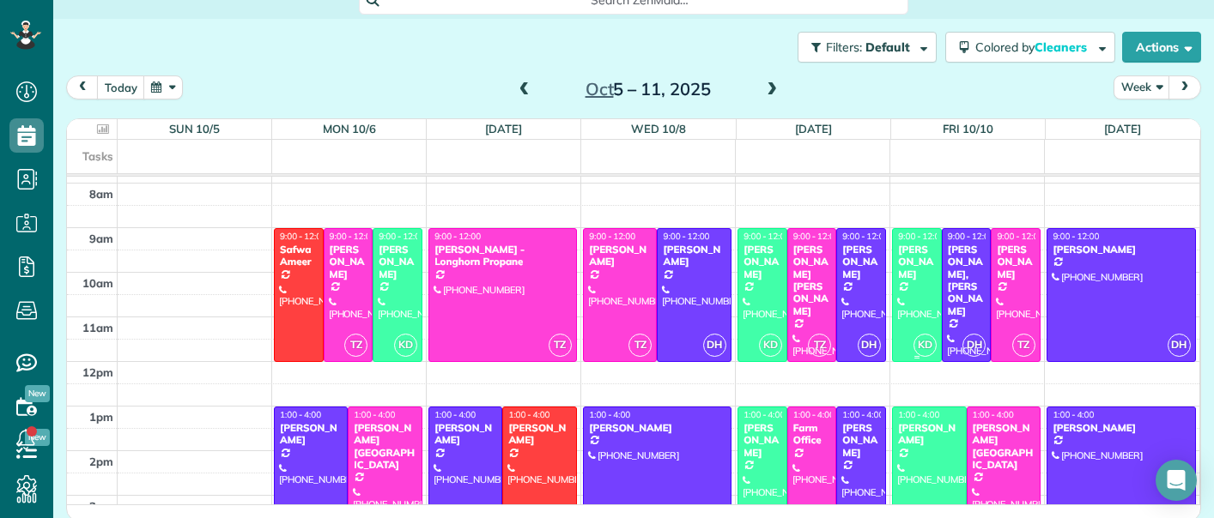
scroll to position [346, 0]
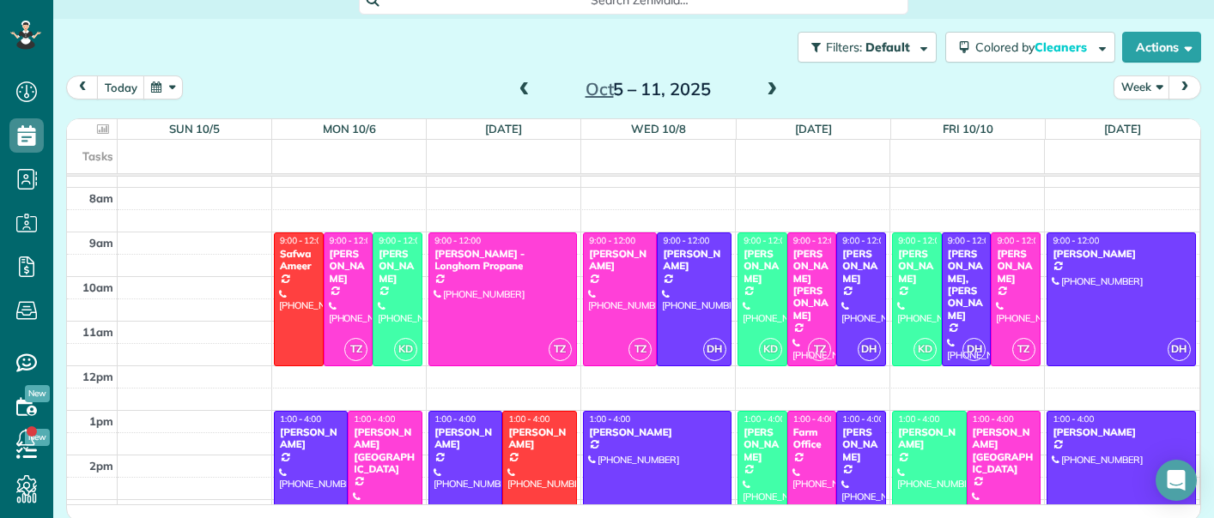
click at [772, 90] on span at bounding box center [771, 89] width 19 height 15
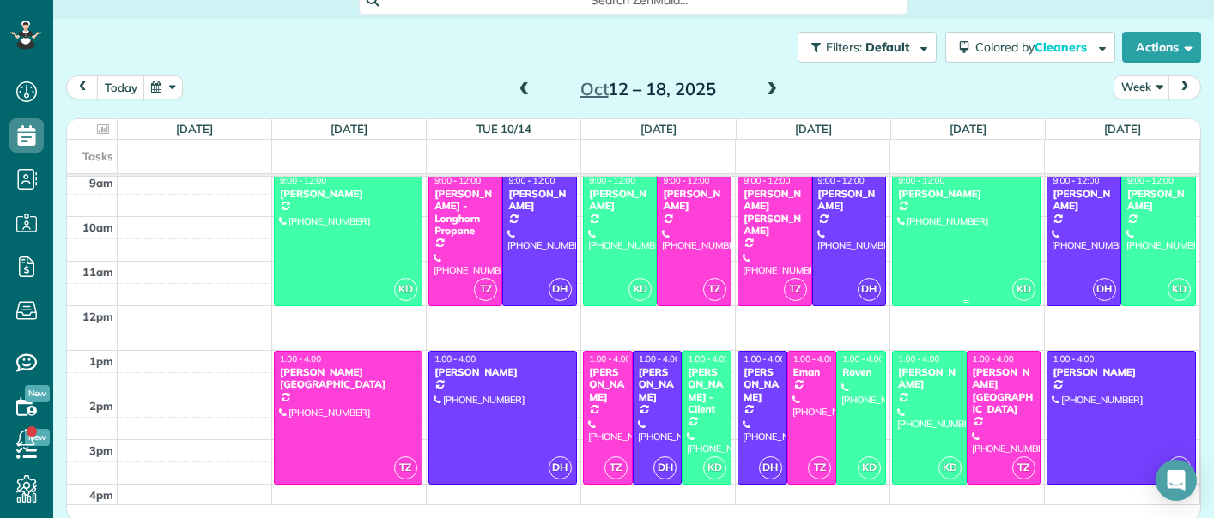
scroll to position [410, 0]
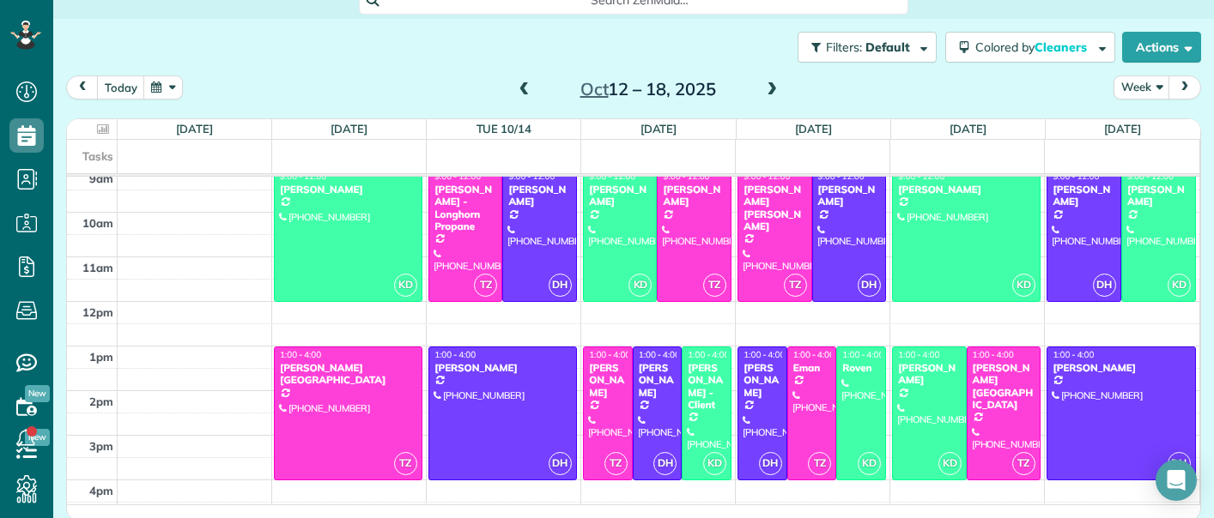
click at [766, 86] on span at bounding box center [771, 89] width 19 height 15
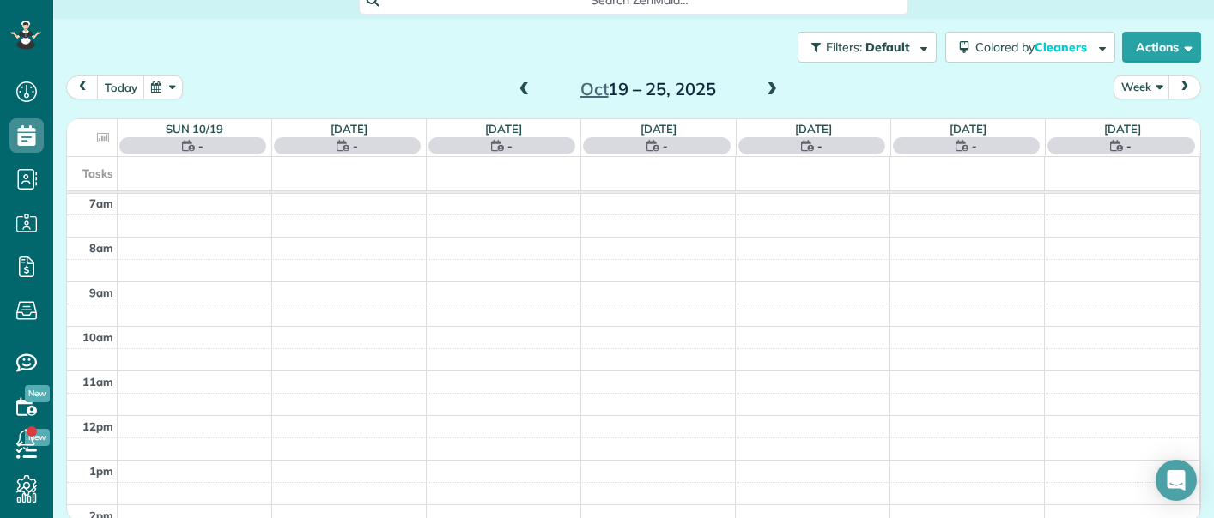
scroll to position [313, 0]
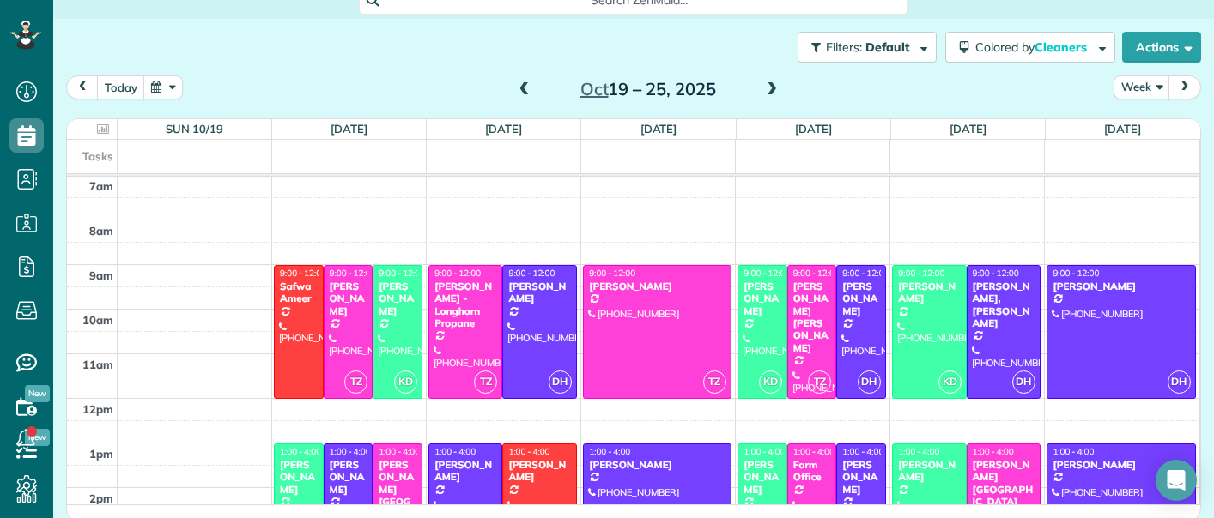
click at [523, 82] on span at bounding box center [524, 89] width 19 height 15
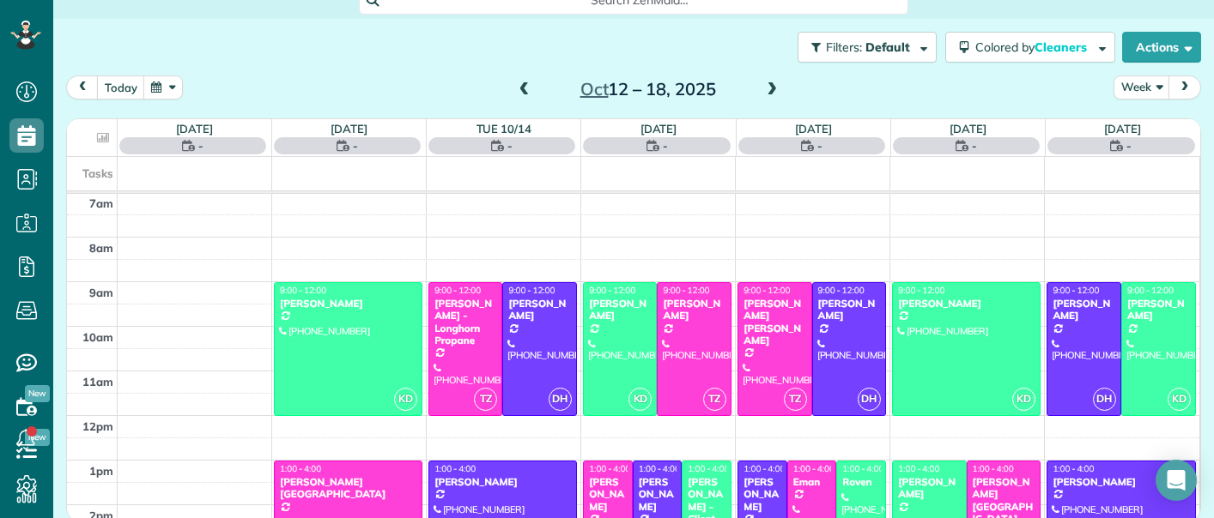
click at [518, 82] on span at bounding box center [524, 89] width 19 height 15
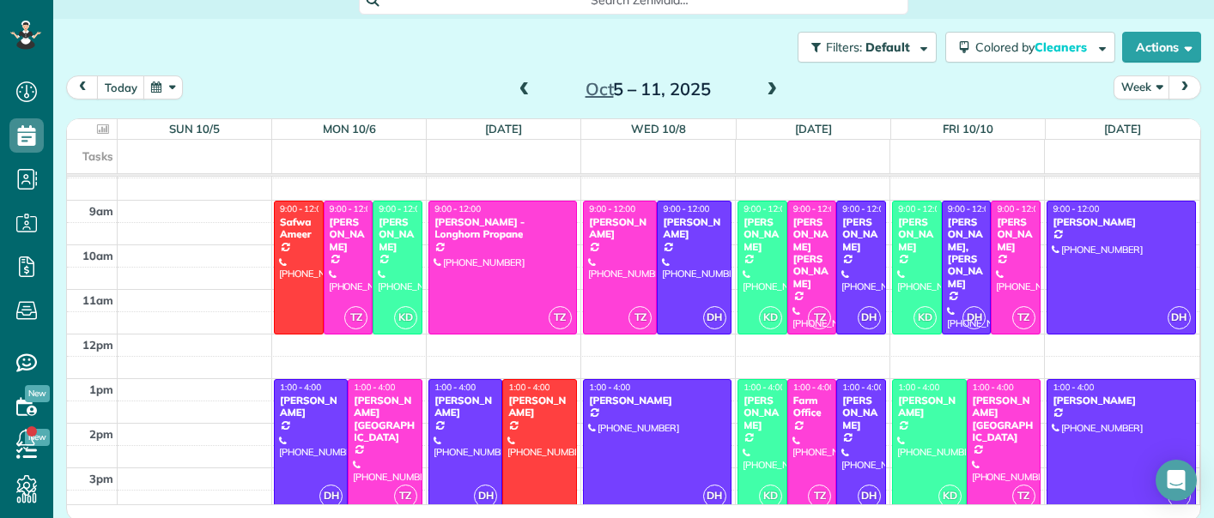
scroll to position [372, 0]
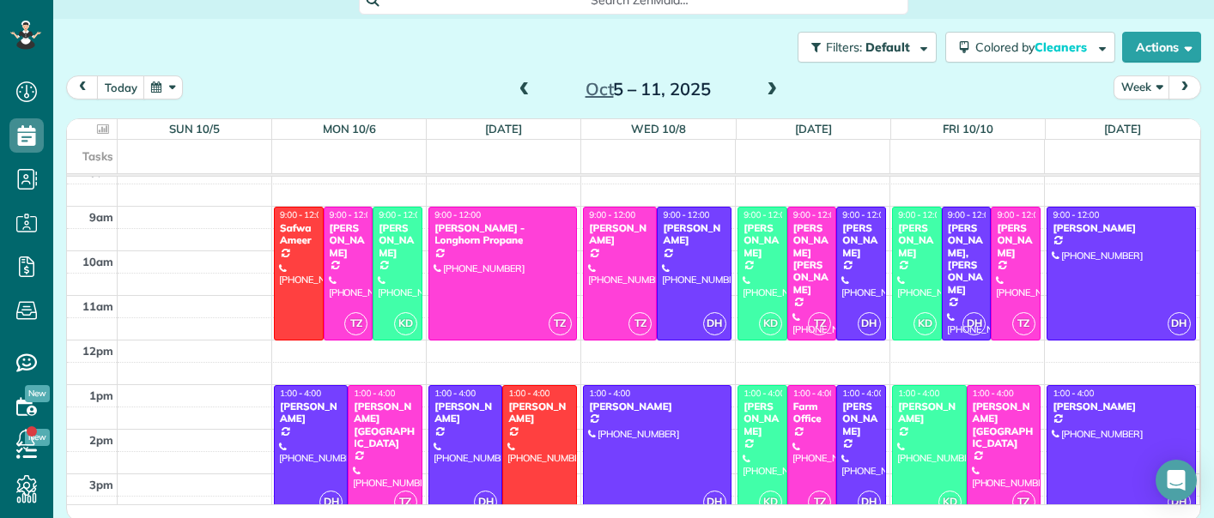
click at [762, 89] on span at bounding box center [771, 89] width 19 height 15
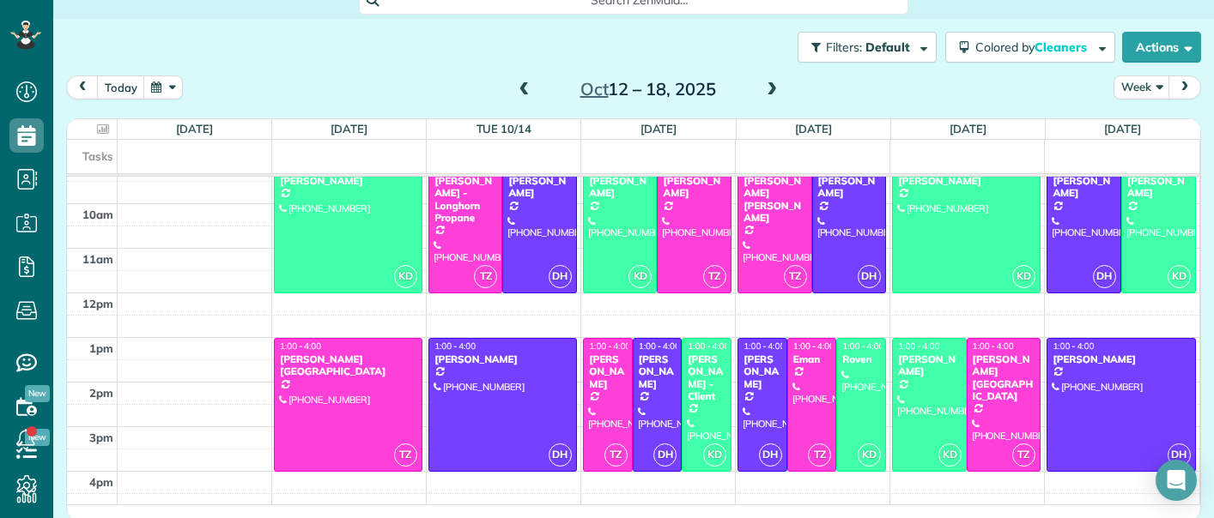
scroll to position [420, 0]
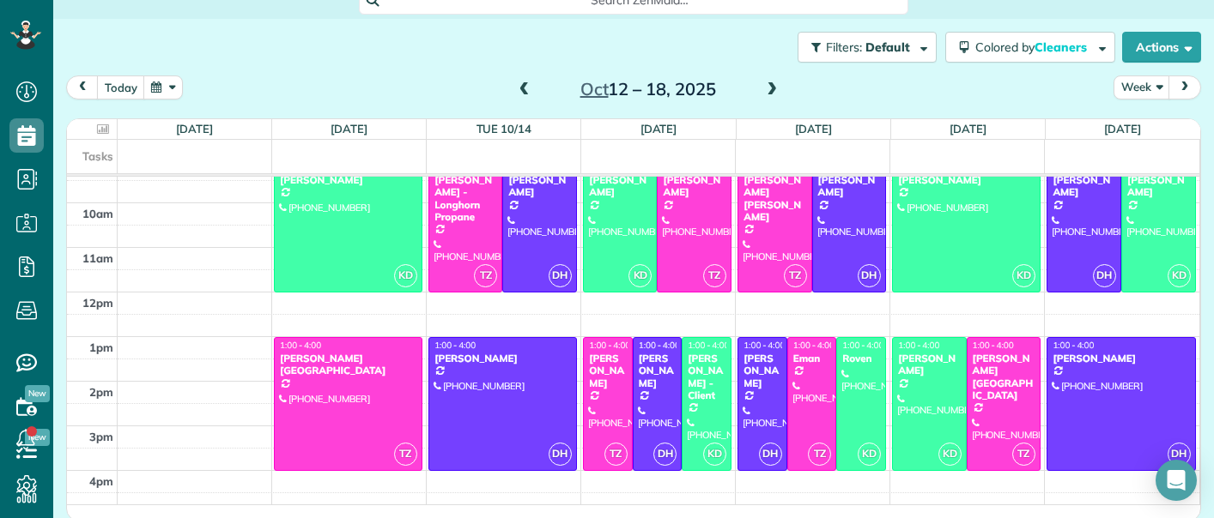
click at [768, 82] on span at bounding box center [771, 89] width 19 height 15
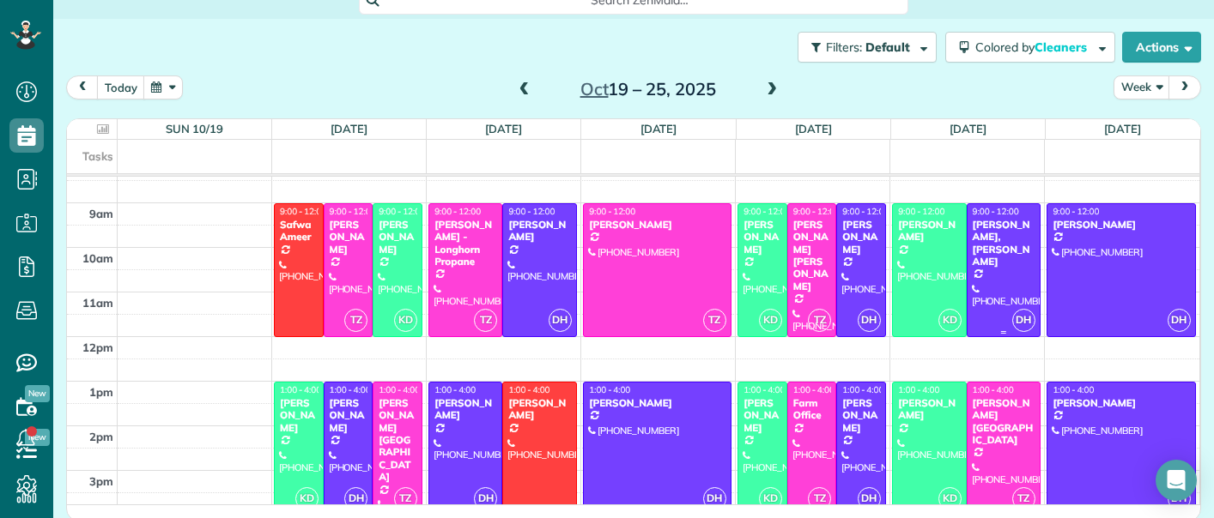
scroll to position [377, 0]
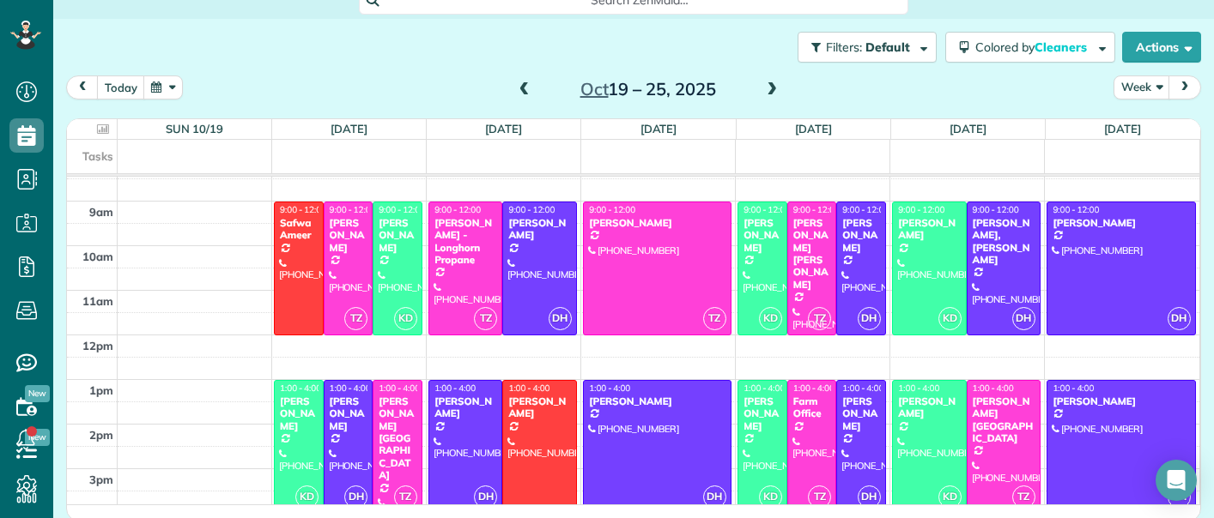
click at [779, 89] on span at bounding box center [771, 89] width 19 height 15
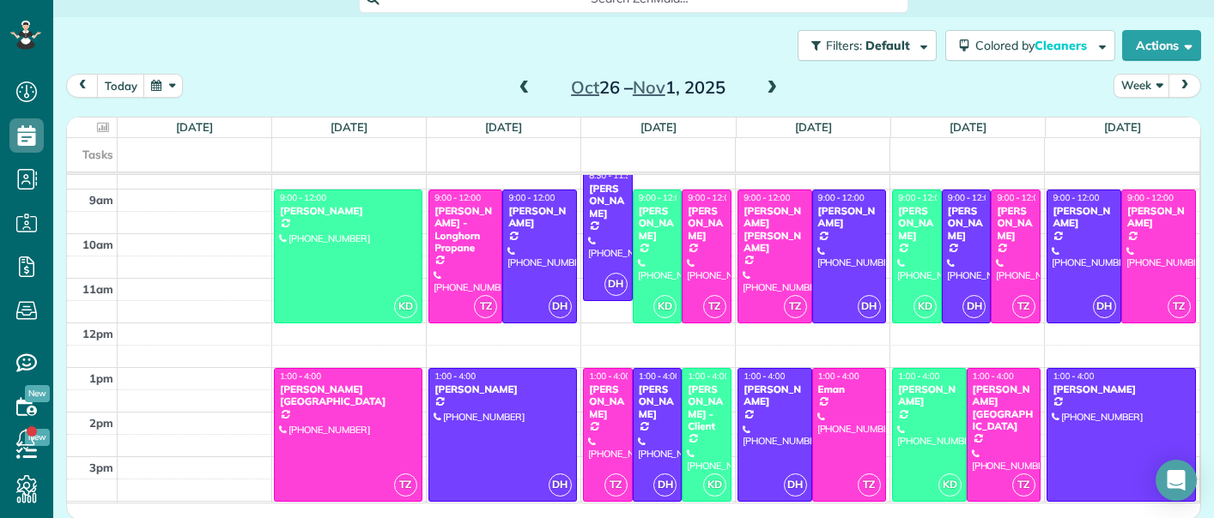
scroll to position [403, 0]
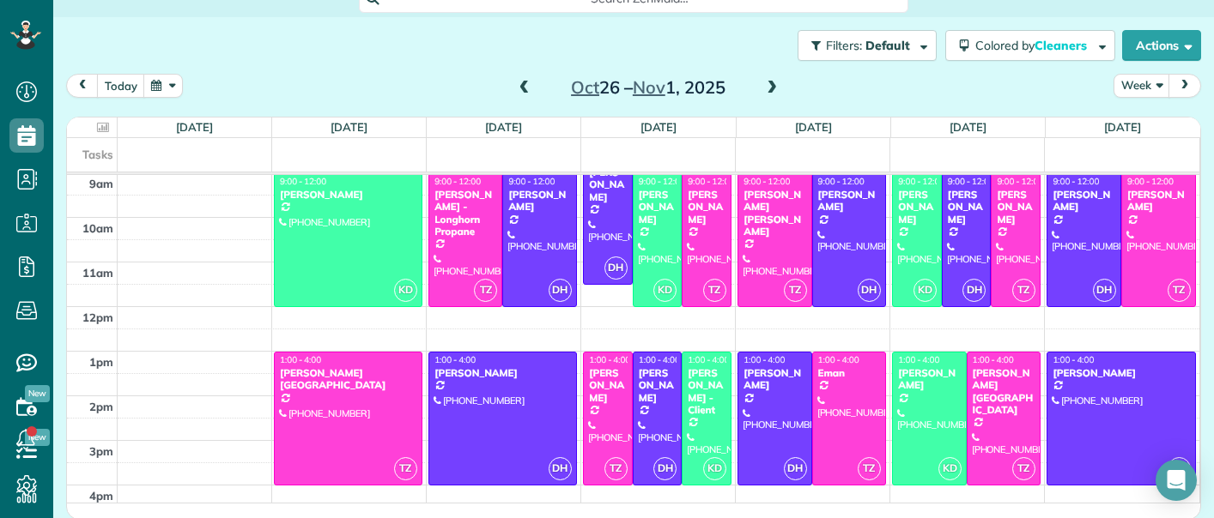
click at [767, 88] on span at bounding box center [771, 88] width 19 height 15
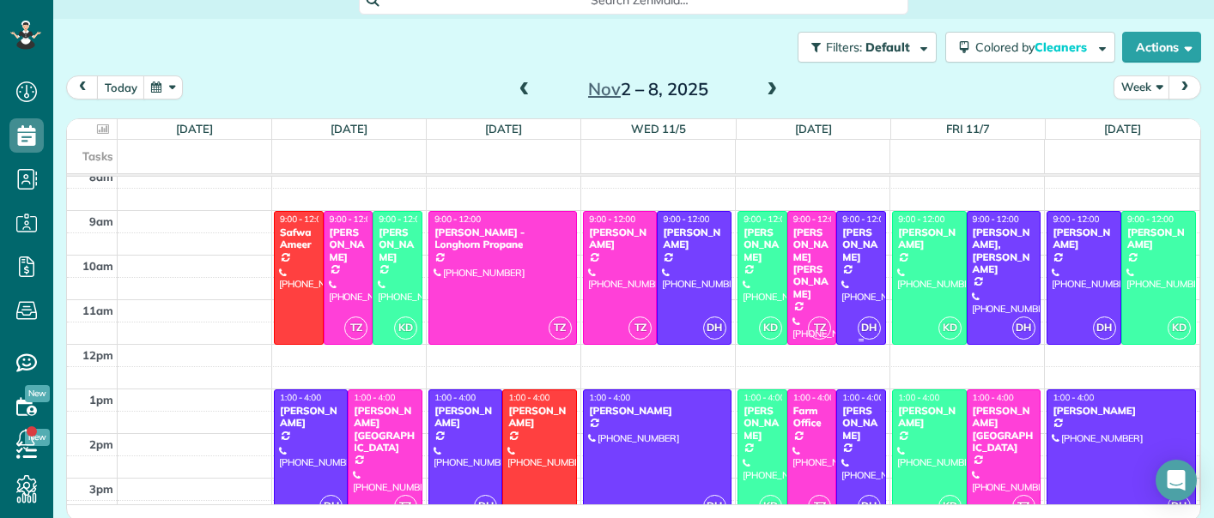
scroll to position [363, 0]
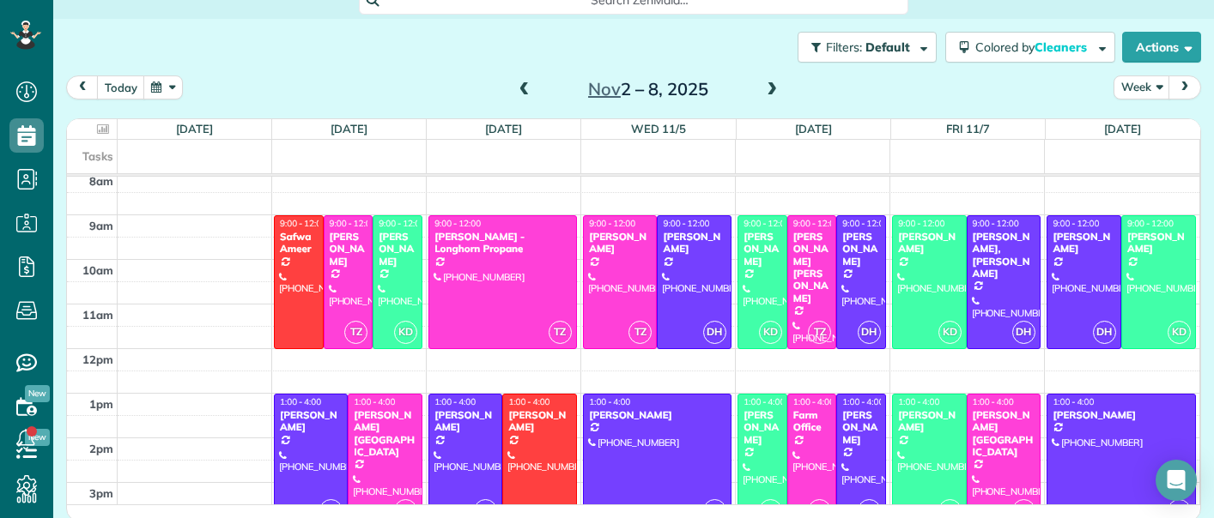
click at [776, 88] on span at bounding box center [771, 89] width 19 height 15
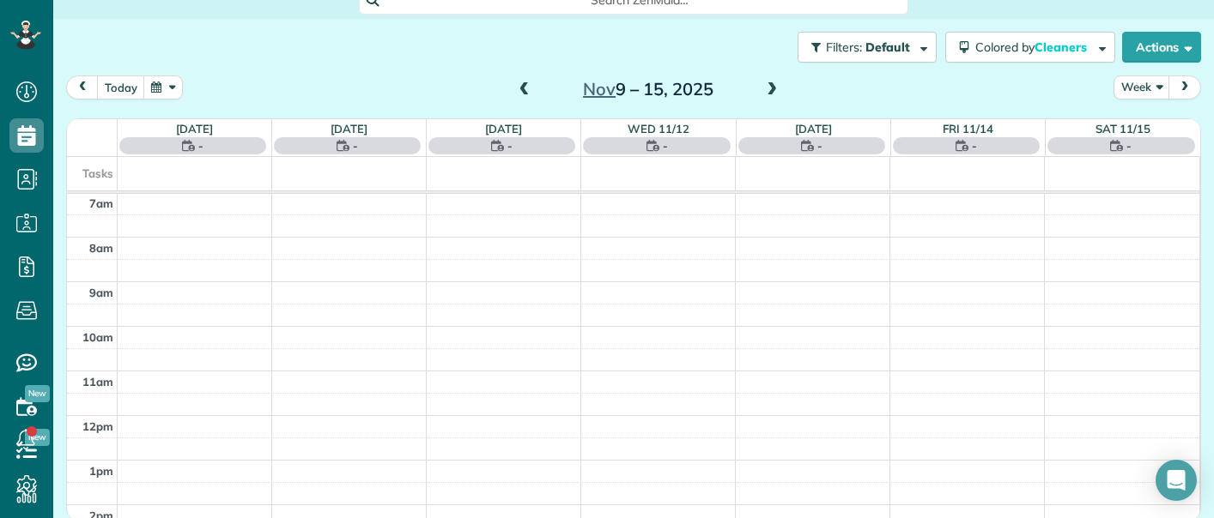
click at [764, 86] on span at bounding box center [771, 89] width 19 height 15
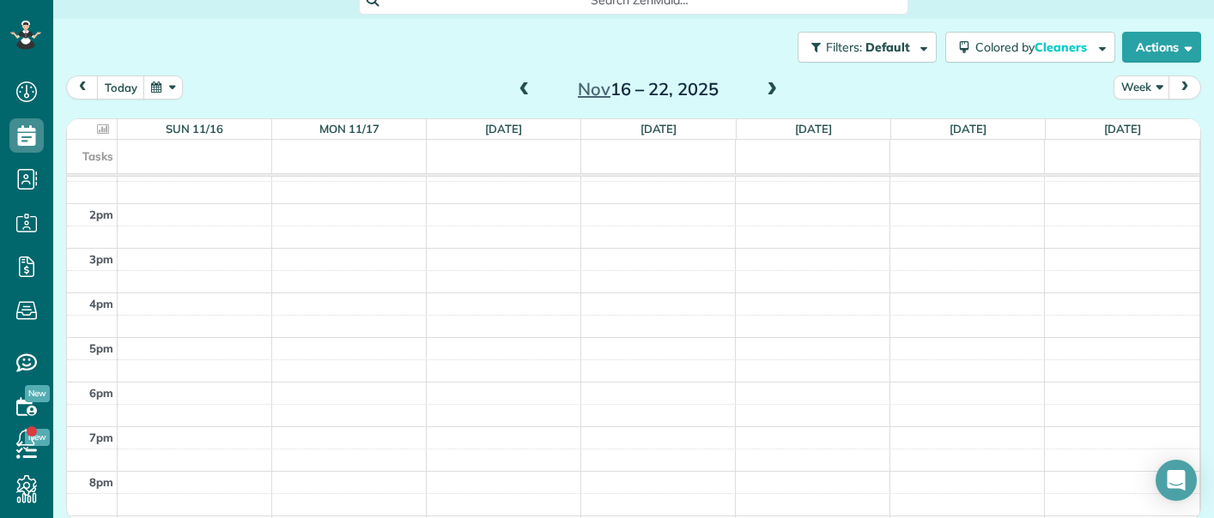
click at [772, 94] on span at bounding box center [771, 89] width 19 height 15
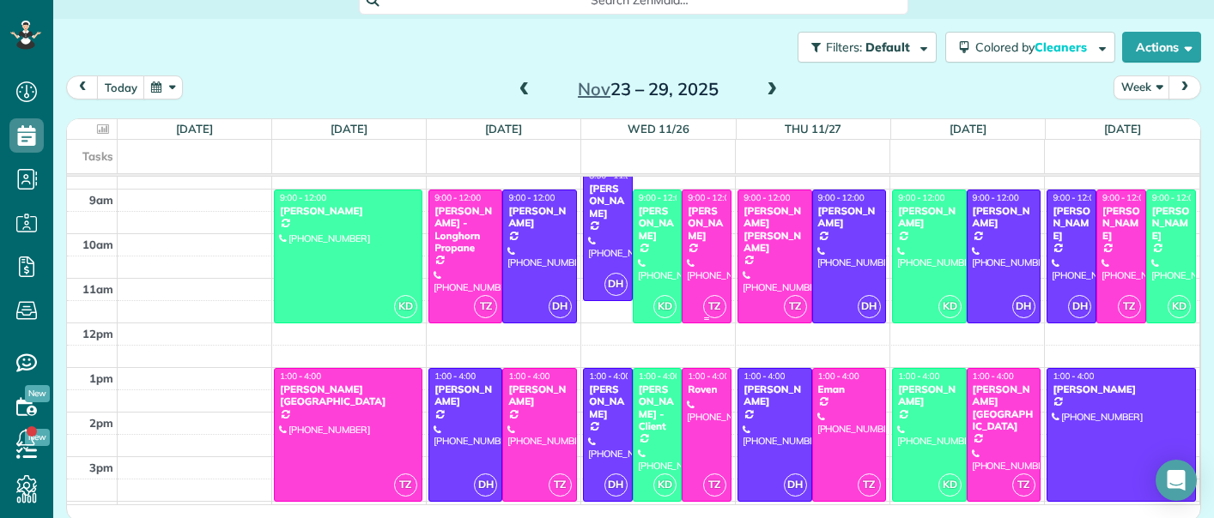
scroll to position [388, 0]
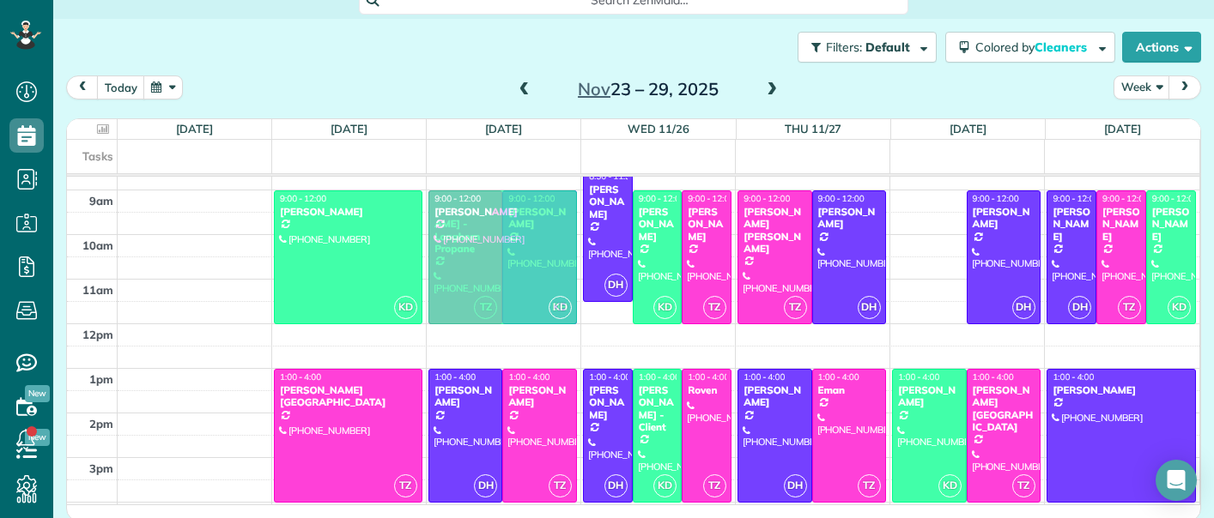
drag, startPoint x: 941, startPoint y: 254, endPoint x: 553, endPoint y: 259, distance: 387.9
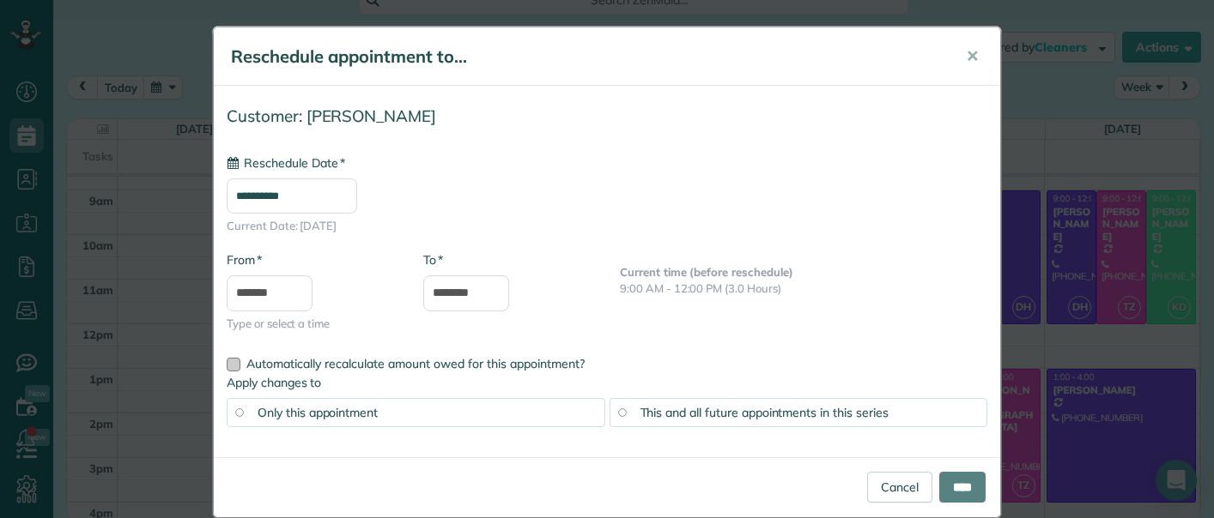
type input "**********"
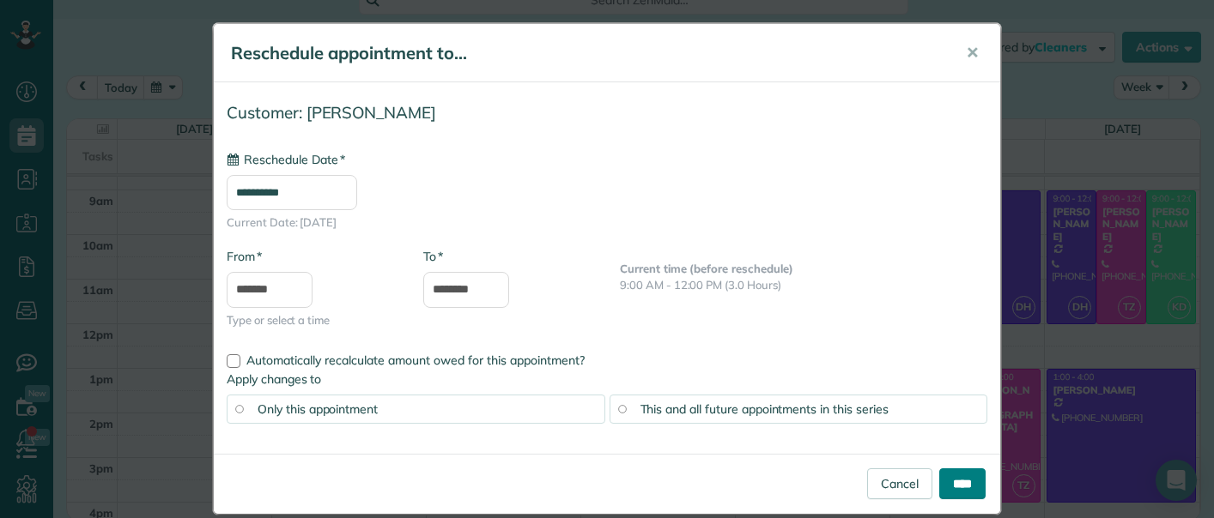
drag, startPoint x: 958, startPoint y: 484, endPoint x: 941, endPoint y: 483, distance: 17.2
click at [958, 484] on input "****" at bounding box center [962, 484] width 46 height 31
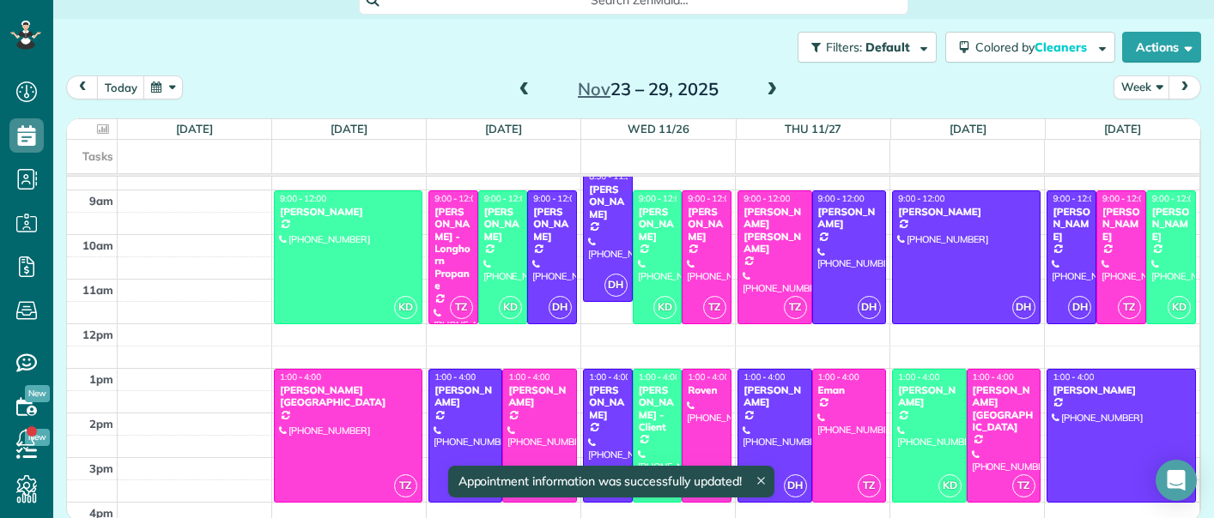
click at [534, 83] on div "Nov 23 – 29, 2025" at bounding box center [648, 89] width 275 height 27
click at [529, 84] on span at bounding box center [524, 89] width 19 height 15
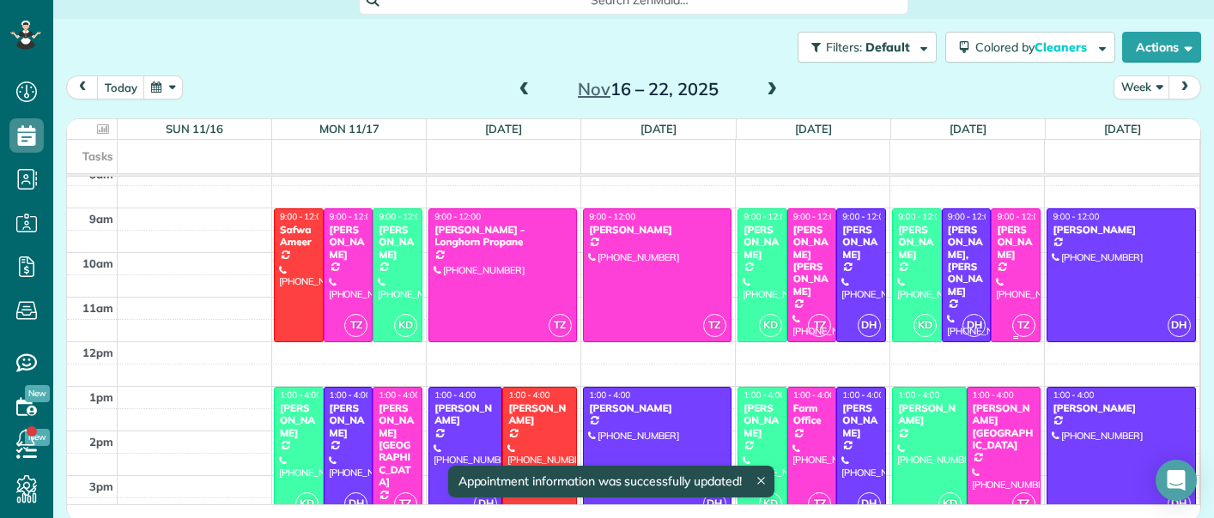
scroll to position [375, 0]
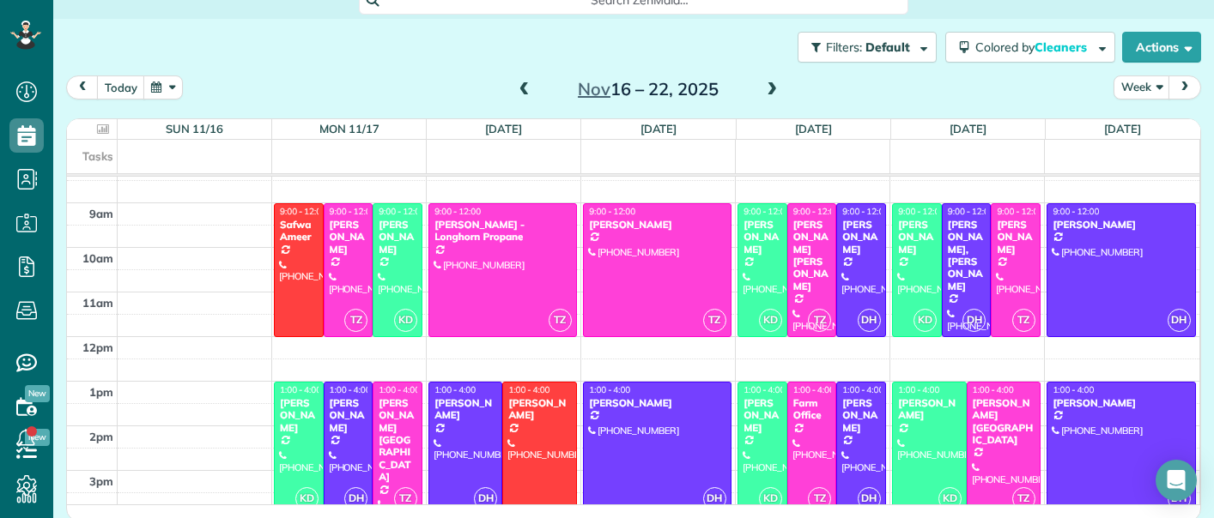
click at [771, 88] on span at bounding box center [771, 89] width 19 height 15
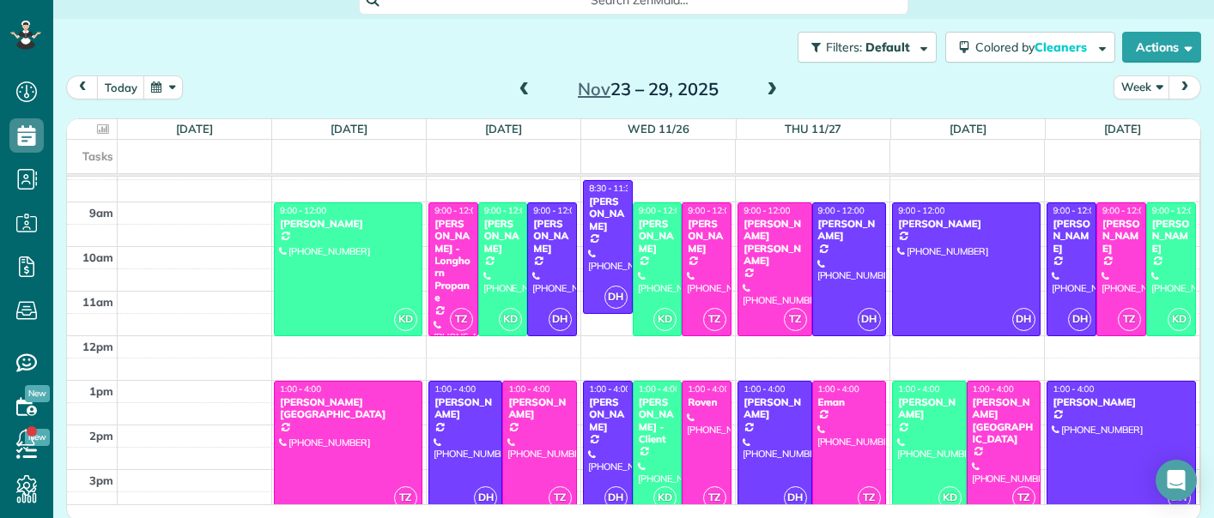
scroll to position [377, 0]
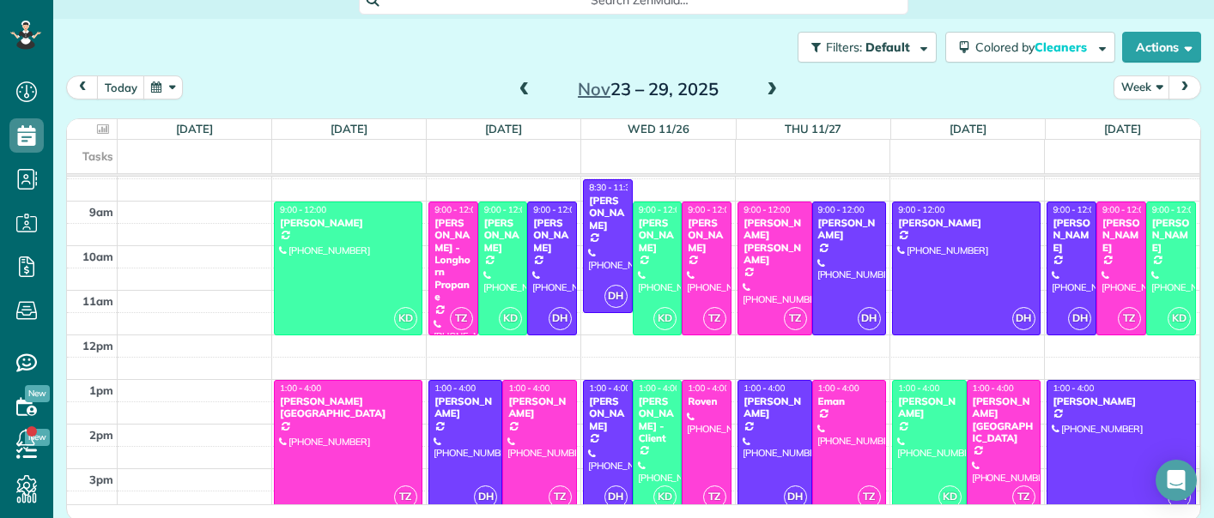
click at [524, 82] on span at bounding box center [524, 89] width 19 height 15
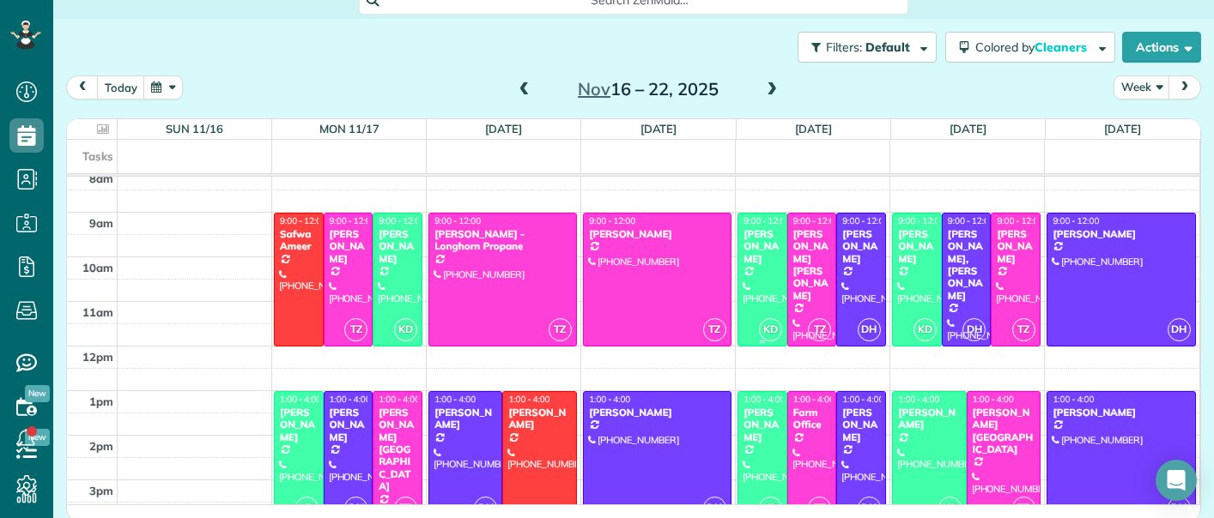
scroll to position [349, 0]
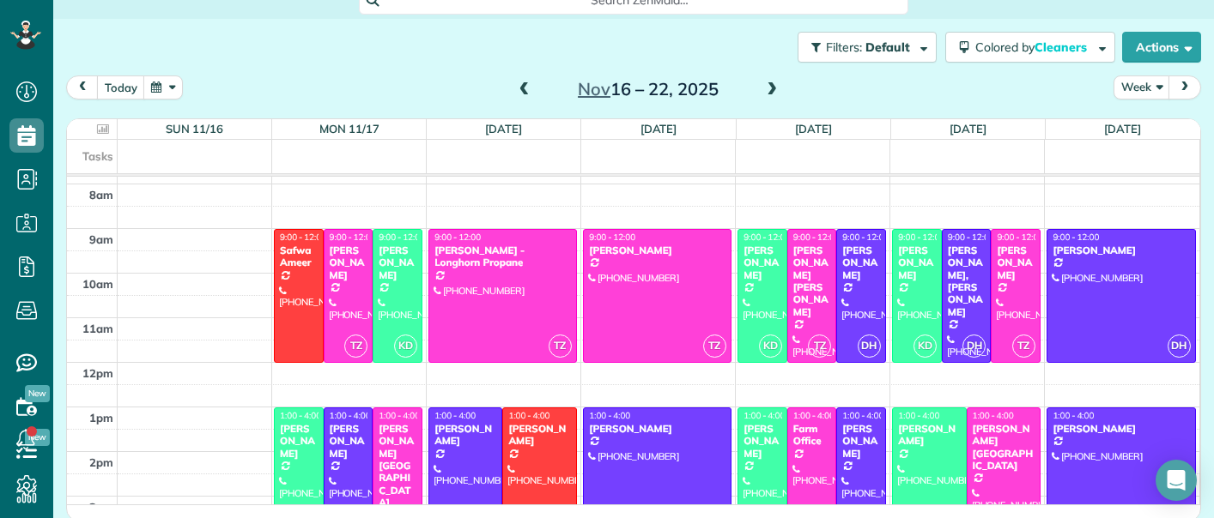
click at [766, 87] on span at bounding box center [771, 89] width 19 height 15
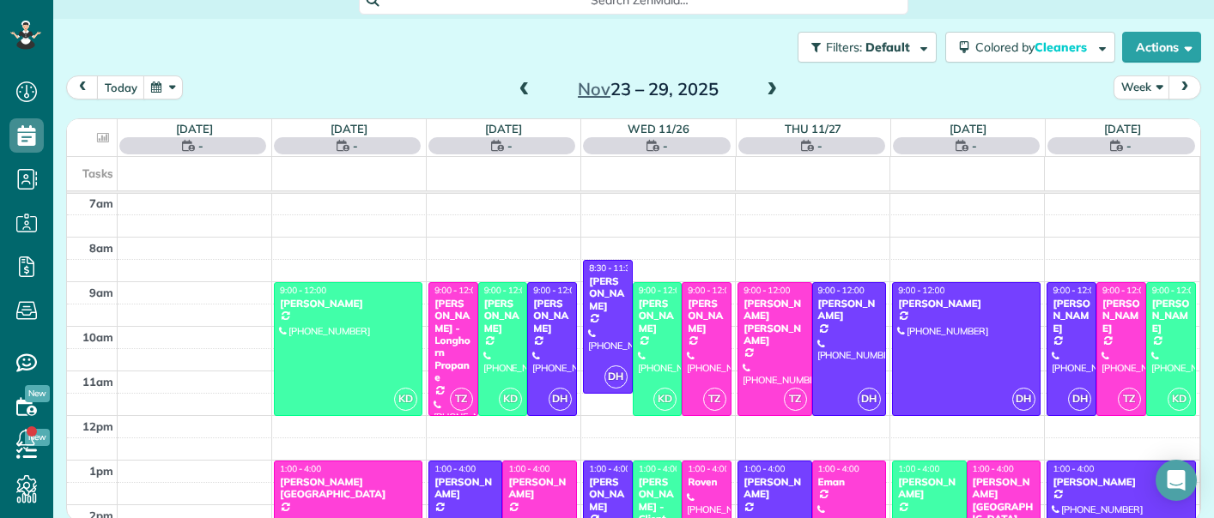
scroll to position [313, 0]
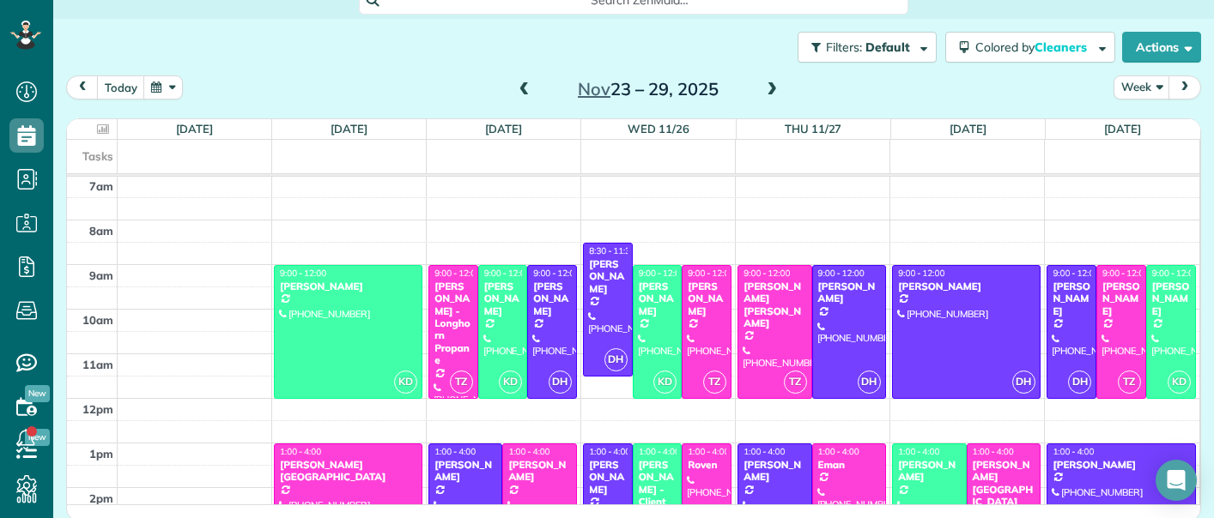
click at [528, 88] on span at bounding box center [524, 89] width 19 height 15
